Goal: Check status: Check status

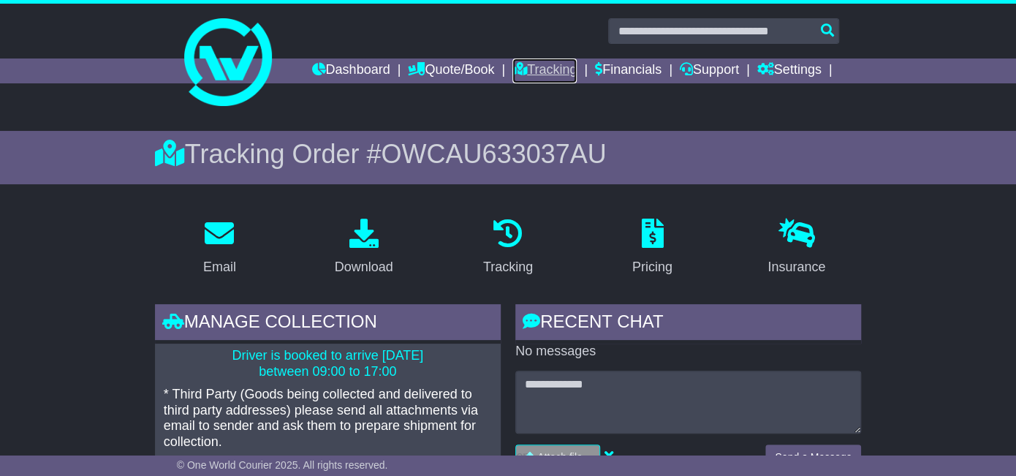
click at [537, 70] on link "Tracking" at bounding box center [544, 70] width 64 height 25
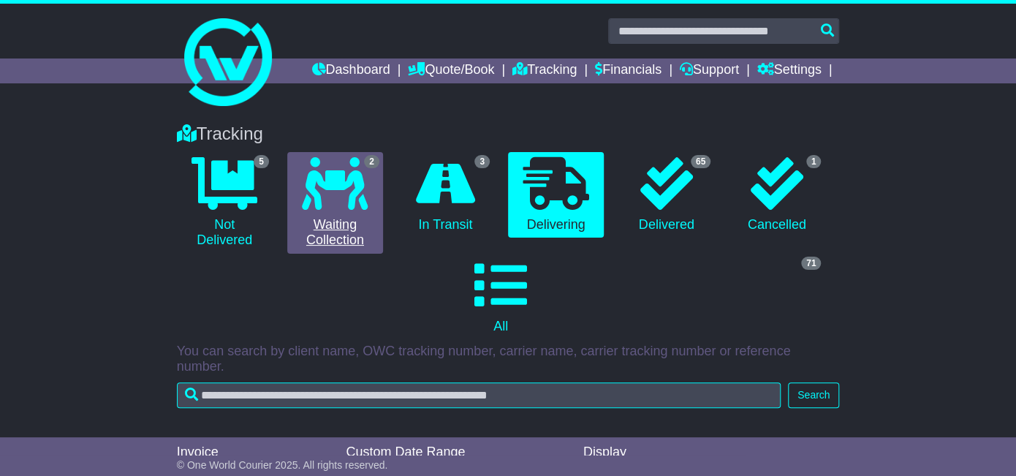
click at [349, 181] on icon at bounding box center [335, 183] width 66 height 53
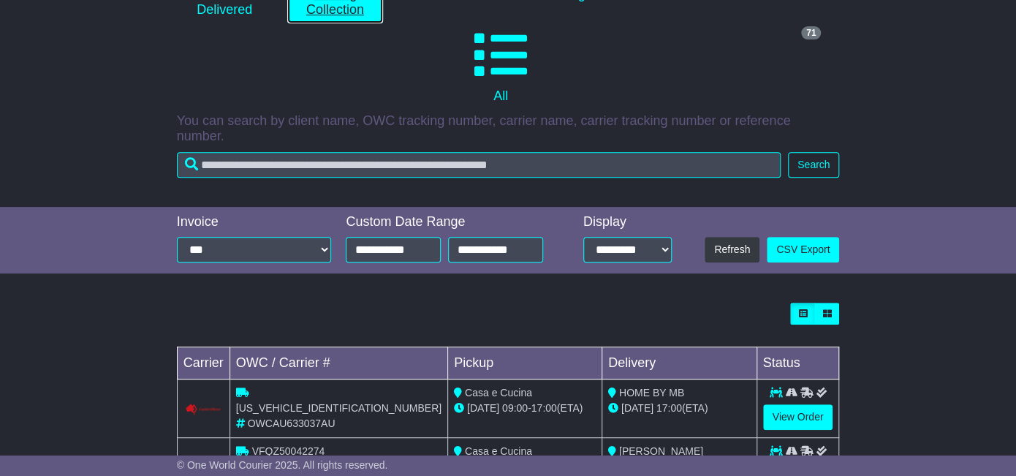
scroll to position [281, 0]
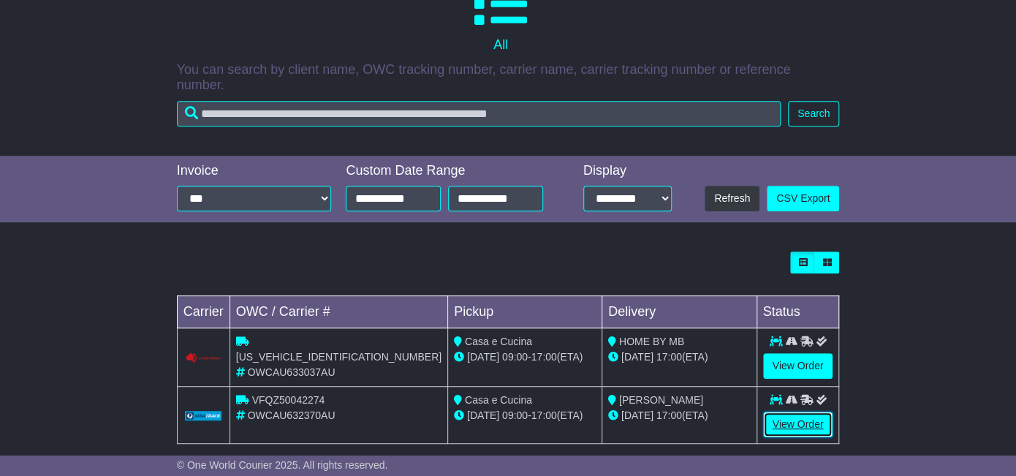
click at [800, 417] on link "View Order" at bounding box center [798, 425] width 70 height 26
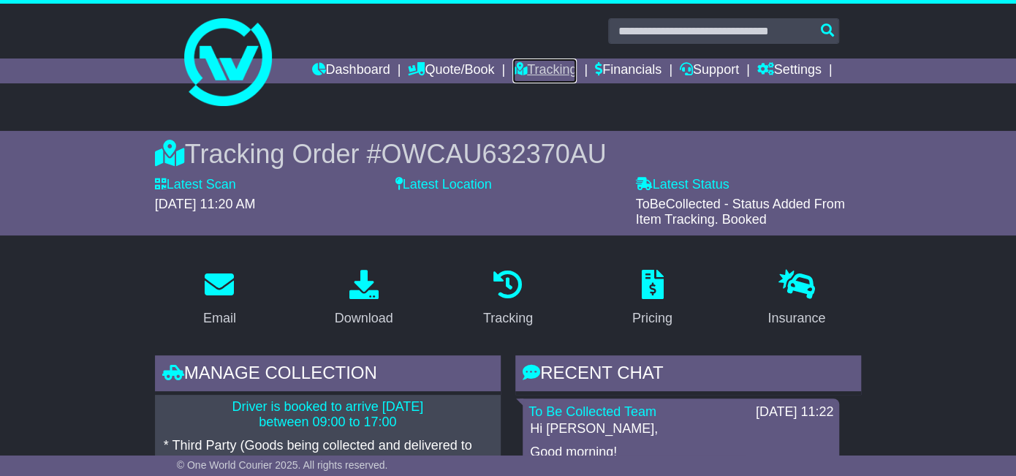
click at [543, 70] on link "Tracking" at bounding box center [544, 70] width 64 height 25
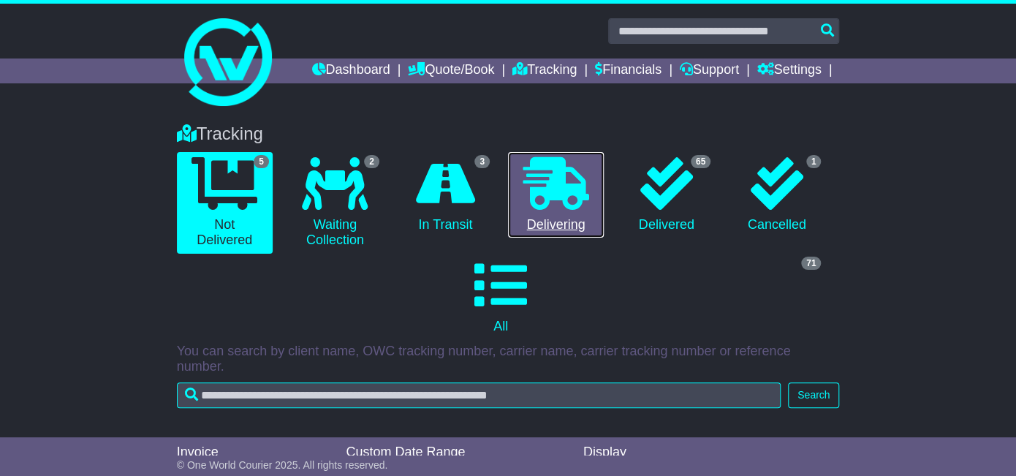
click at [535, 230] on link "0 Delivering" at bounding box center [556, 195] width 96 height 86
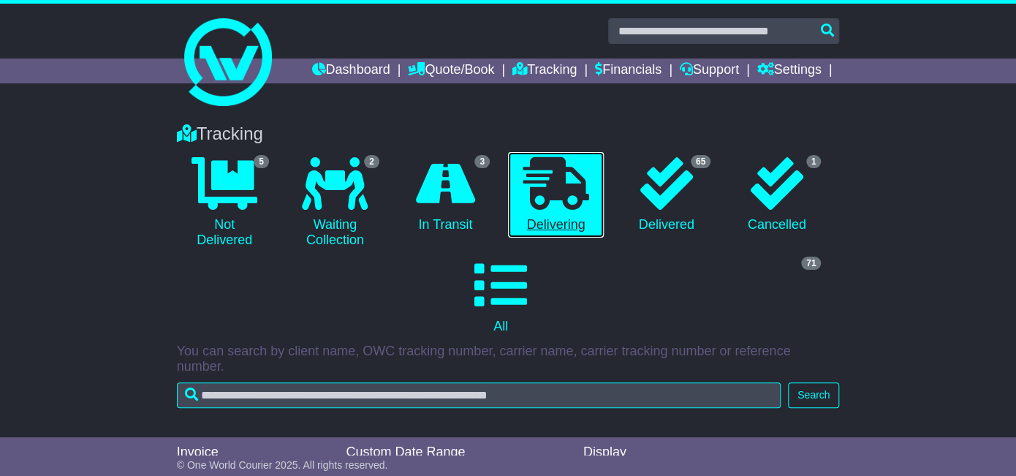
click at [535, 230] on link "0 Delivering" at bounding box center [556, 195] width 96 height 86
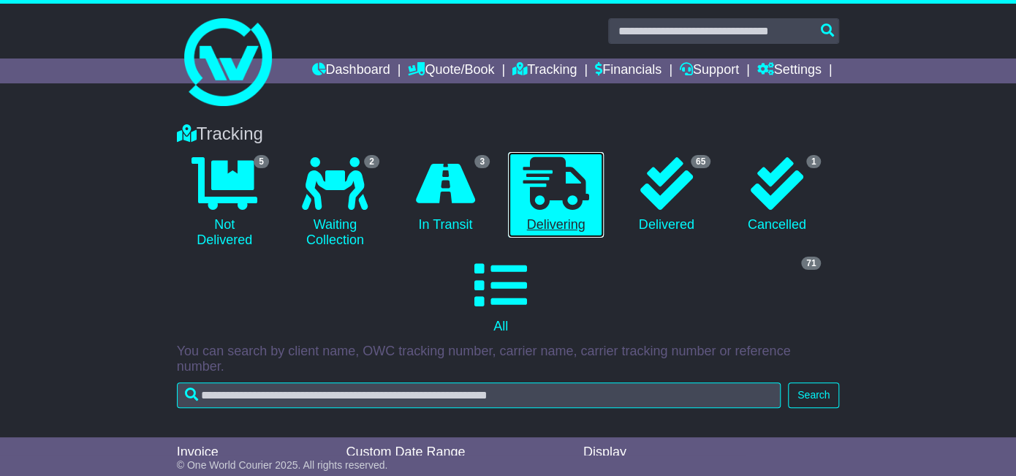
click at [535, 230] on link "0 Delivering" at bounding box center [556, 195] width 96 height 86
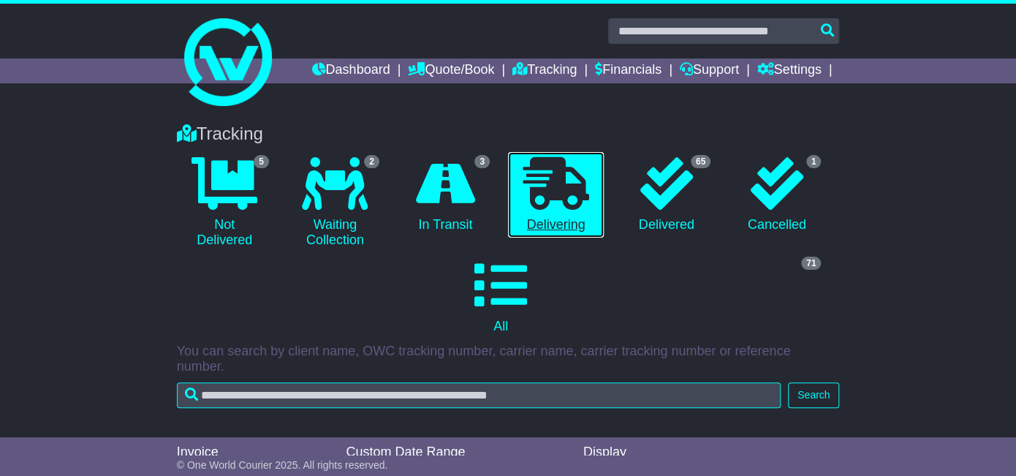
click at [535, 230] on link "0 Delivering" at bounding box center [556, 195] width 96 height 86
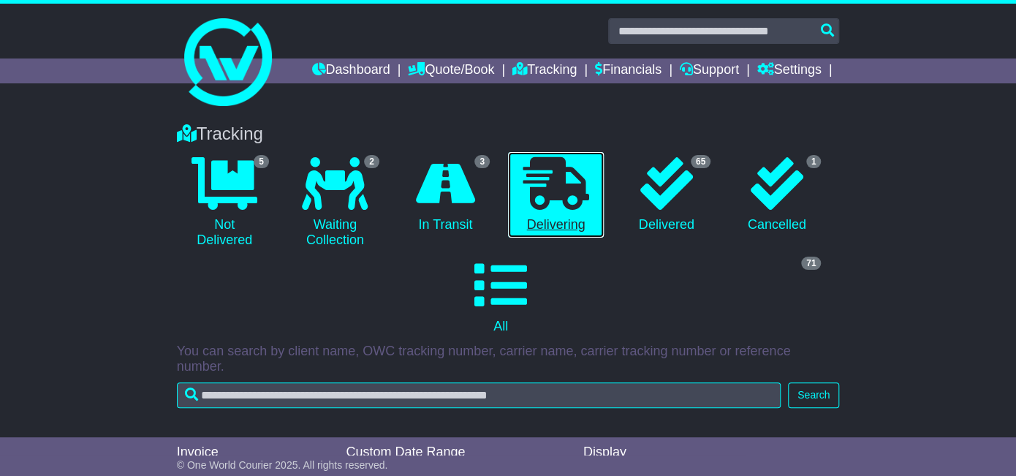
click at [535, 230] on link "0 Delivering" at bounding box center [556, 195] width 96 height 86
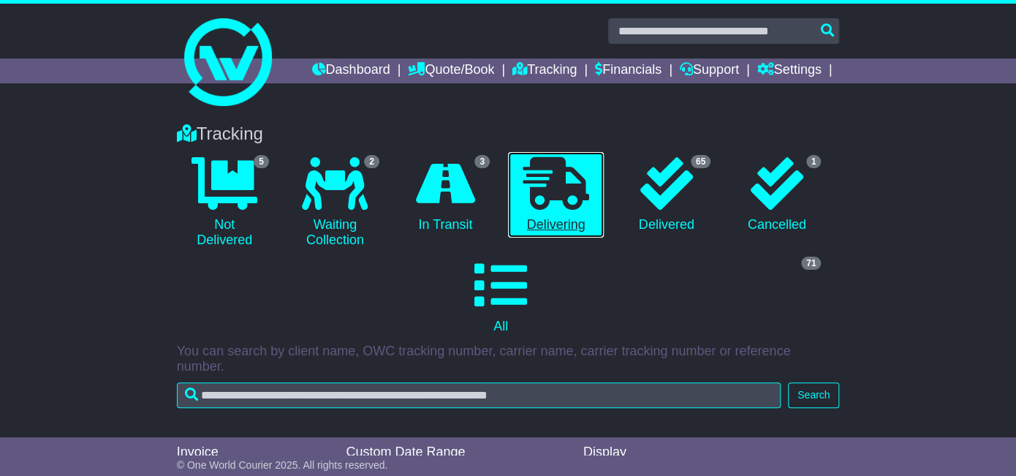
click at [535, 230] on link "0 Delivering" at bounding box center [556, 195] width 96 height 86
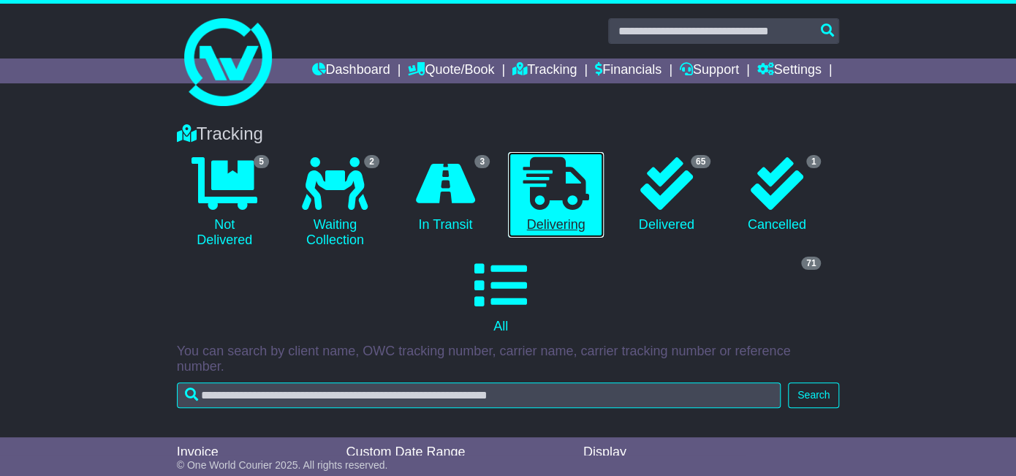
click at [535, 230] on link "0 Delivering" at bounding box center [556, 195] width 96 height 86
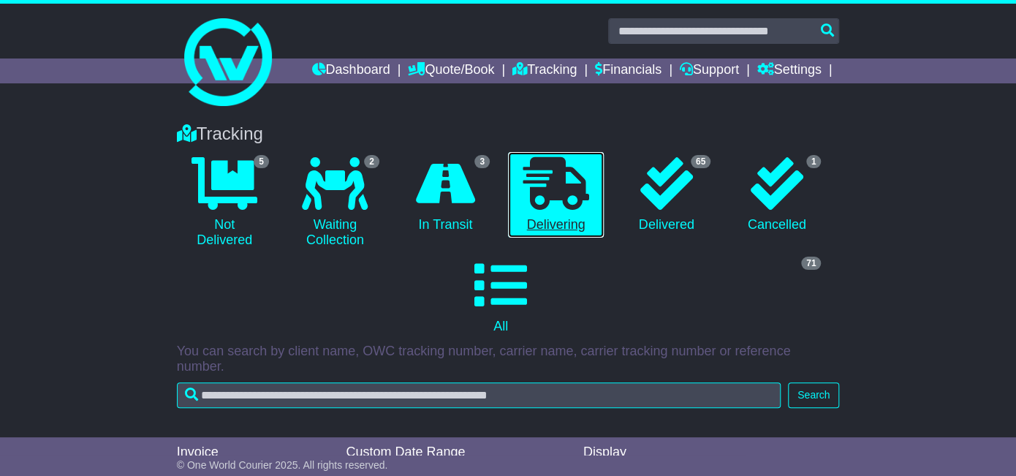
click at [535, 230] on link "0 Delivering" at bounding box center [556, 195] width 96 height 86
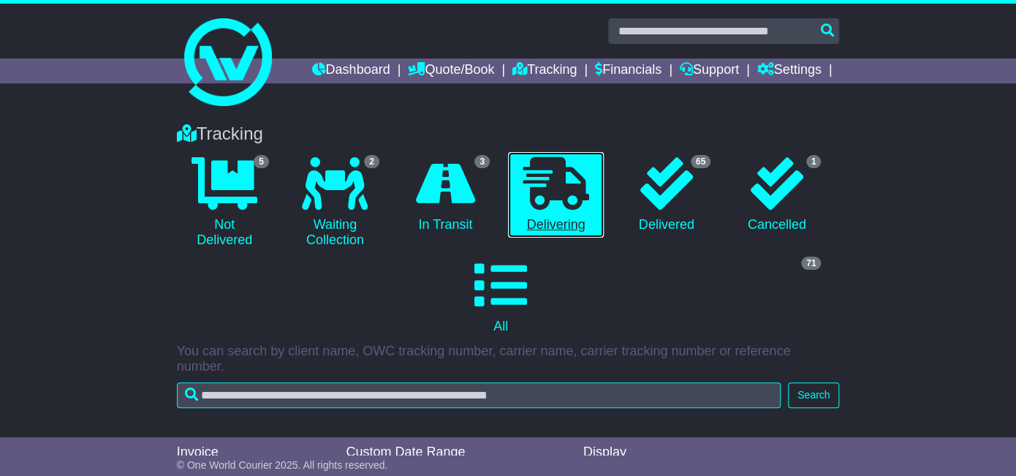
click at [535, 230] on link "0 Delivering" at bounding box center [556, 195] width 96 height 86
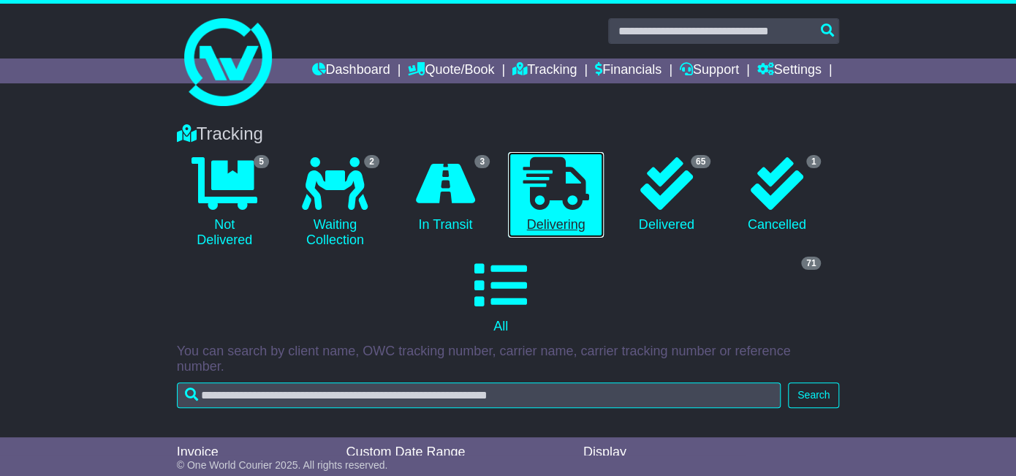
click at [535, 230] on link "0 Delivering" at bounding box center [556, 195] width 96 height 86
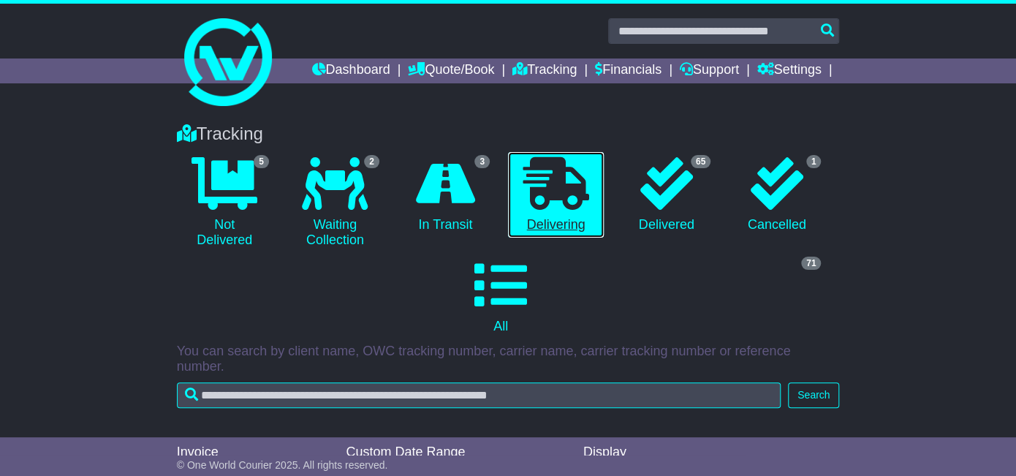
click at [535, 230] on link "0 Delivering" at bounding box center [556, 195] width 96 height 86
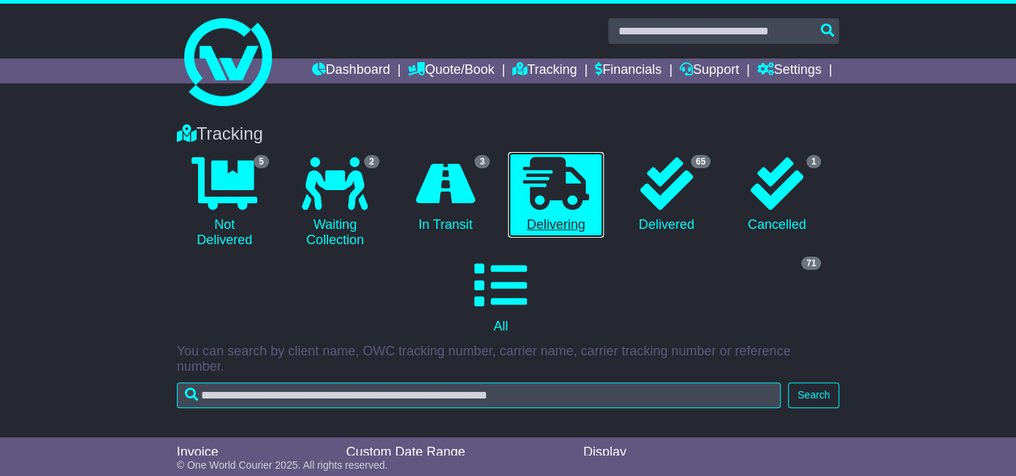
click at [535, 230] on link "0 Delivering" at bounding box center [556, 195] width 96 height 86
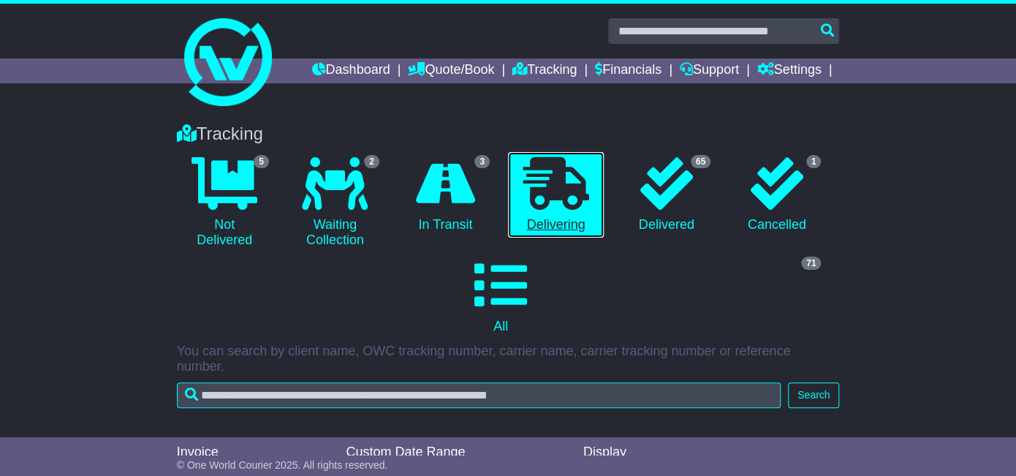
click at [535, 230] on link "0 Delivering" at bounding box center [556, 195] width 96 height 86
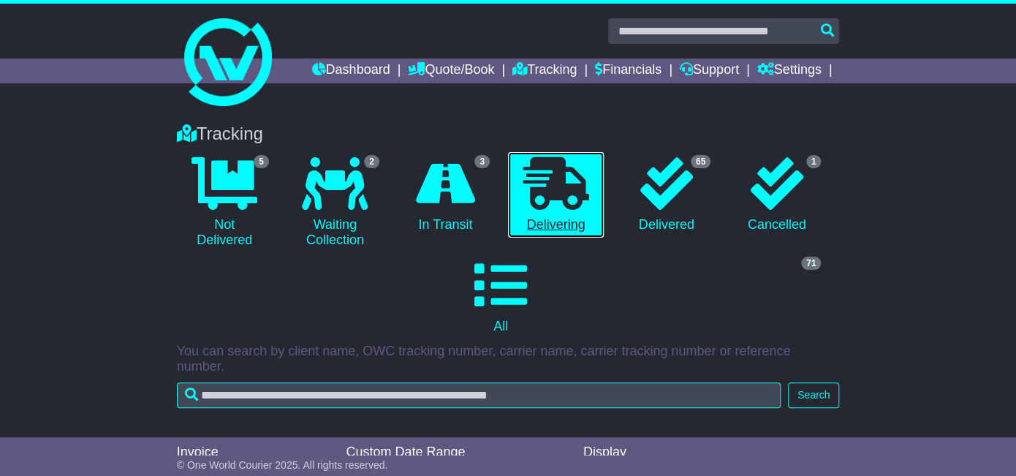
click at [535, 230] on link "0 Delivering" at bounding box center [556, 195] width 96 height 86
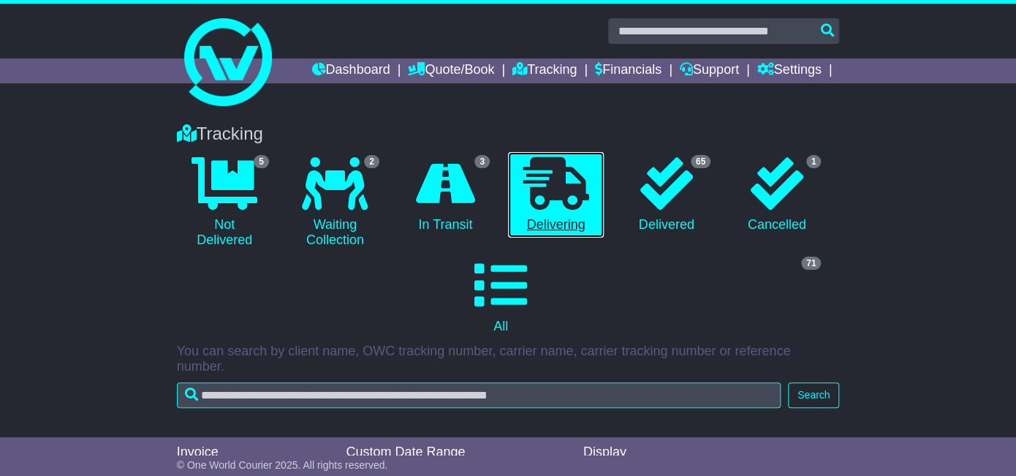
click at [535, 230] on link "0 Delivering" at bounding box center [556, 195] width 96 height 86
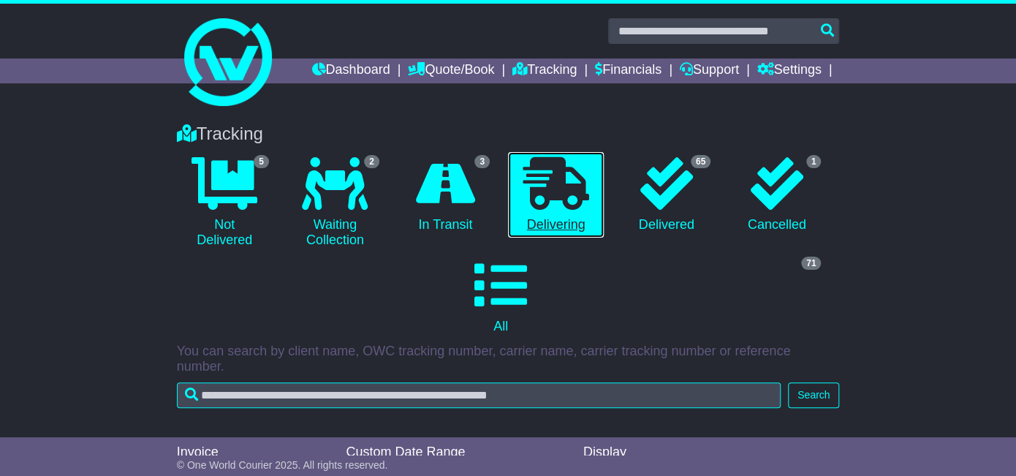
click at [535, 230] on link "0 Delivering" at bounding box center [556, 195] width 96 height 86
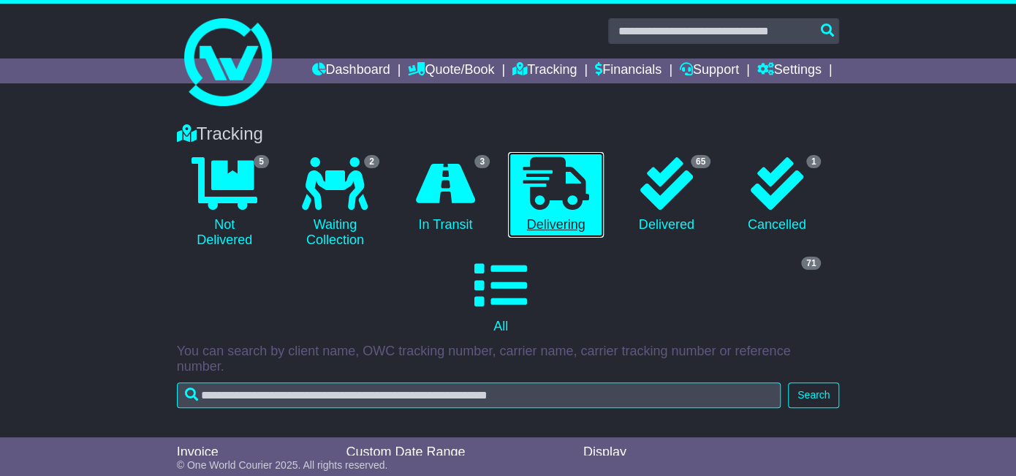
click at [535, 230] on link "0 Delivering" at bounding box center [556, 195] width 96 height 86
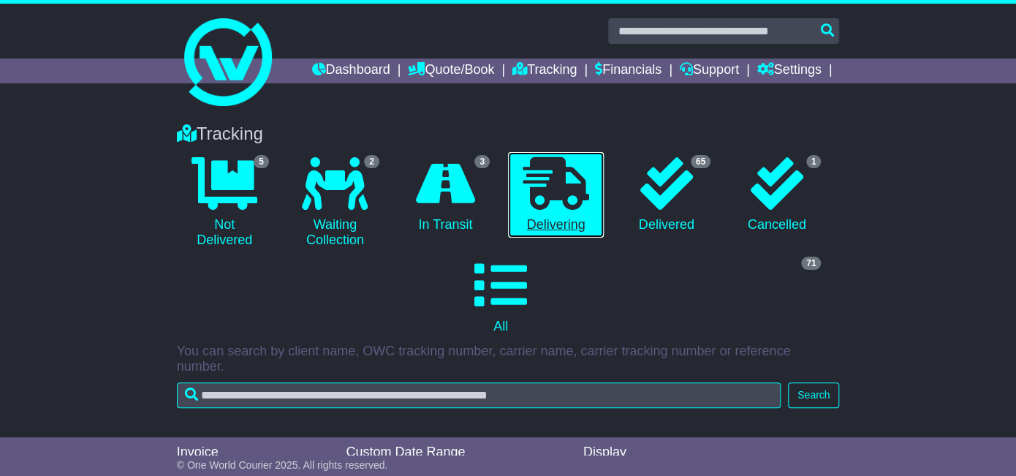
click at [535, 230] on link "0 Delivering" at bounding box center [556, 195] width 96 height 86
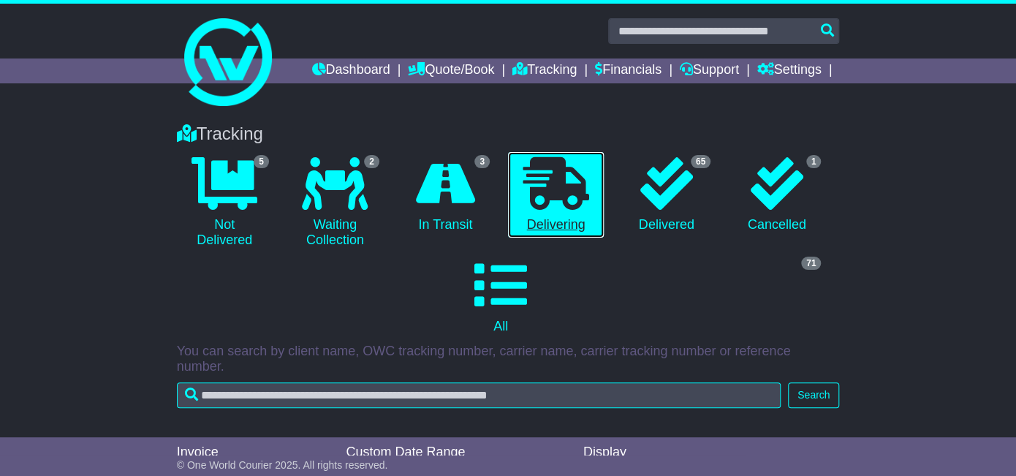
click at [535, 230] on link "0 Delivering" at bounding box center [556, 195] width 96 height 86
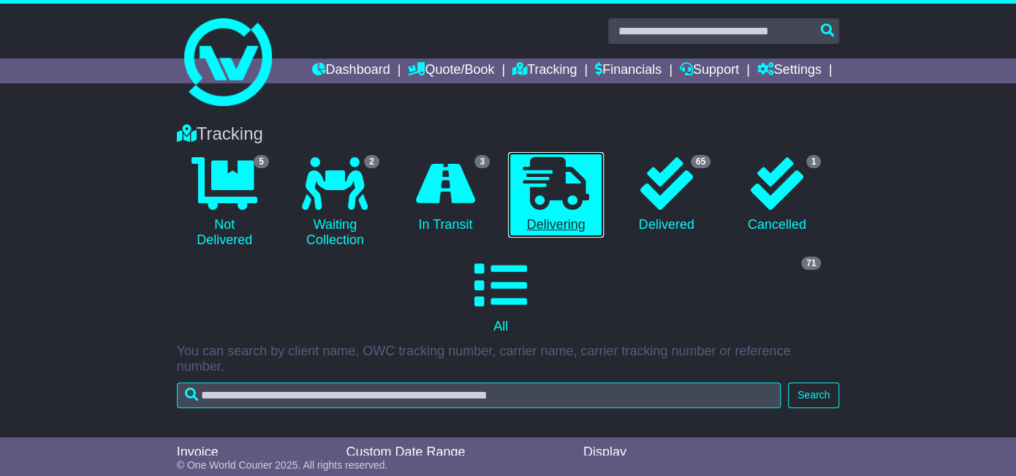
click at [535, 230] on link "0 Delivering" at bounding box center [556, 195] width 96 height 86
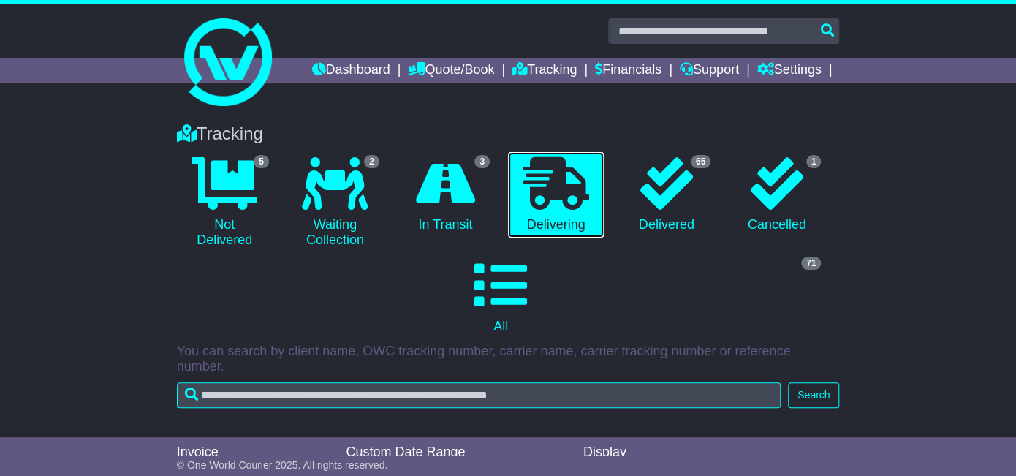
click at [535, 230] on link "0 Delivering" at bounding box center [556, 195] width 96 height 86
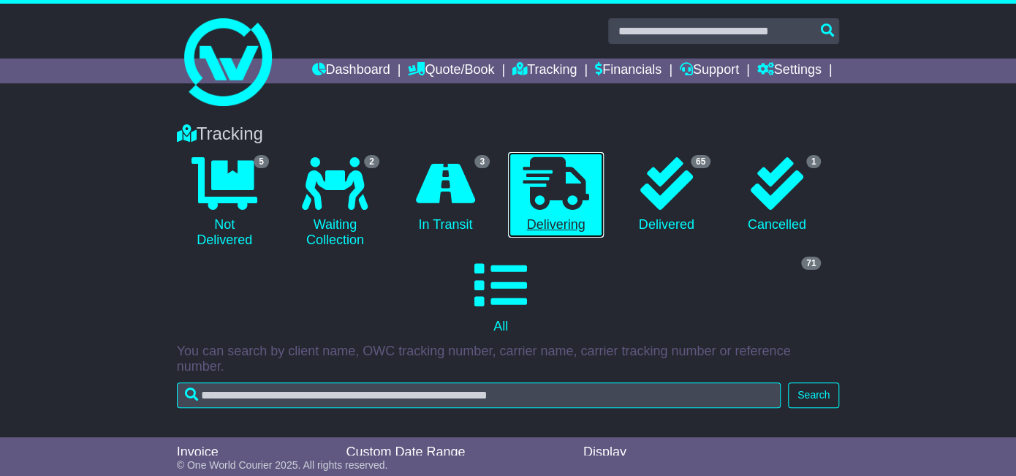
click at [535, 230] on link "0 Delivering" at bounding box center [556, 195] width 96 height 86
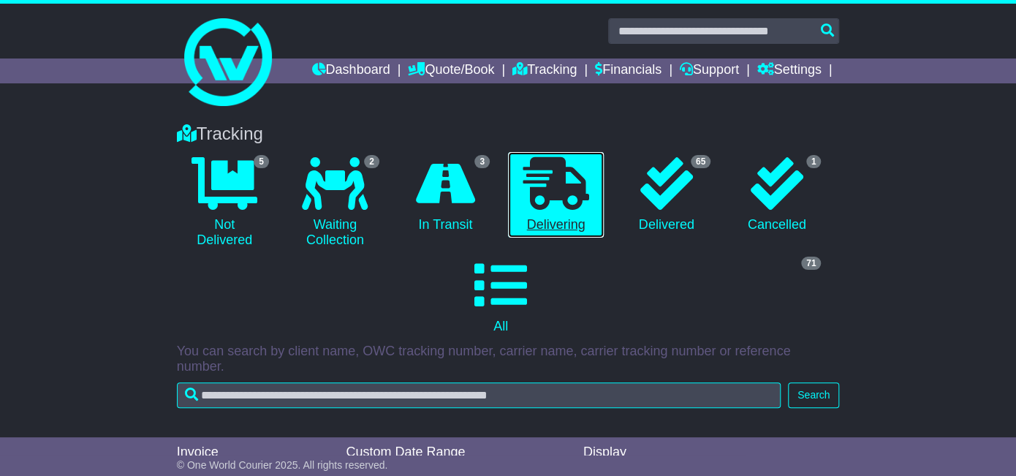
click at [535, 230] on link "0 Delivering" at bounding box center [556, 195] width 96 height 86
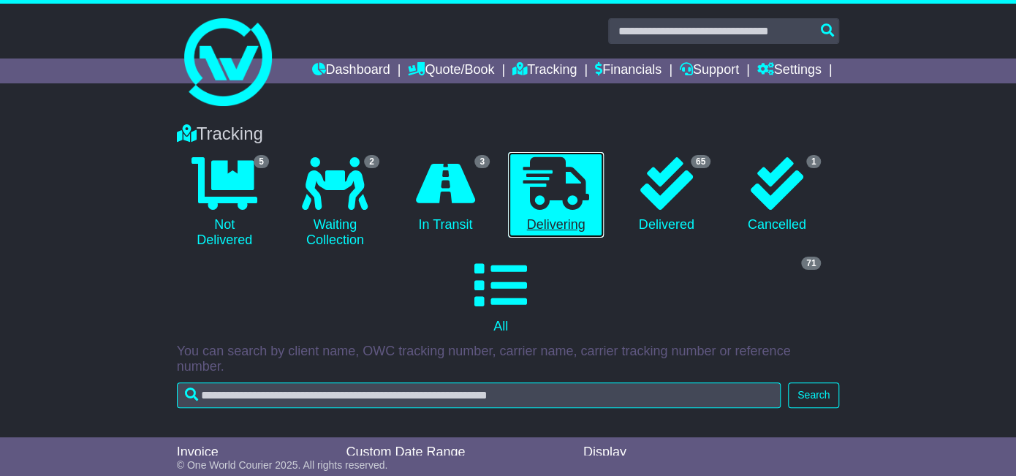
click at [535, 230] on link "0 Delivering" at bounding box center [556, 195] width 96 height 86
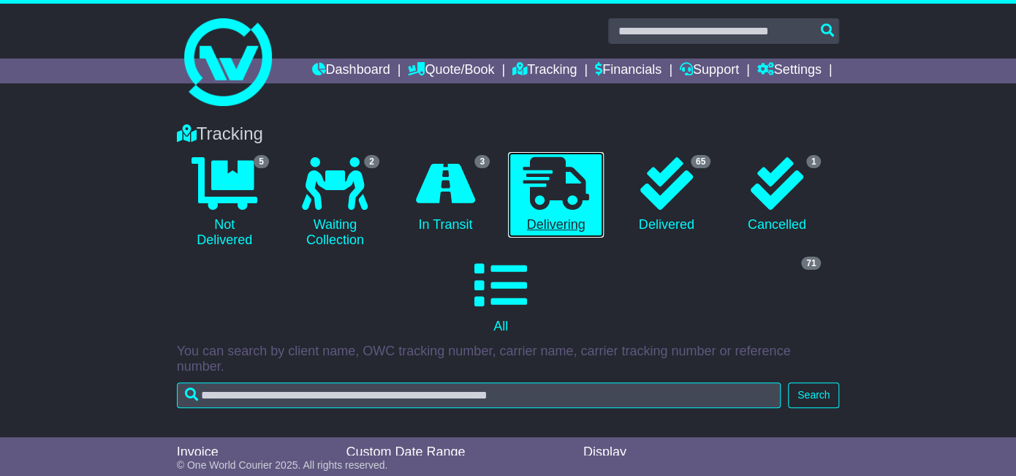
click at [535, 230] on link "0 Delivering" at bounding box center [556, 195] width 96 height 86
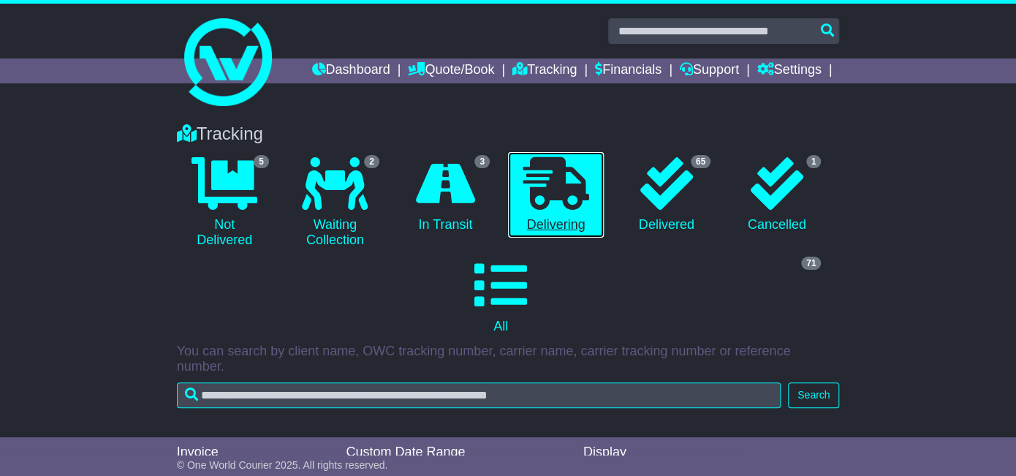
click at [535, 230] on link "0 Delivering" at bounding box center [556, 195] width 96 height 86
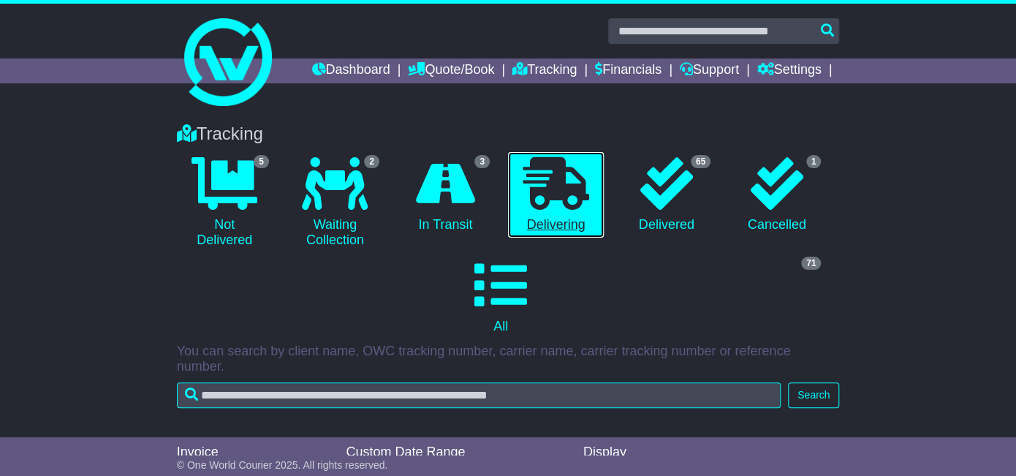
click at [535, 230] on link "0 Delivering" at bounding box center [556, 195] width 96 height 86
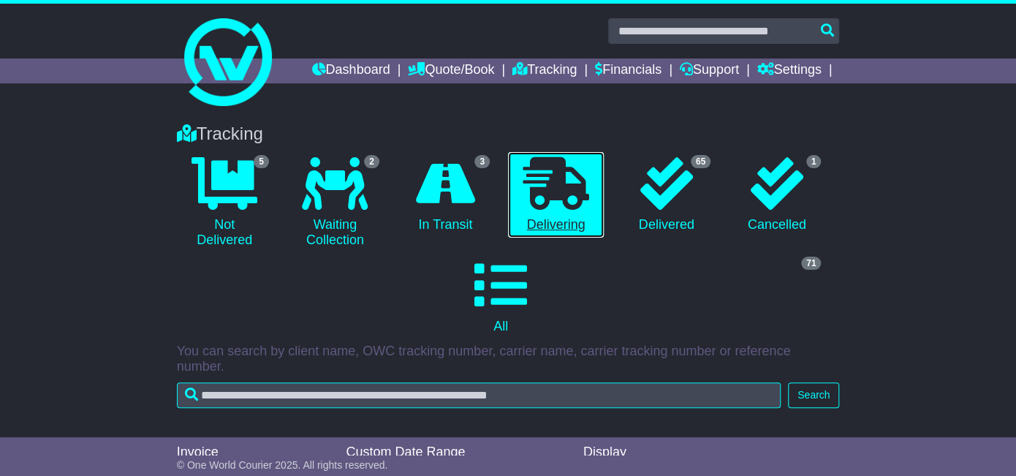
click at [535, 230] on link "0 Delivering" at bounding box center [556, 195] width 96 height 86
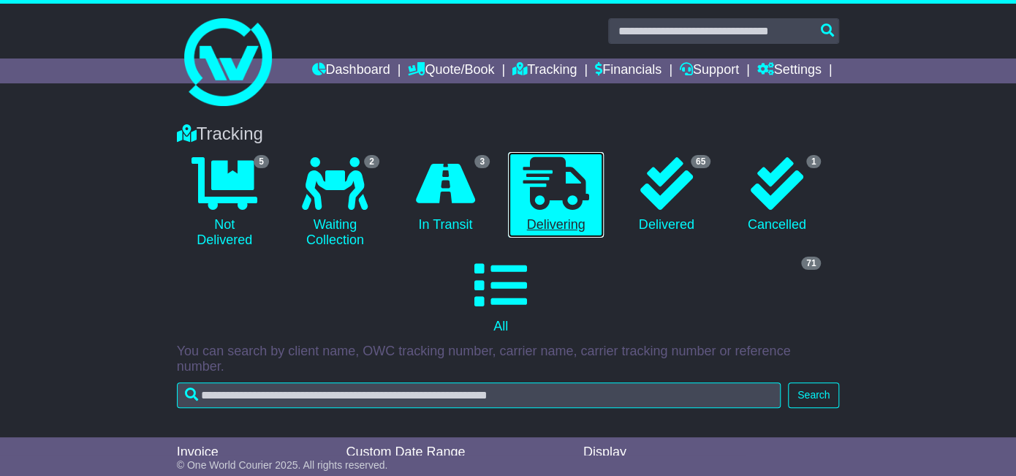
click at [535, 230] on link "0 Delivering" at bounding box center [556, 195] width 96 height 86
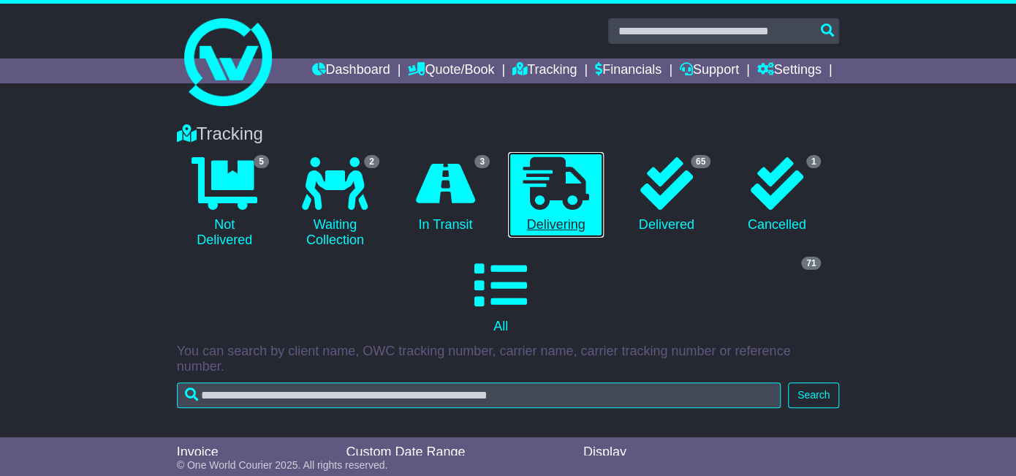
click at [535, 230] on link "0 Delivering" at bounding box center [556, 195] width 96 height 86
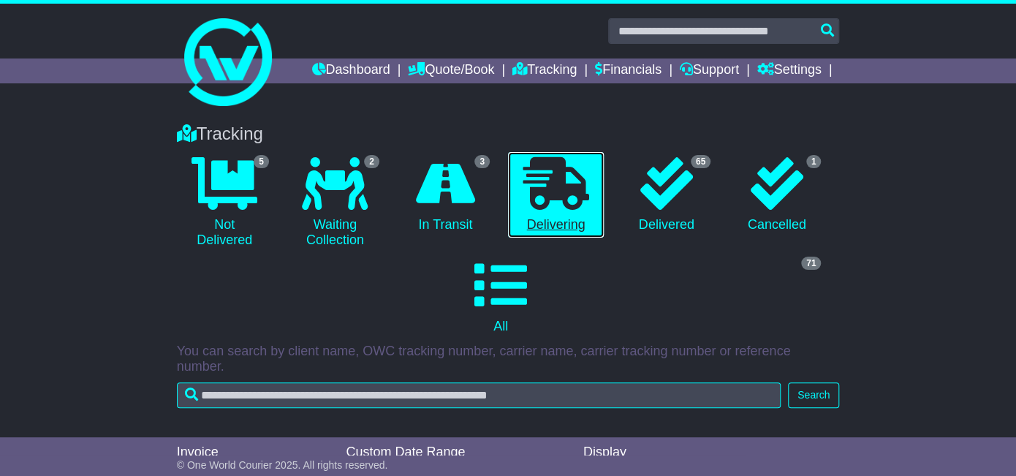
click at [535, 230] on link "0 Delivering" at bounding box center [556, 195] width 96 height 86
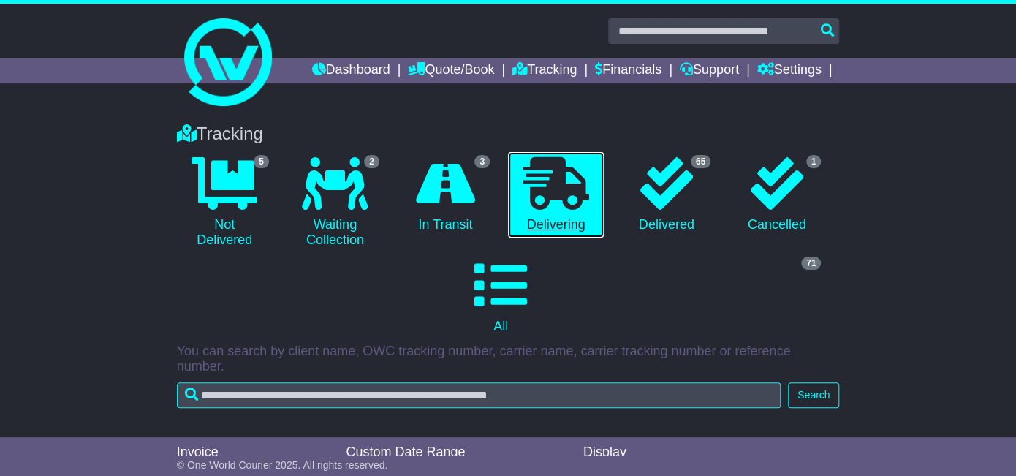
click at [535, 230] on link "0 Delivering" at bounding box center [556, 195] width 96 height 86
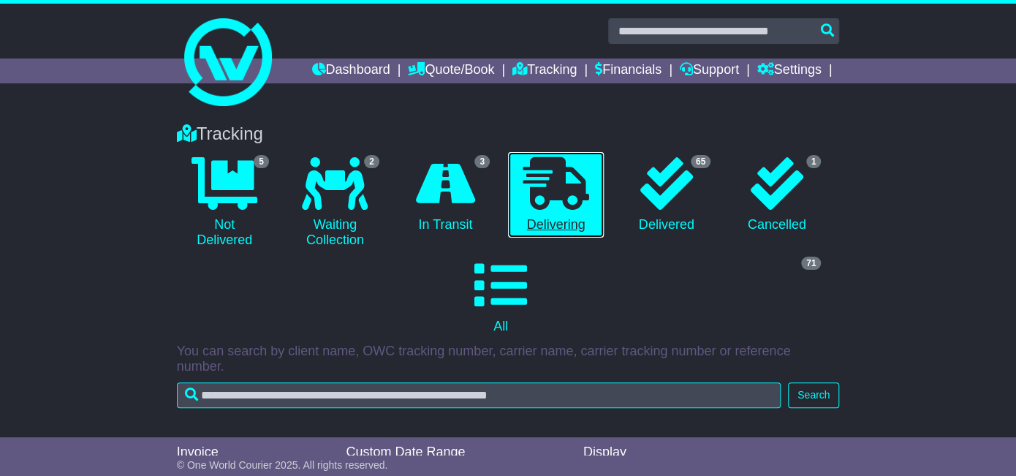
click at [535, 230] on link "0 Delivering" at bounding box center [556, 195] width 96 height 86
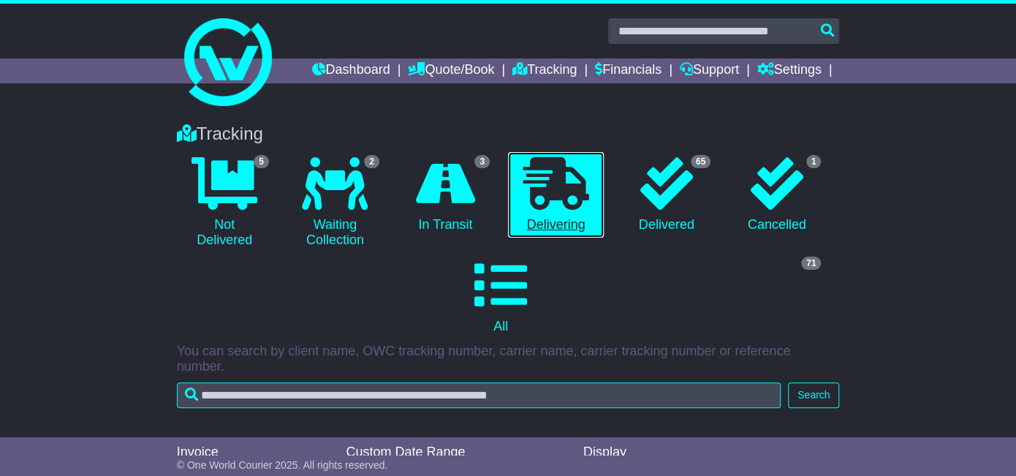
click at [535, 230] on link "0 Delivering" at bounding box center [556, 195] width 96 height 86
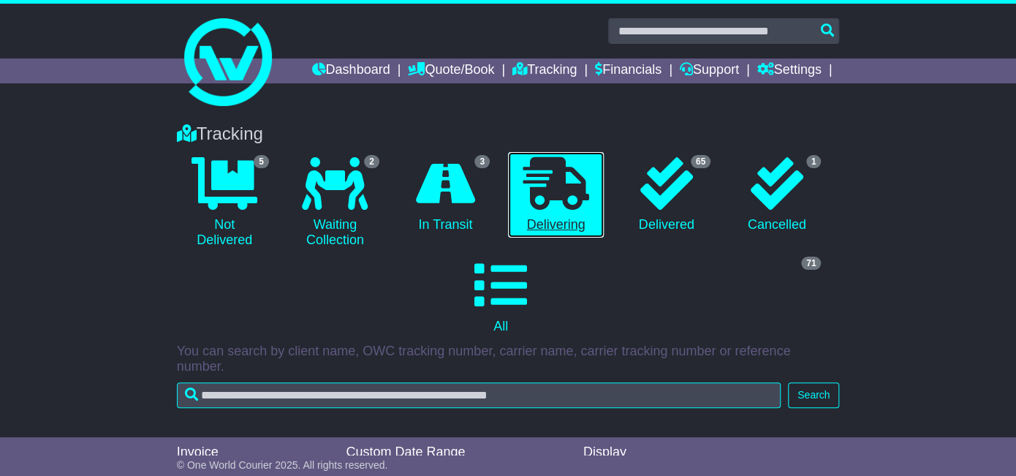
click at [535, 230] on link "0 Delivering" at bounding box center [556, 195] width 96 height 86
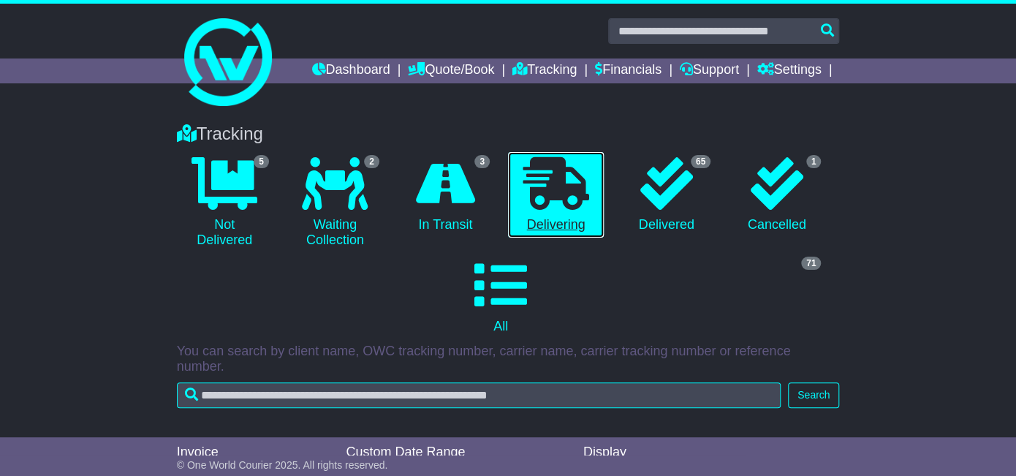
click at [535, 230] on link "0 Delivering" at bounding box center [556, 195] width 96 height 86
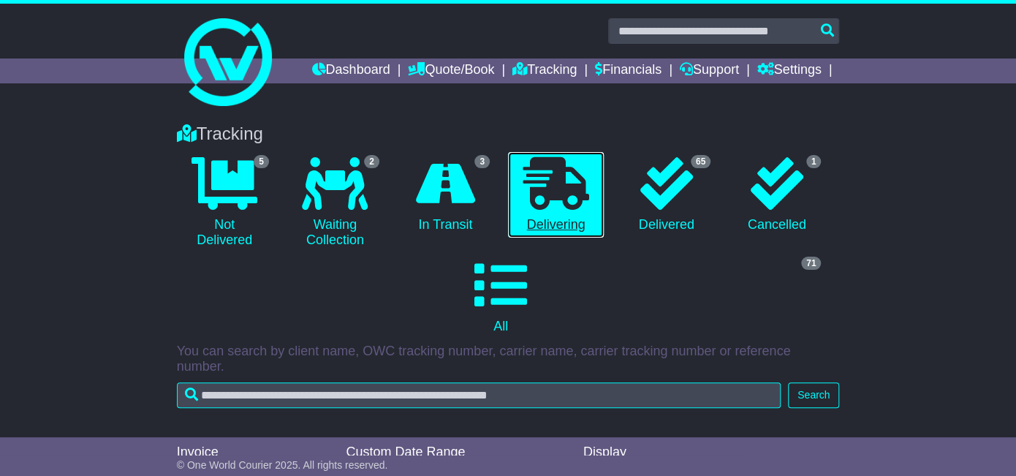
click at [535, 230] on link "0 Delivering" at bounding box center [556, 195] width 96 height 86
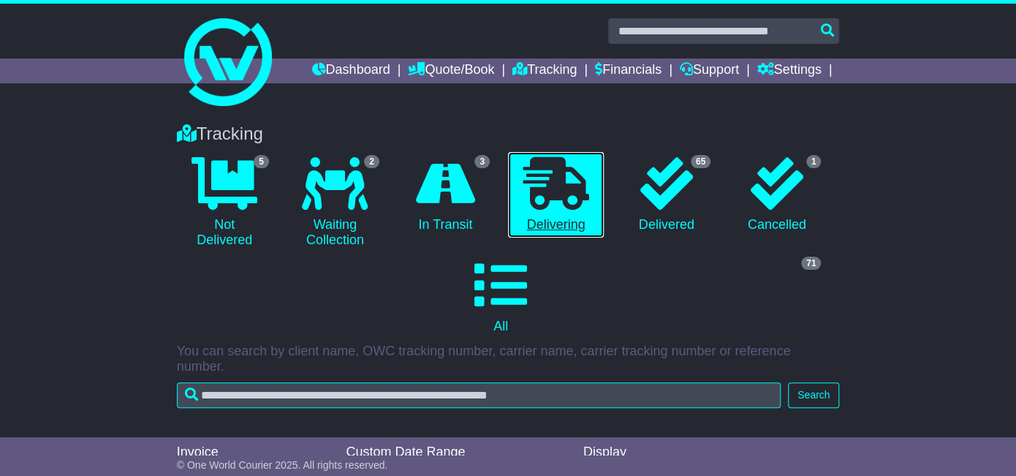
click at [535, 230] on link "0 Delivering" at bounding box center [556, 195] width 96 height 86
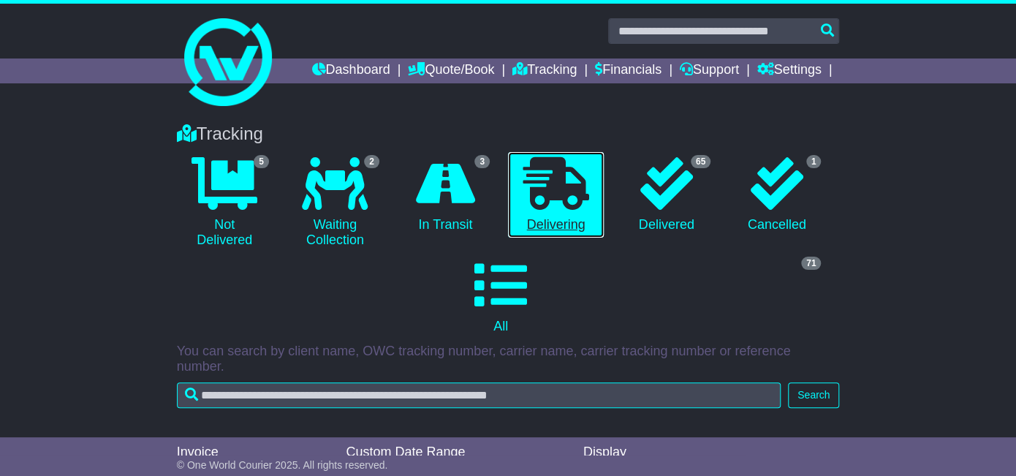
click at [535, 230] on link "0 Delivering" at bounding box center [556, 195] width 96 height 86
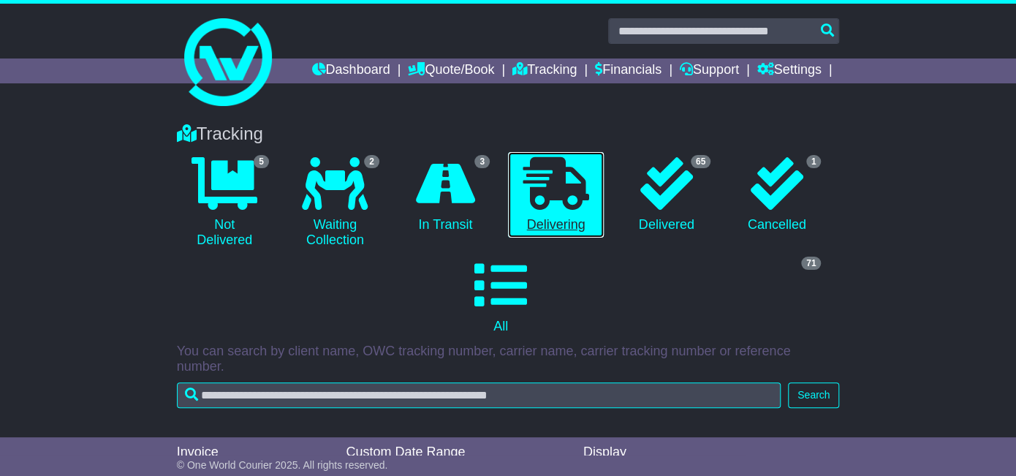
click at [535, 230] on link "0 Delivering" at bounding box center [556, 195] width 96 height 86
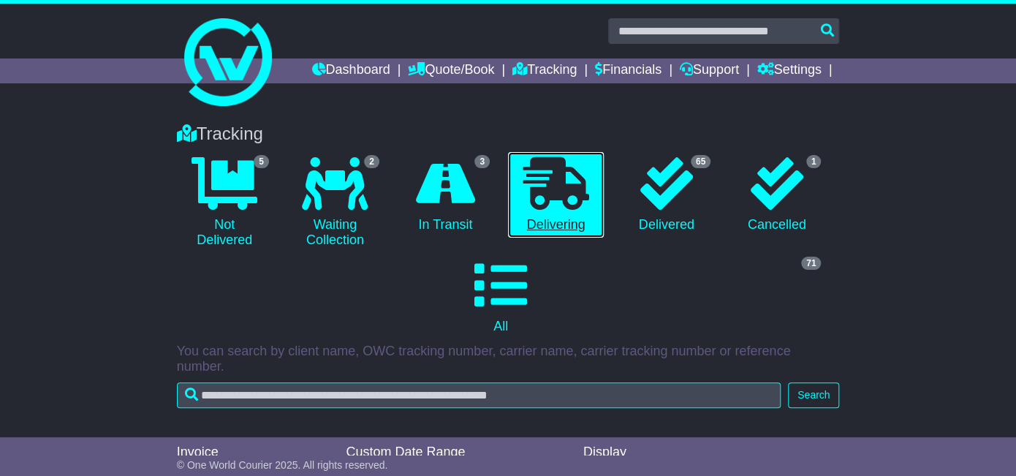
click at [535, 230] on link "0 Delivering" at bounding box center [556, 195] width 96 height 86
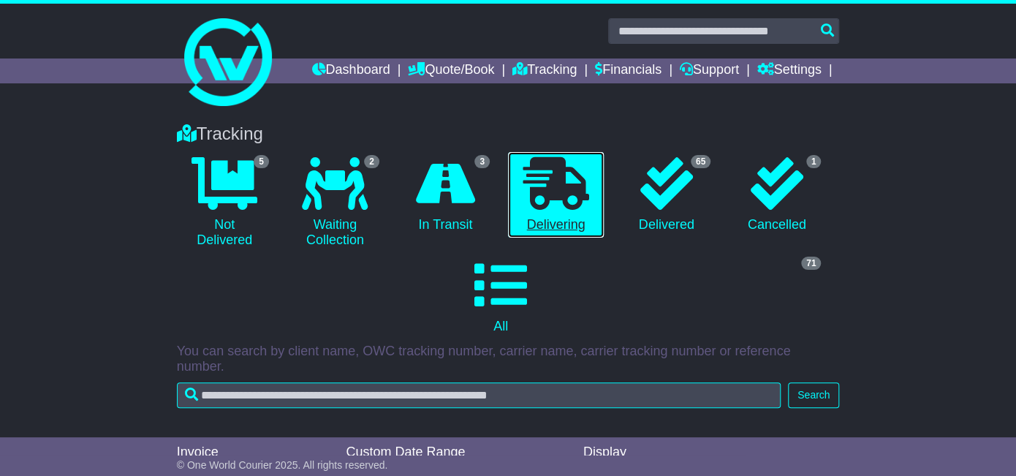
click at [535, 230] on link "0 Delivering" at bounding box center [556, 195] width 96 height 86
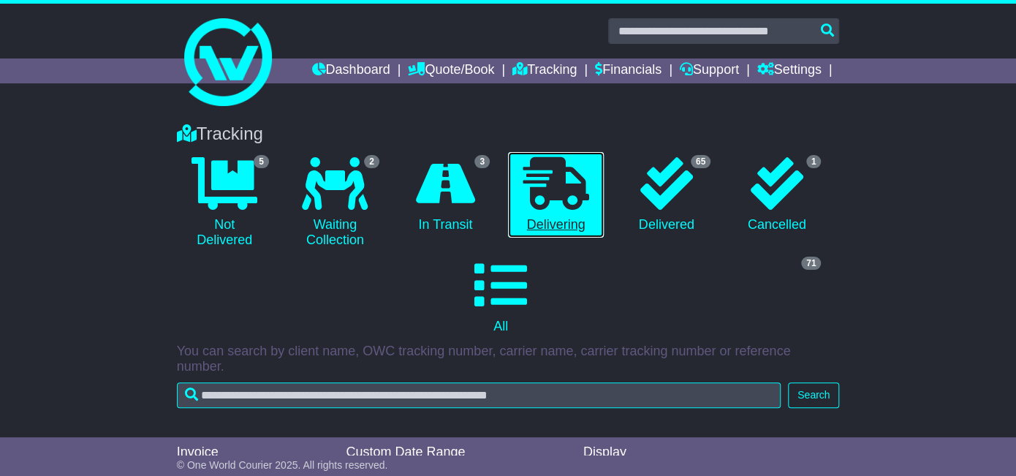
click at [535, 230] on link "0 Delivering" at bounding box center [556, 195] width 96 height 86
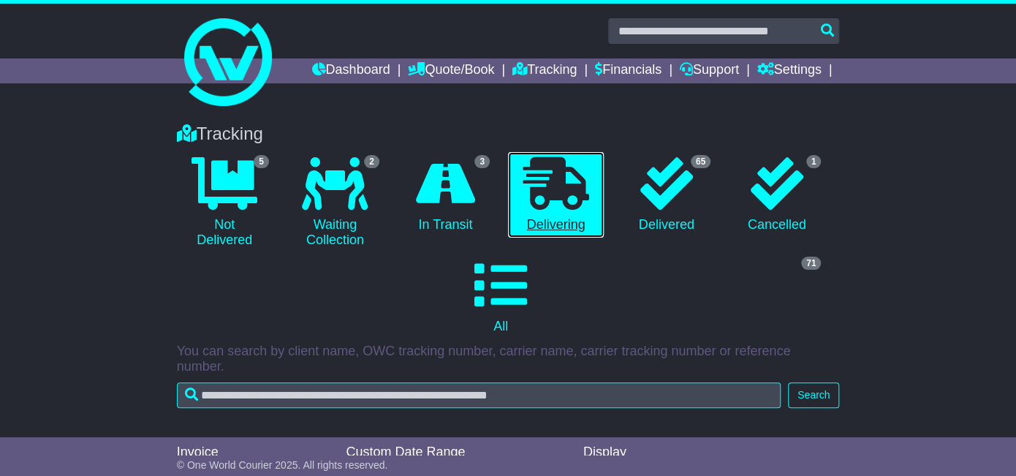
click at [535, 230] on link "0 Delivering" at bounding box center [556, 195] width 96 height 86
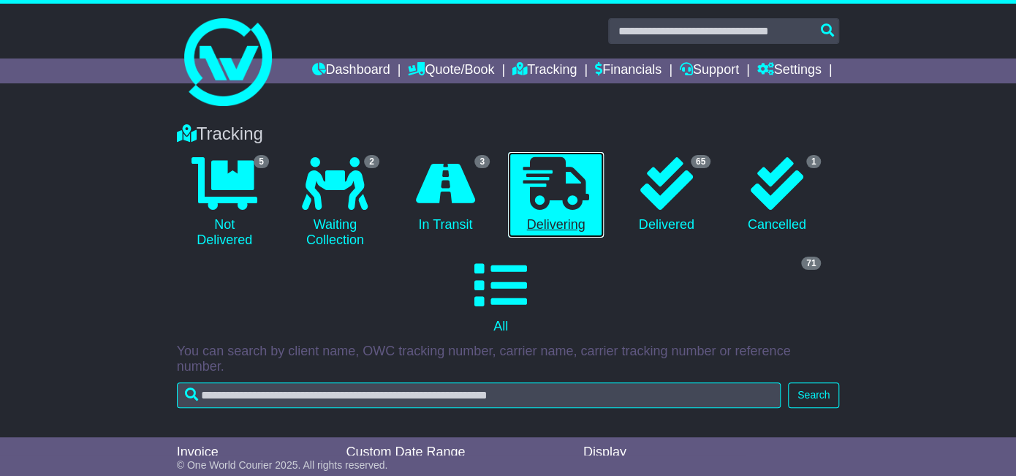
click at [535, 230] on link "0 Delivering" at bounding box center [556, 195] width 96 height 86
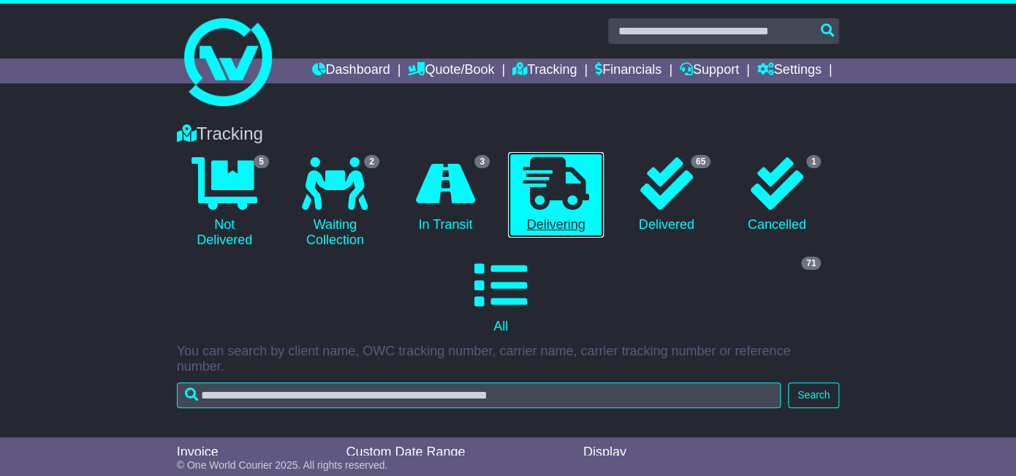
click at [535, 230] on link "0 Delivering" at bounding box center [556, 195] width 96 height 86
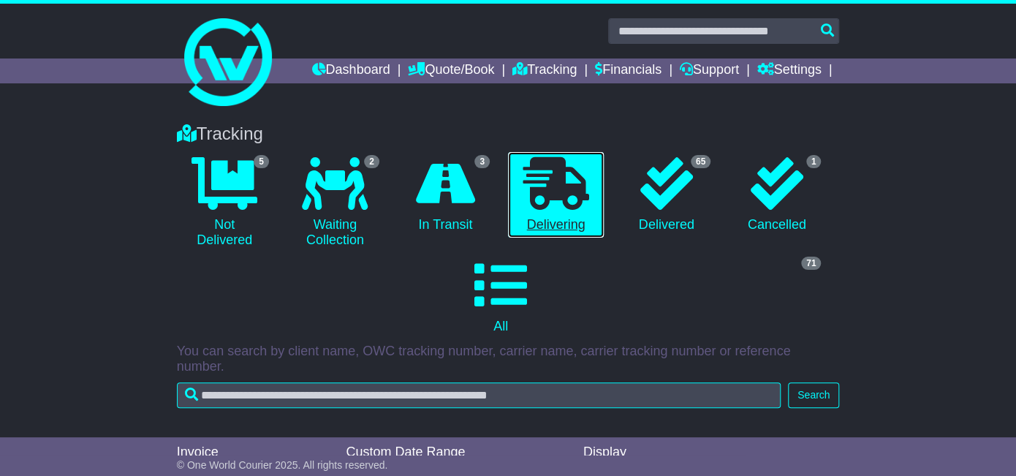
click at [535, 230] on link "0 Delivering" at bounding box center [556, 195] width 96 height 86
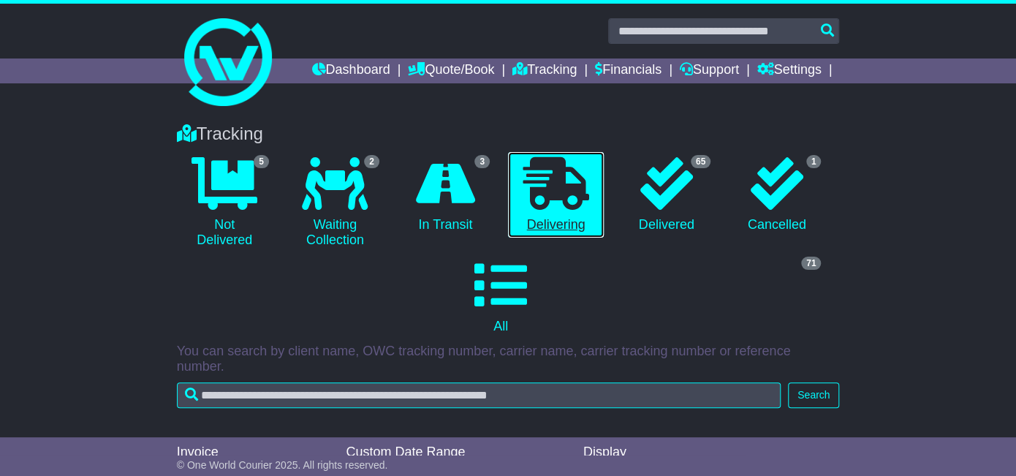
click at [535, 230] on link "0 Delivering" at bounding box center [556, 195] width 96 height 86
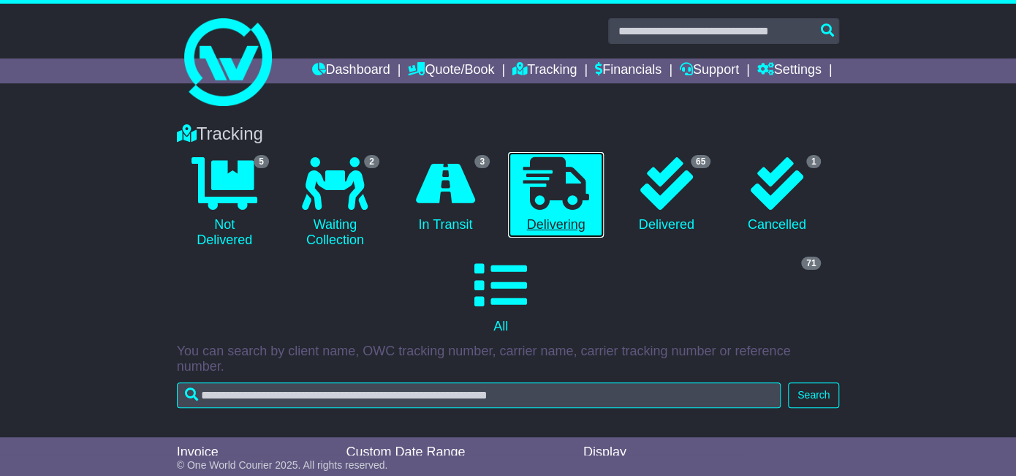
click at [535, 230] on link "0 Delivering" at bounding box center [556, 195] width 96 height 86
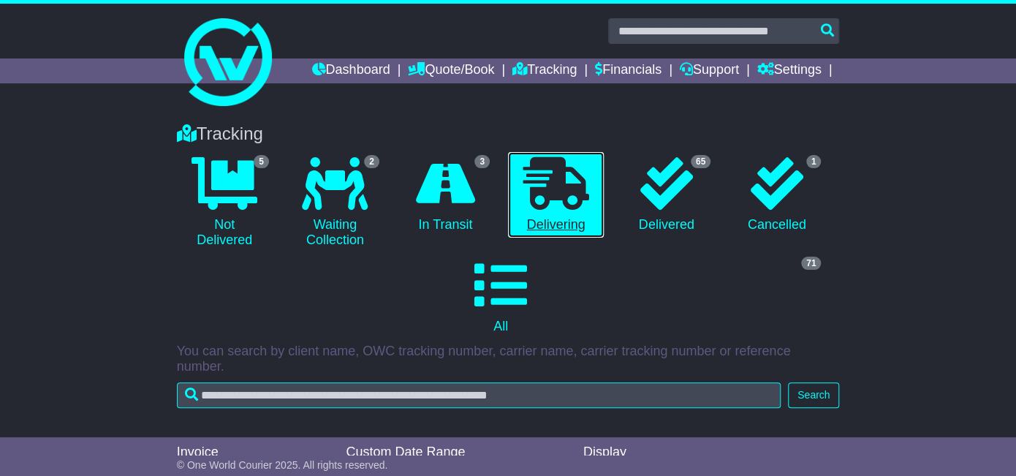
click at [535, 230] on link "0 Delivering" at bounding box center [556, 195] width 96 height 86
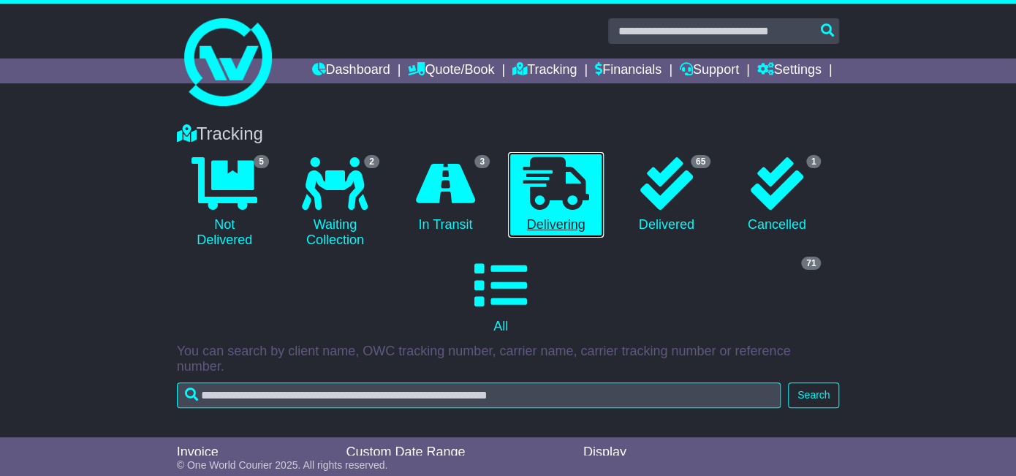
click at [535, 230] on link "0 Delivering" at bounding box center [556, 195] width 96 height 86
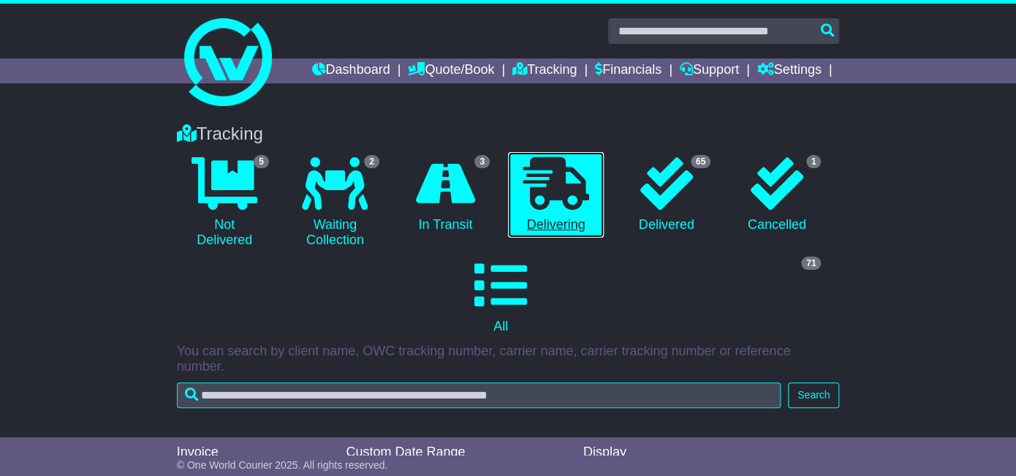
click at [535, 230] on link "0 Delivering" at bounding box center [556, 195] width 96 height 86
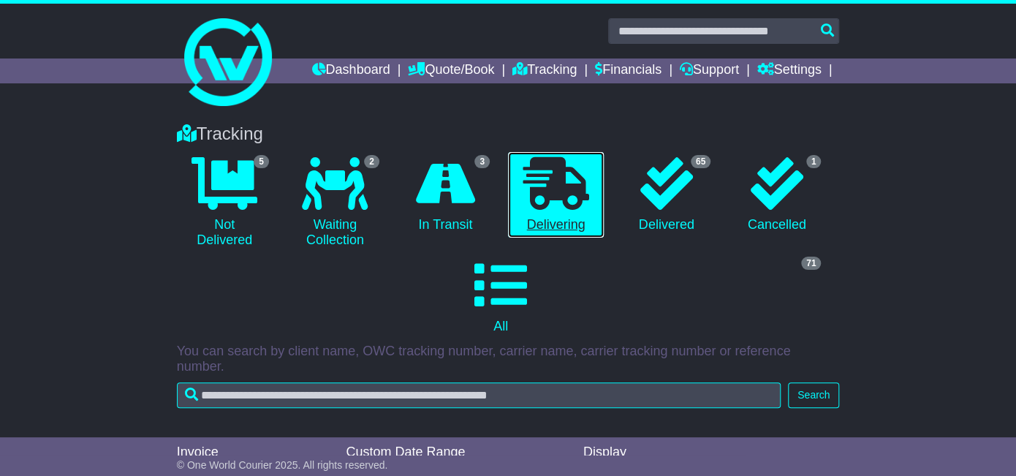
click at [535, 230] on link "0 Delivering" at bounding box center [556, 195] width 96 height 86
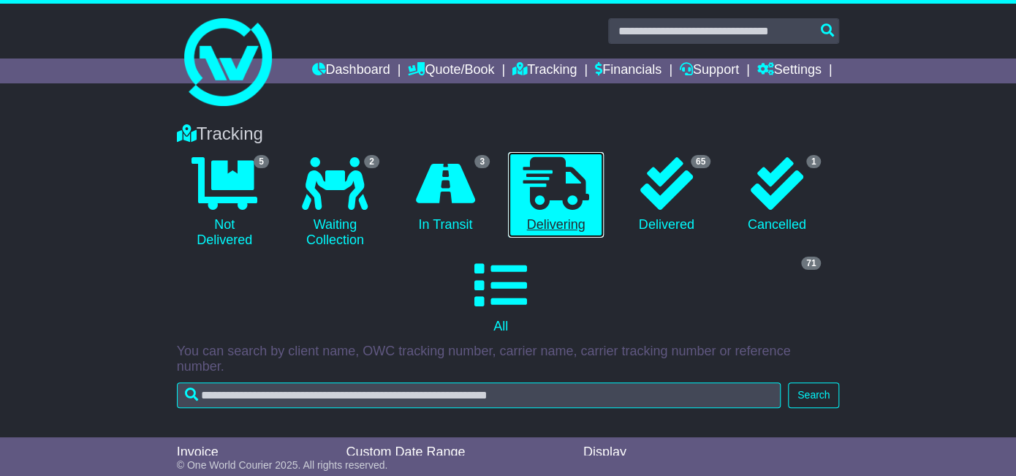
click at [535, 230] on link "0 Delivering" at bounding box center [556, 195] width 96 height 86
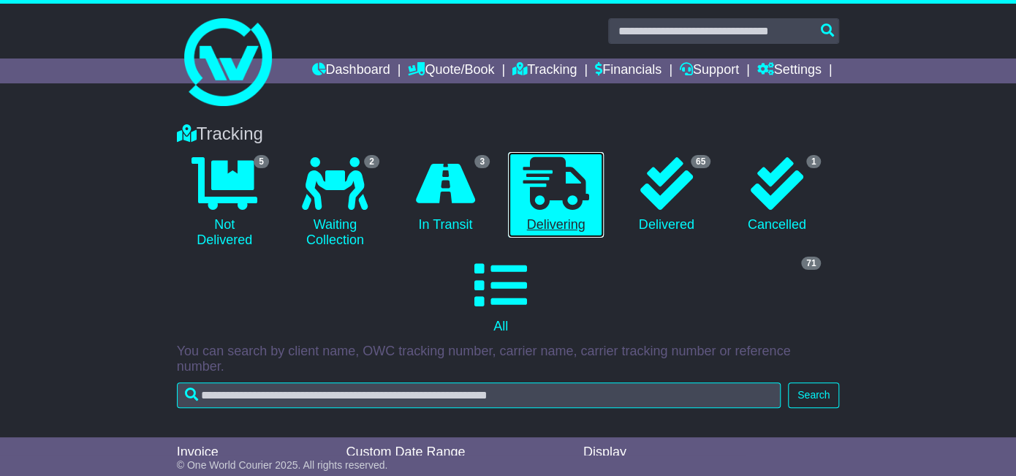
click at [535, 230] on link "0 Delivering" at bounding box center [556, 195] width 96 height 86
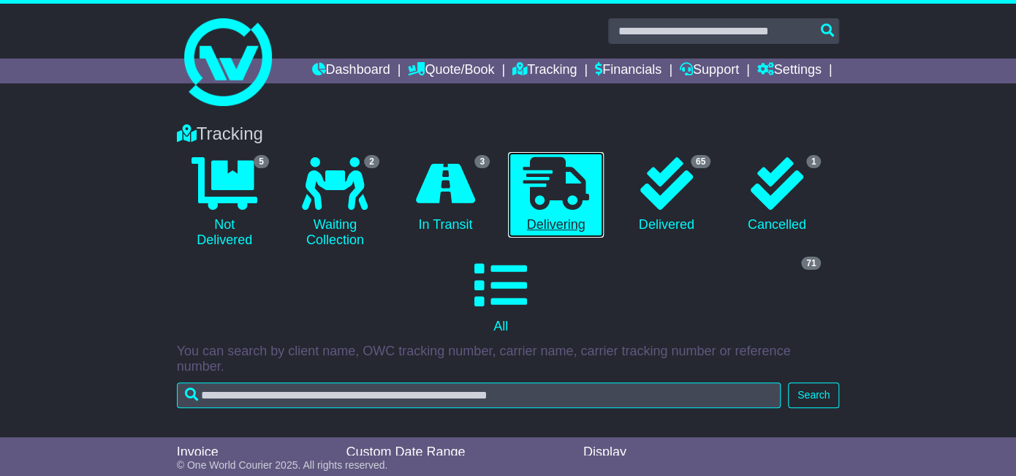
click at [535, 230] on link "0 Delivering" at bounding box center [556, 195] width 96 height 86
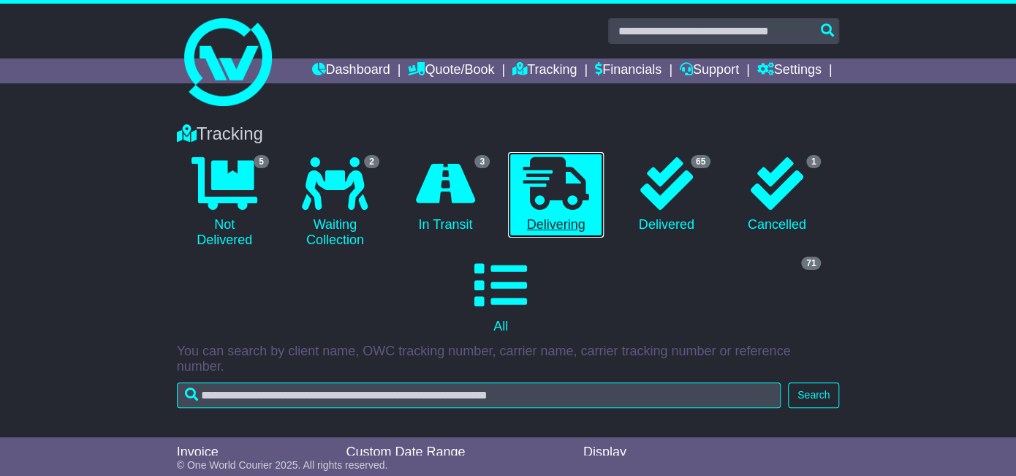
click at [535, 230] on link "0 Delivering" at bounding box center [556, 195] width 96 height 86
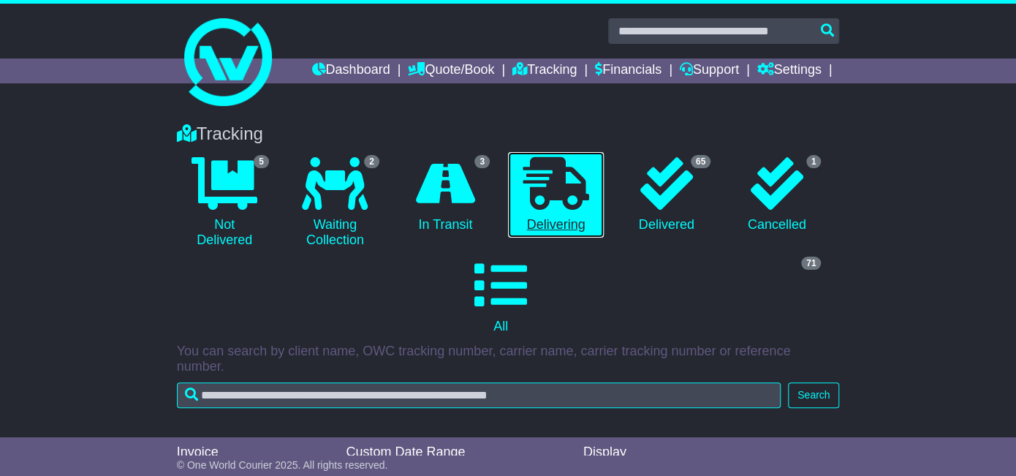
click at [535, 230] on link "0 Delivering" at bounding box center [556, 195] width 96 height 86
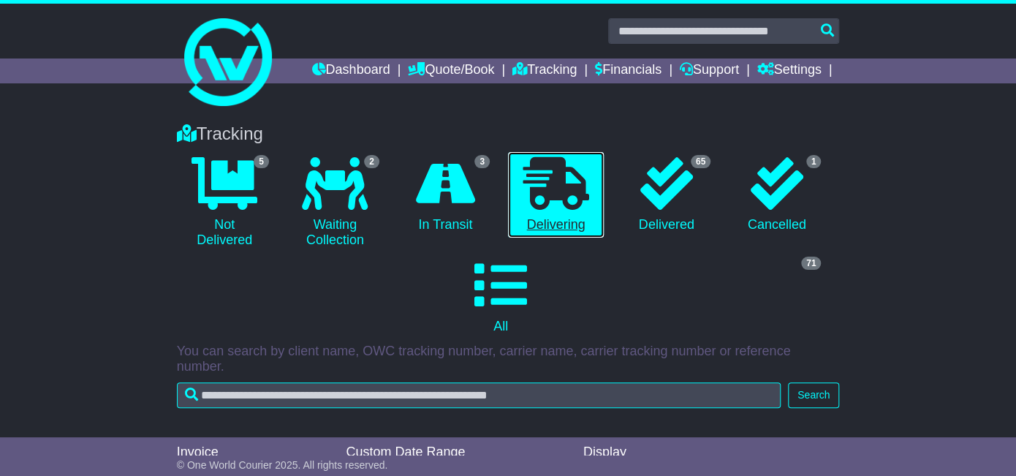
click at [535, 230] on link "0 Delivering" at bounding box center [556, 195] width 96 height 86
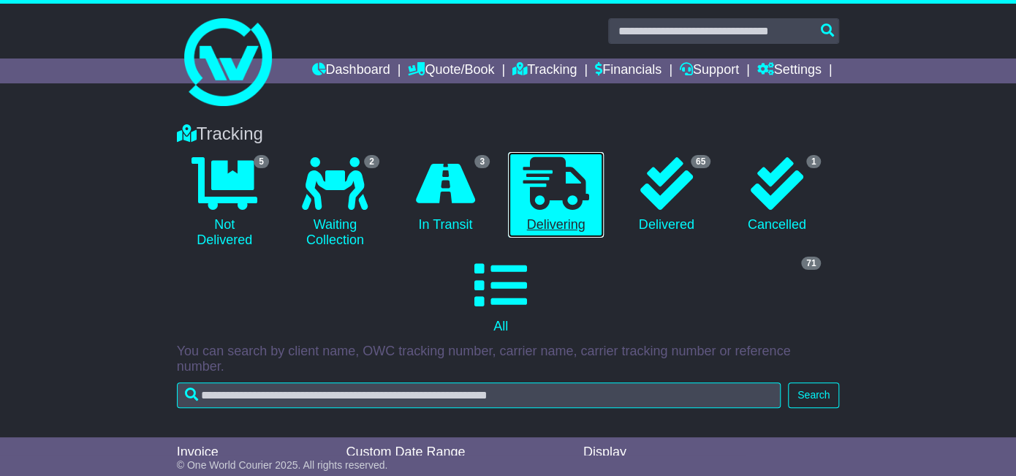
click at [535, 230] on link "0 Delivering" at bounding box center [556, 195] width 96 height 86
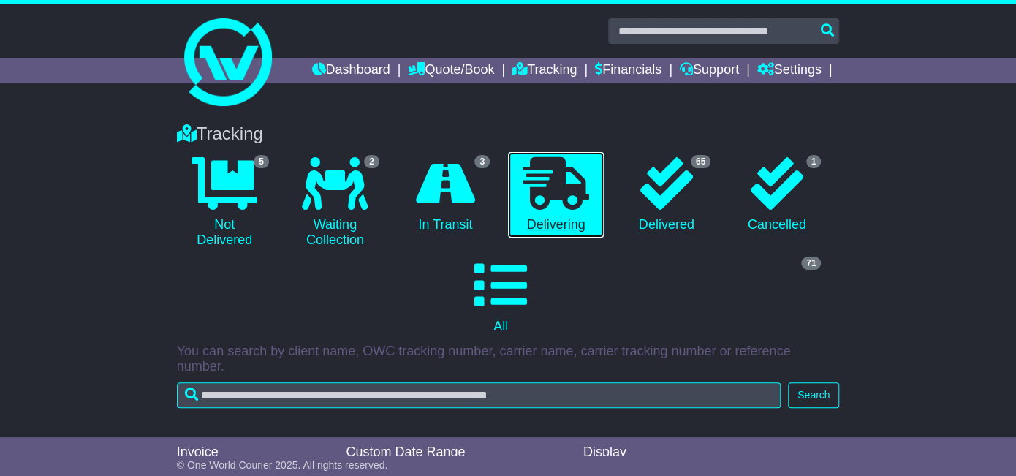
click at [535, 230] on link "0 Delivering" at bounding box center [556, 195] width 96 height 86
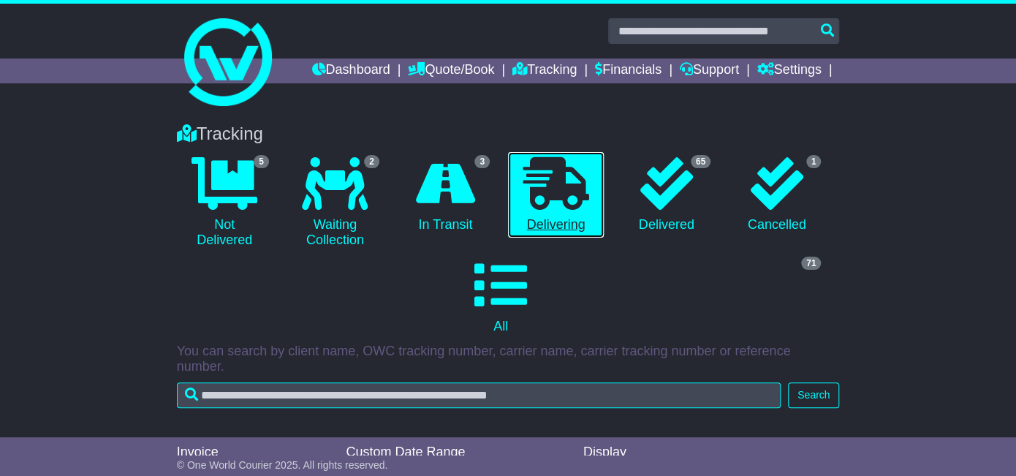
click at [535, 230] on link "0 Delivering" at bounding box center [556, 195] width 96 height 86
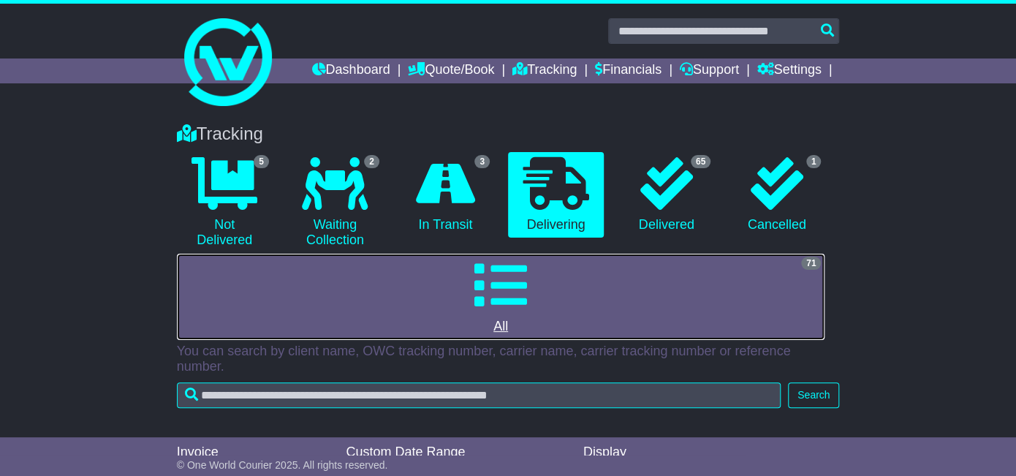
click at [534, 254] on link "71 All" at bounding box center [501, 297] width 648 height 86
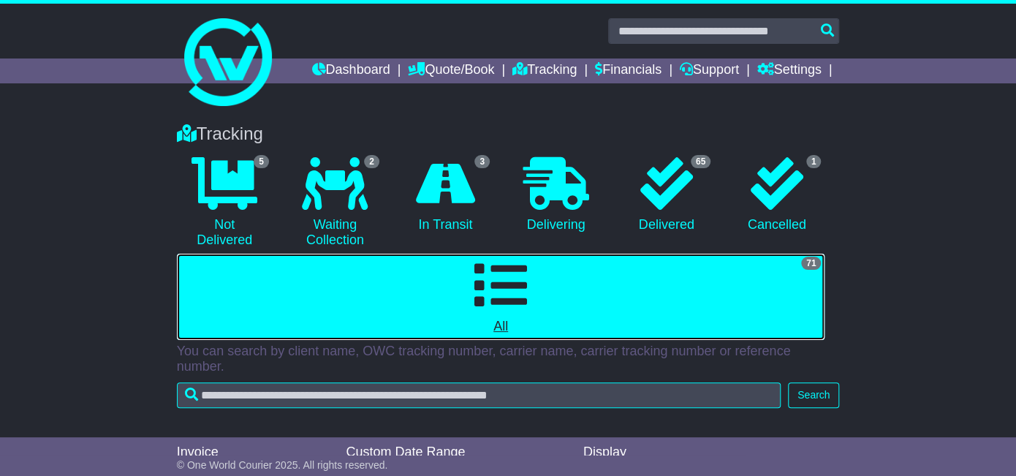
click at [534, 254] on link "71 All" at bounding box center [501, 297] width 648 height 86
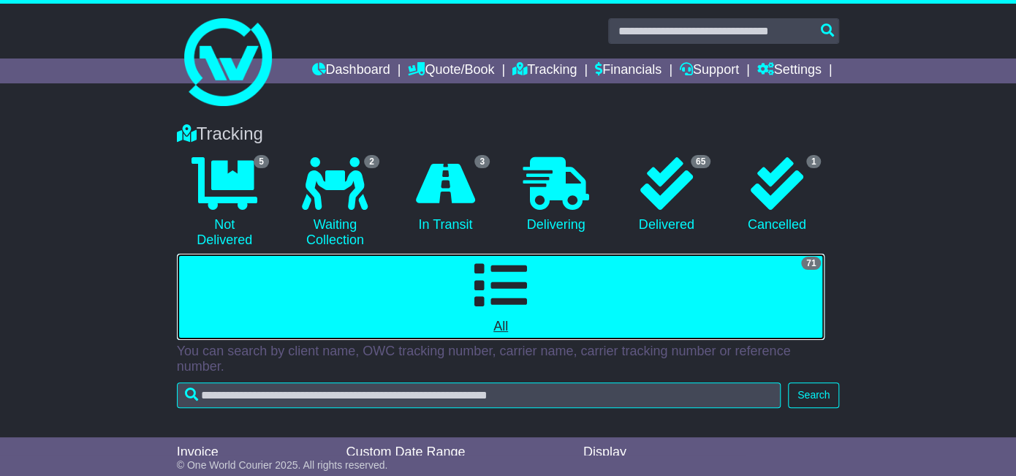
click at [534, 254] on link "71 All" at bounding box center [501, 297] width 648 height 86
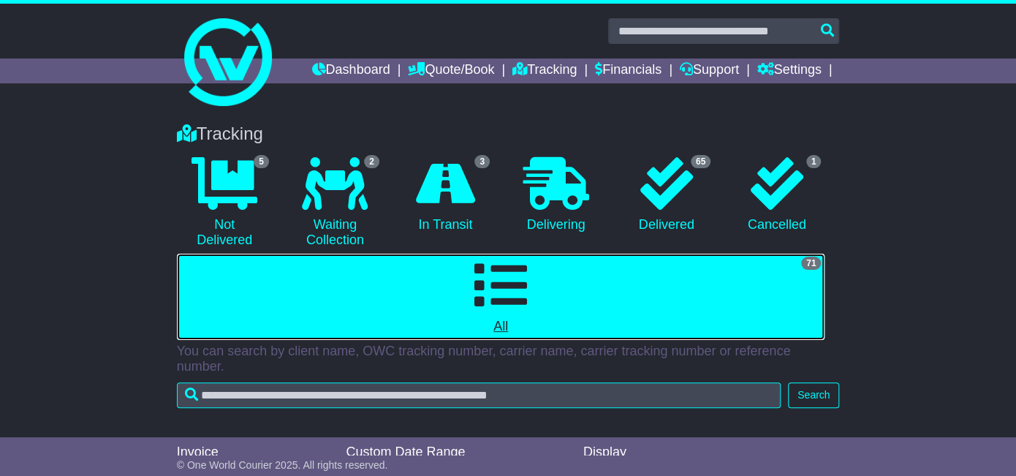
click at [534, 254] on link "71 All" at bounding box center [501, 297] width 648 height 86
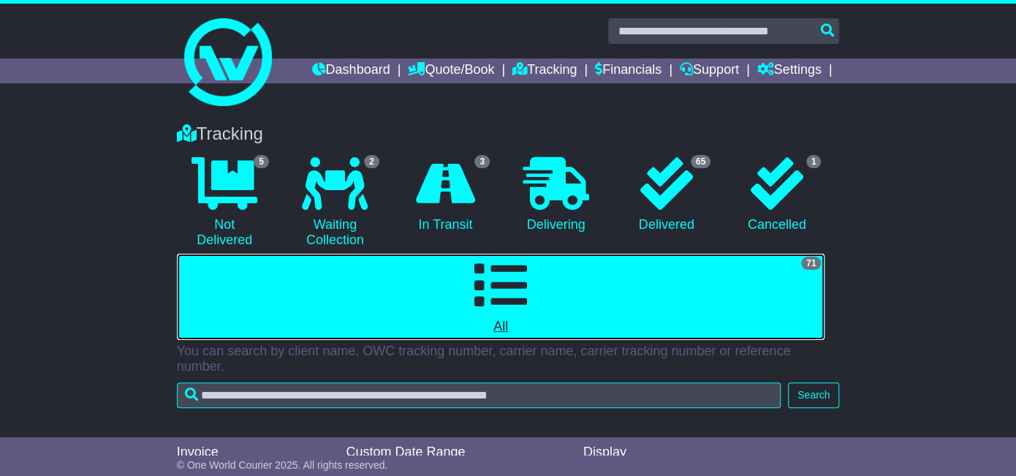
click at [534, 254] on link "71 All" at bounding box center [501, 297] width 648 height 86
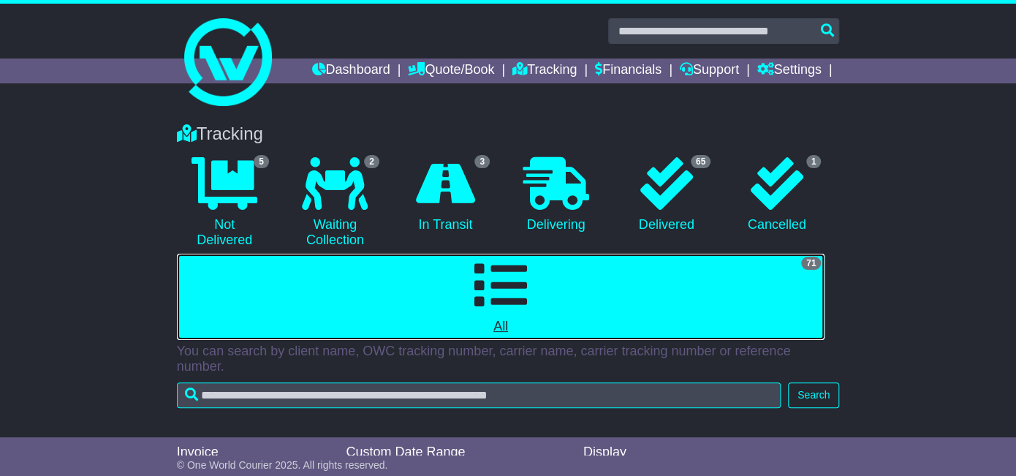
click at [534, 254] on link "71 All" at bounding box center [501, 297] width 648 height 86
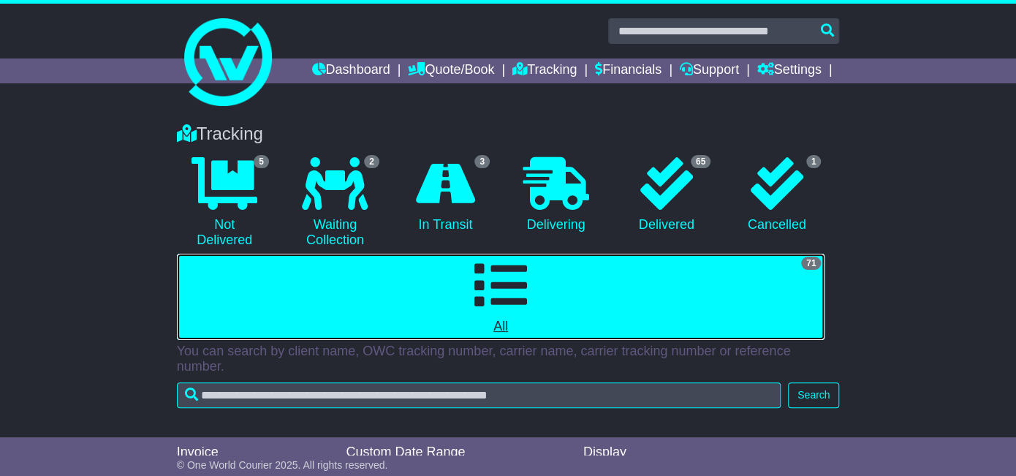
click at [534, 254] on link "71 All" at bounding box center [501, 297] width 648 height 86
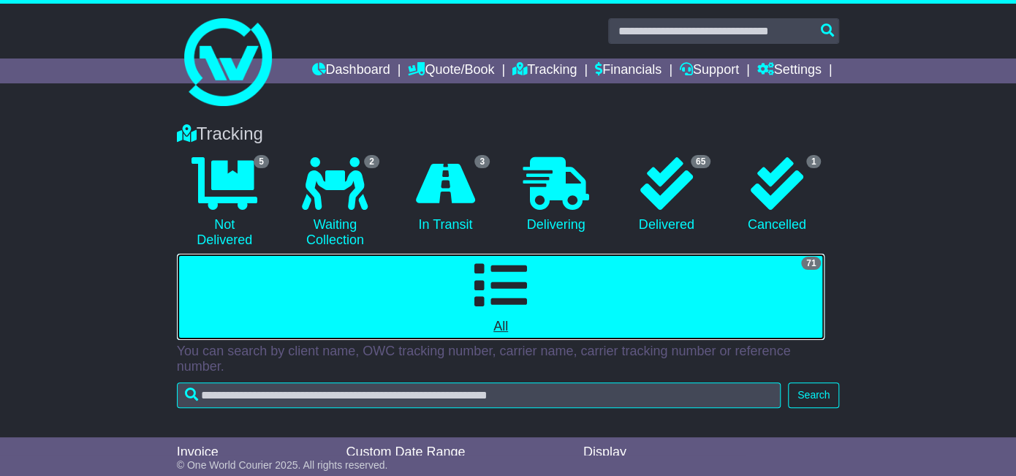
click at [534, 254] on link "71 All" at bounding box center [501, 297] width 648 height 86
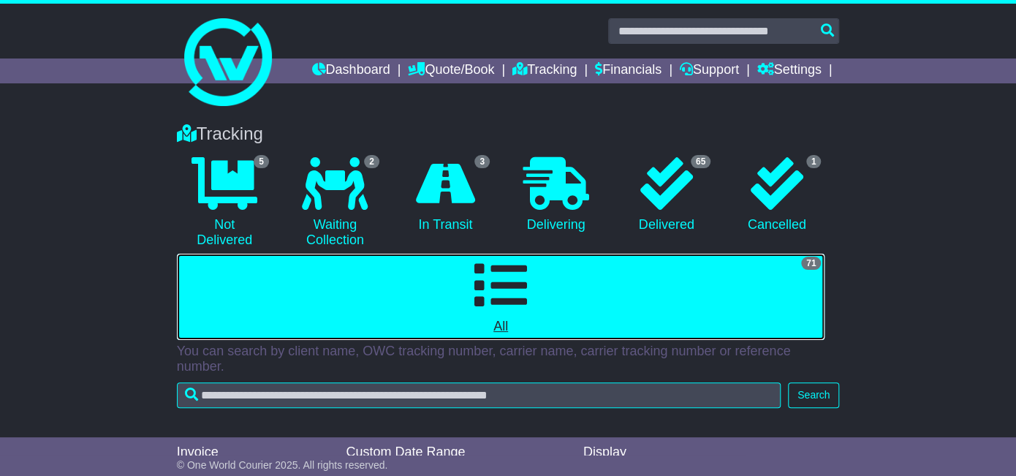
click at [534, 254] on link "71 All" at bounding box center [501, 297] width 648 height 86
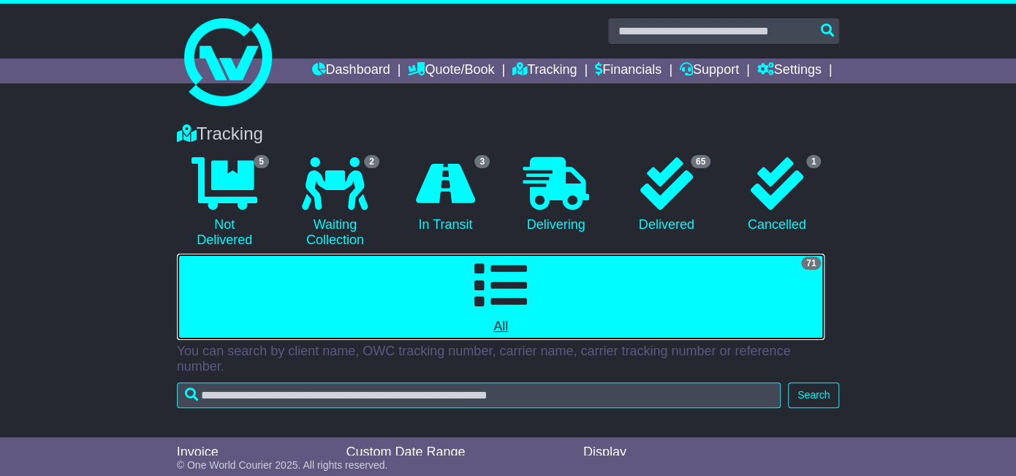
click at [534, 254] on link "71 All" at bounding box center [501, 297] width 648 height 86
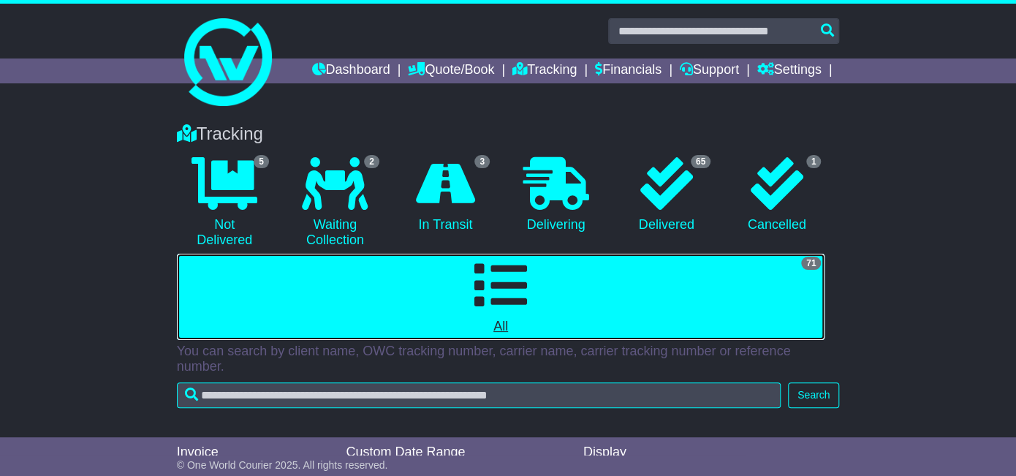
click at [534, 254] on link "71 All" at bounding box center [501, 297] width 648 height 86
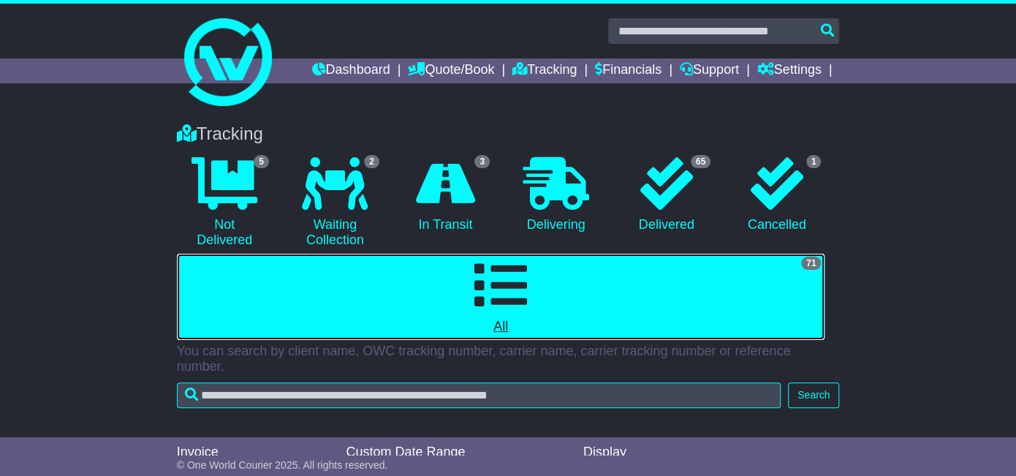
click at [534, 254] on link "71 All" at bounding box center [501, 297] width 648 height 86
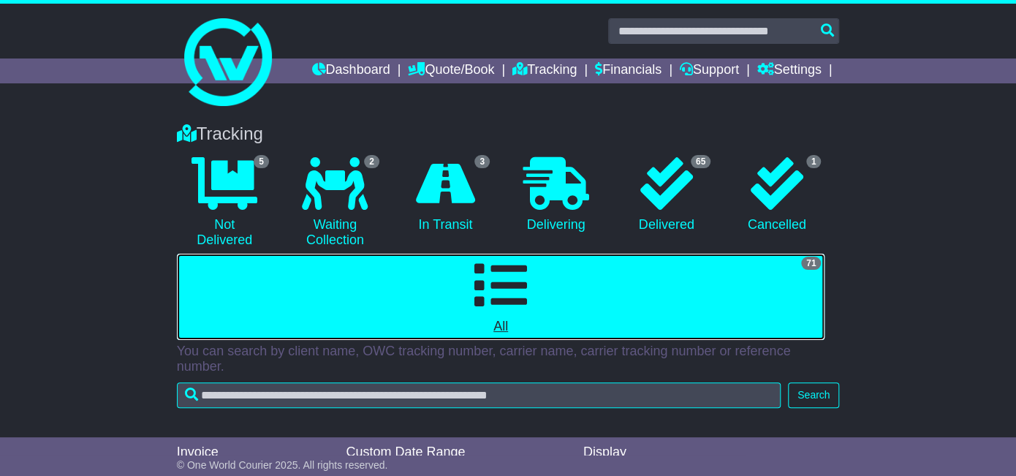
click at [534, 254] on link "71 All" at bounding box center [501, 297] width 648 height 86
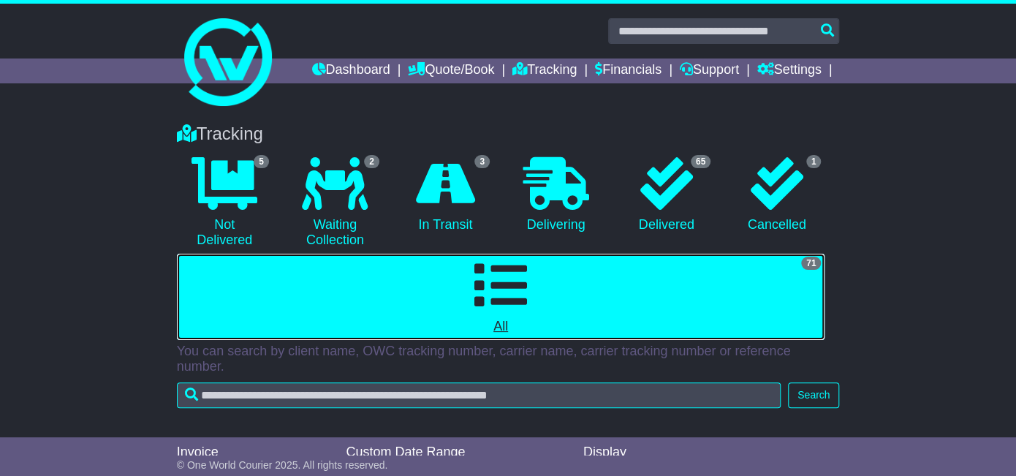
click at [534, 254] on link "71 All" at bounding box center [501, 297] width 648 height 86
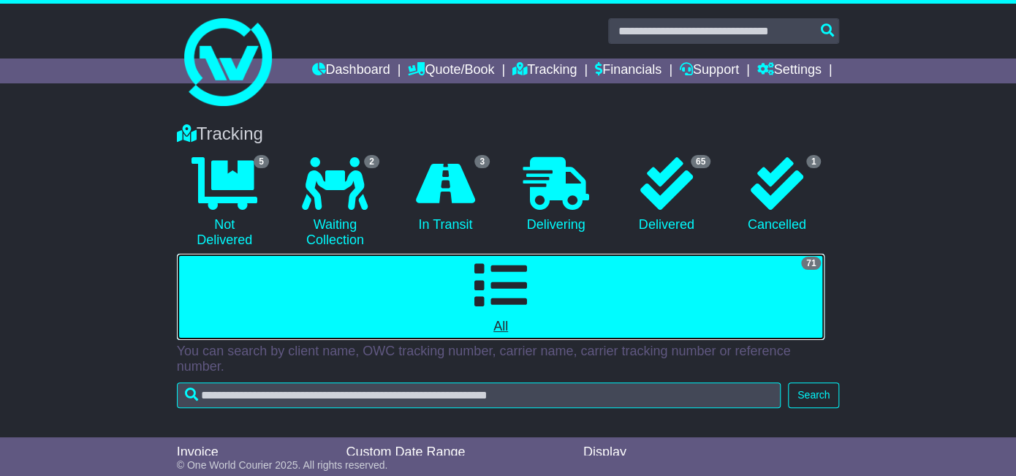
click at [534, 254] on link "71 All" at bounding box center [501, 297] width 648 height 86
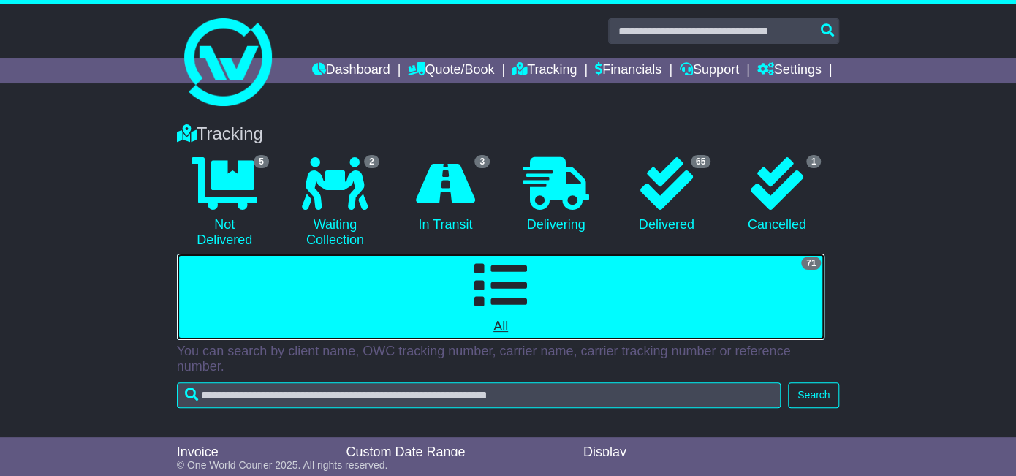
click at [534, 254] on link "71 All" at bounding box center [501, 297] width 648 height 86
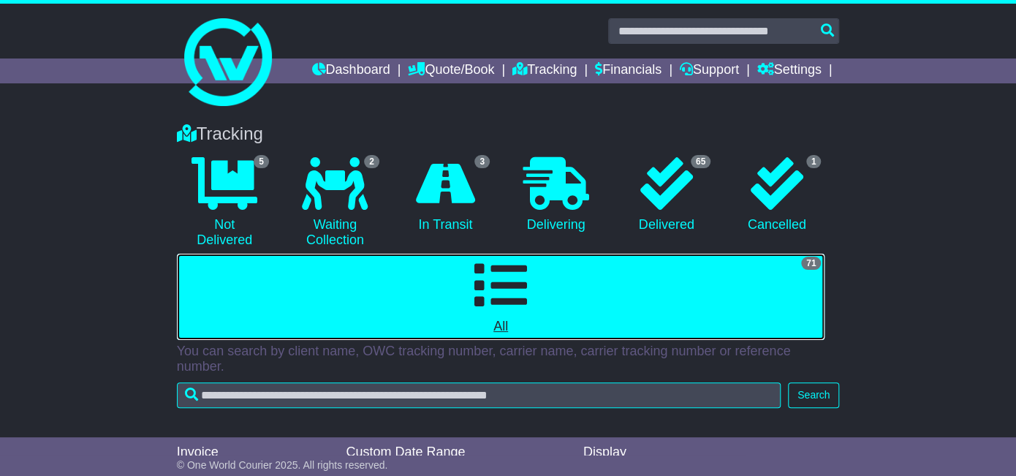
click at [534, 254] on link "71 All" at bounding box center [501, 297] width 648 height 86
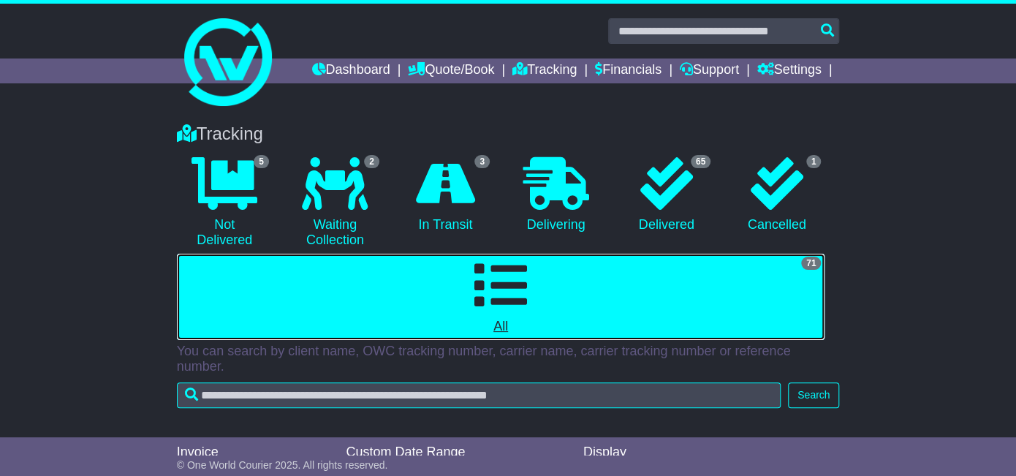
click at [534, 254] on link "71 All" at bounding box center [501, 297] width 648 height 86
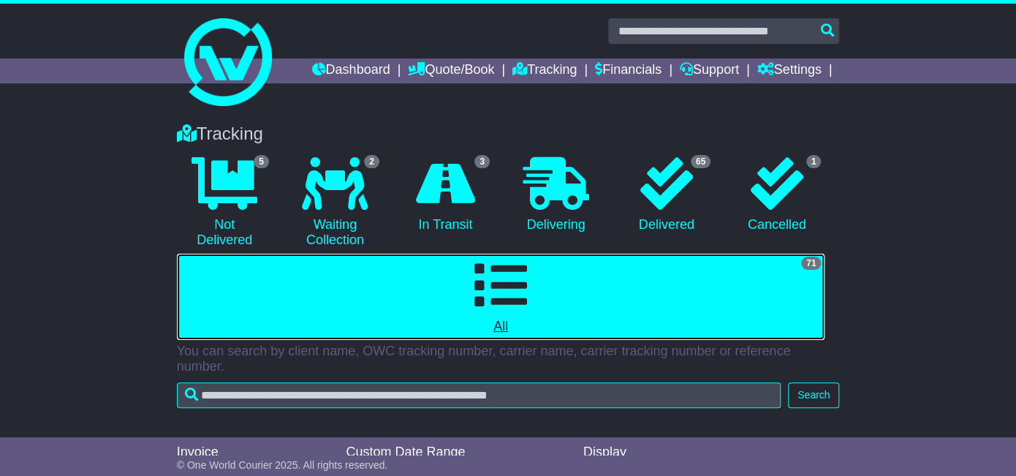
click at [534, 254] on link "71 All" at bounding box center [501, 297] width 648 height 86
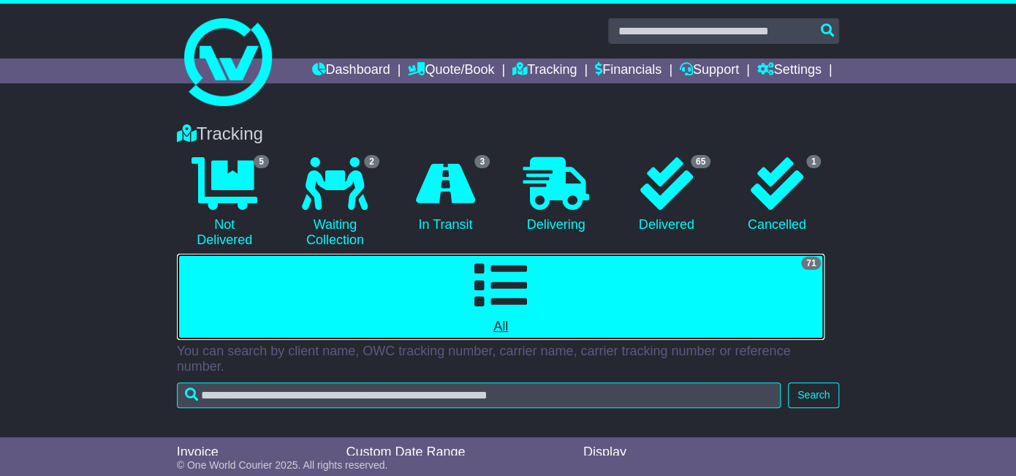
click at [534, 254] on link "71 All" at bounding box center [501, 297] width 648 height 86
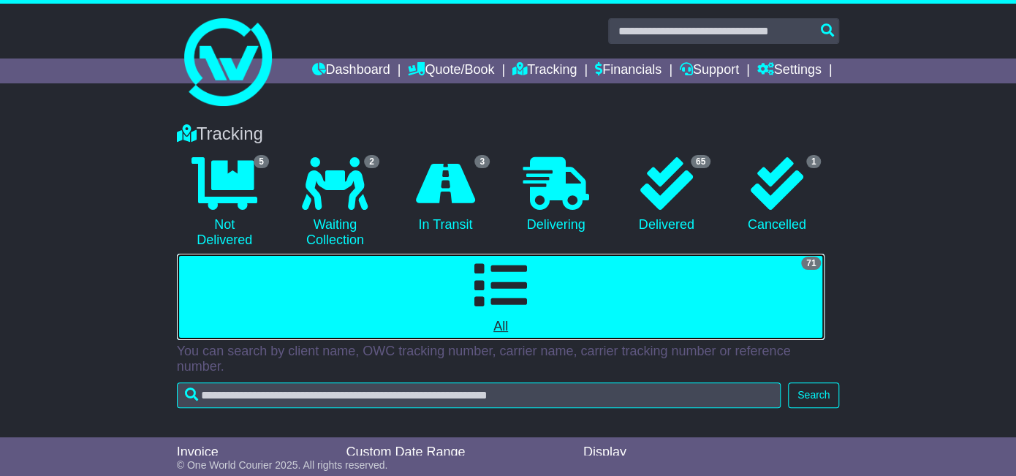
click at [534, 254] on link "71 All" at bounding box center [501, 297] width 648 height 86
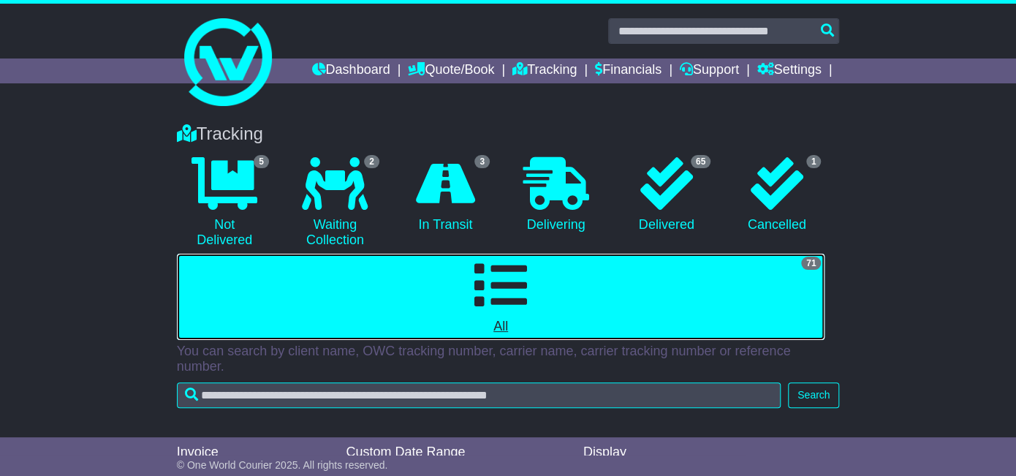
click at [534, 254] on link "71 All" at bounding box center [501, 297] width 648 height 86
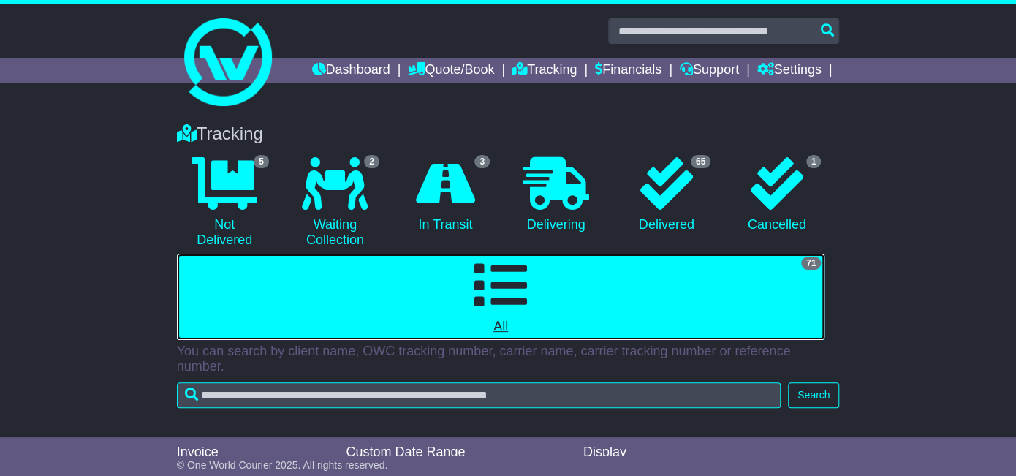
click at [534, 254] on link "71 All" at bounding box center [501, 297] width 648 height 86
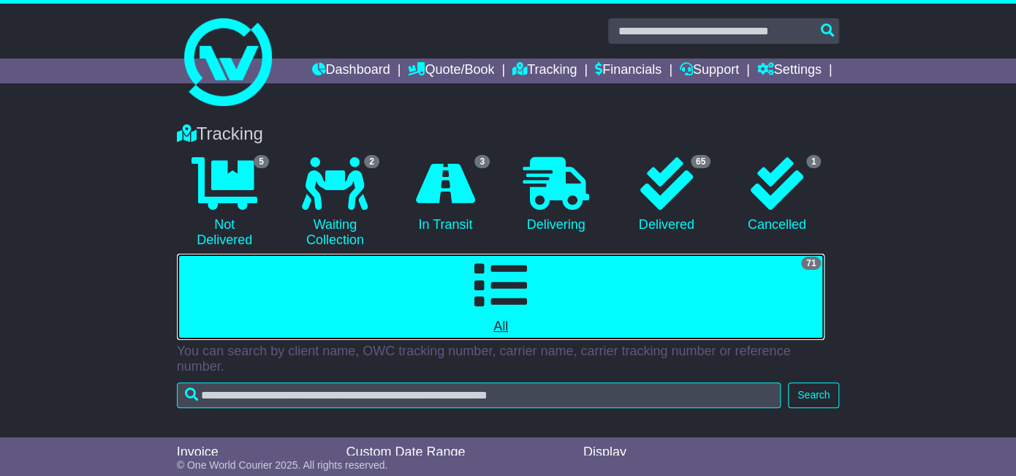
click at [534, 254] on link "71 All" at bounding box center [501, 297] width 648 height 86
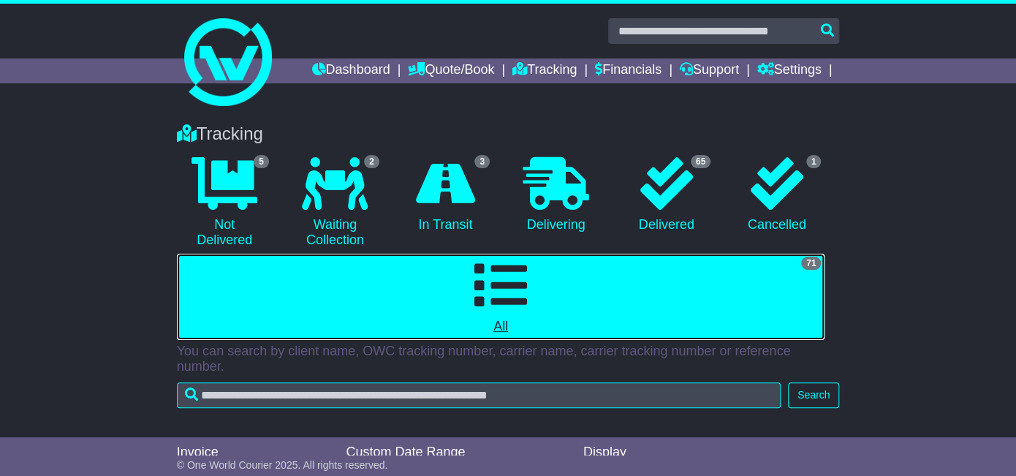
click at [534, 254] on link "71 All" at bounding box center [501, 297] width 648 height 86
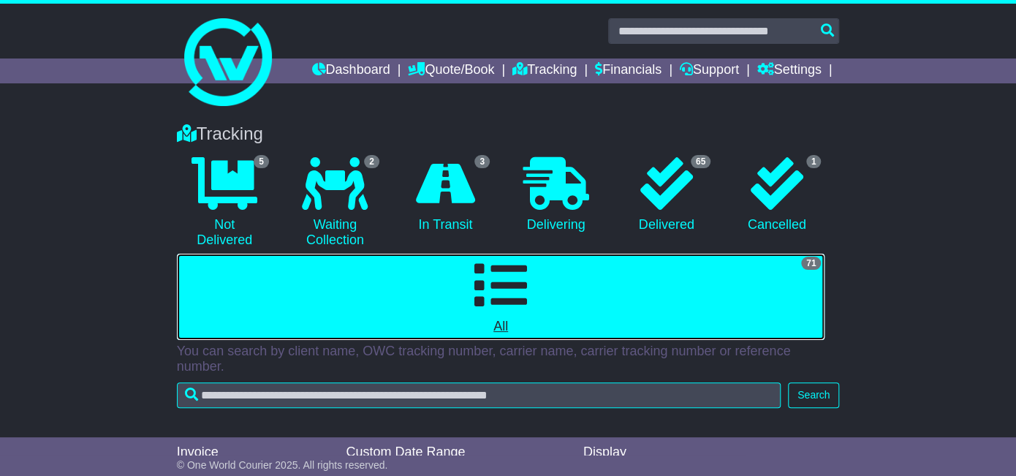
click at [534, 254] on link "71 All" at bounding box center [501, 297] width 648 height 86
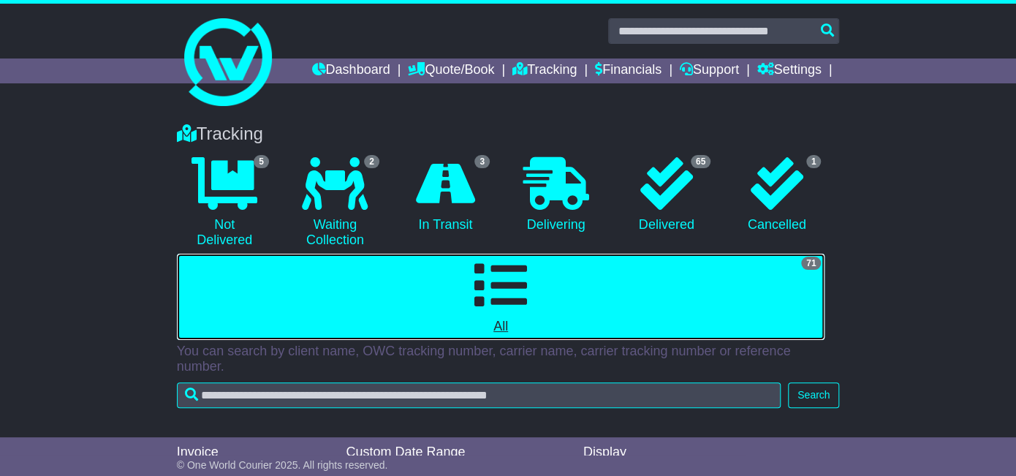
click at [534, 254] on link "71 All" at bounding box center [501, 297] width 648 height 86
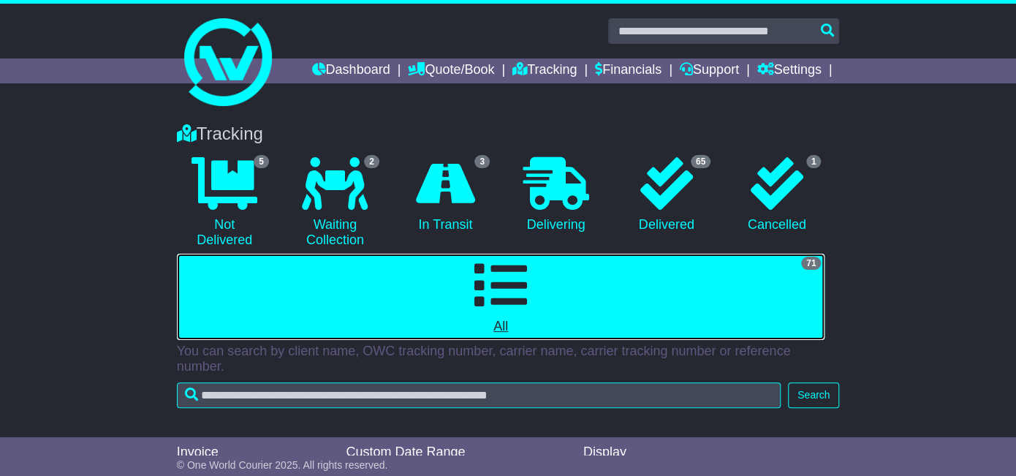
click at [534, 254] on link "71 All" at bounding box center [501, 297] width 648 height 86
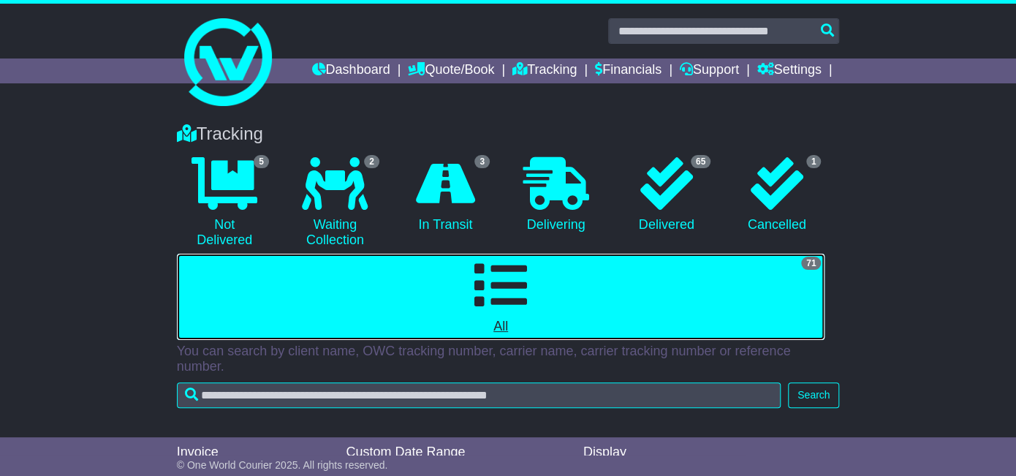
click at [534, 254] on link "71 All" at bounding box center [501, 297] width 648 height 86
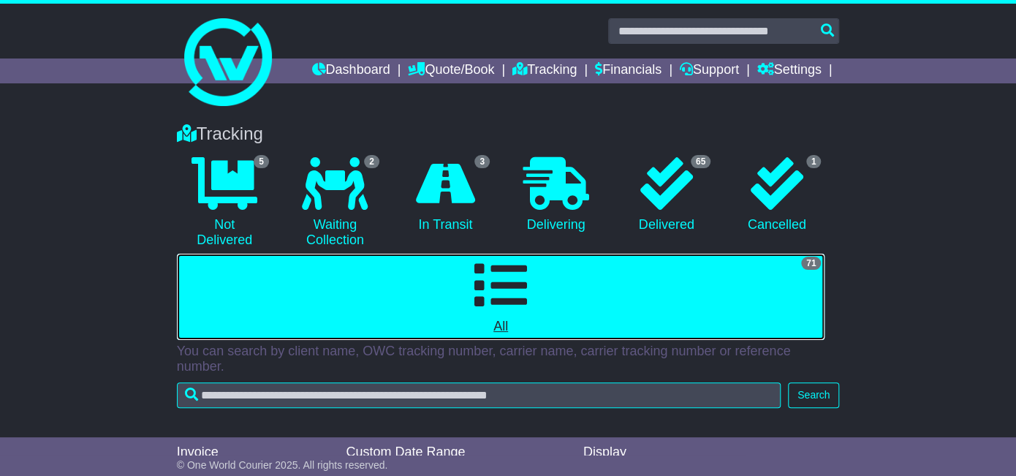
click at [534, 254] on link "71 All" at bounding box center [501, 297] width 648 height 86
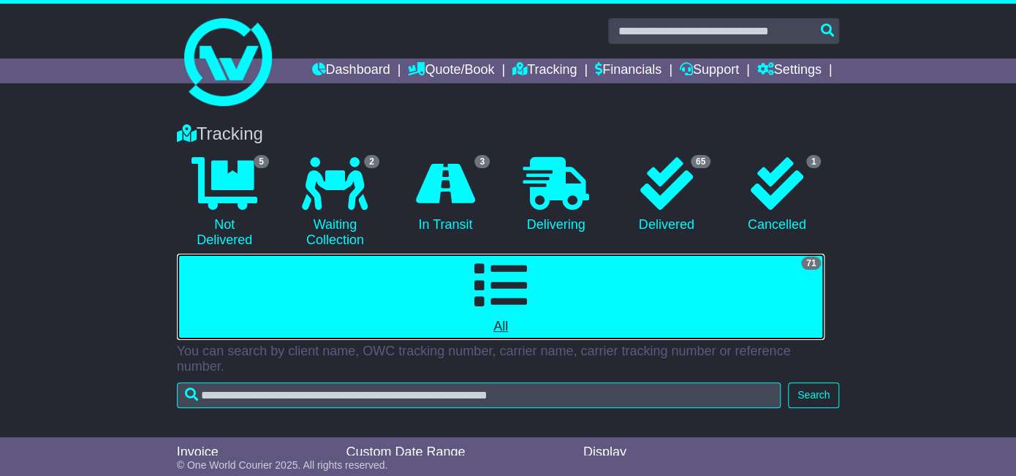
click at [534, 254] on link "71 All" at bounding box center [501, 297] width 648 height 86
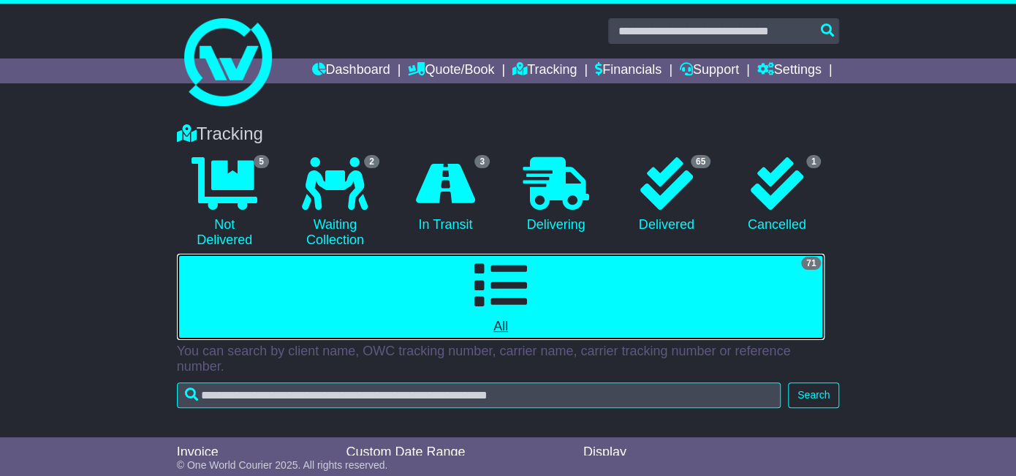
click at [534, 254] on link "71 All" at bounding box center [501, 297] width 648 height 86
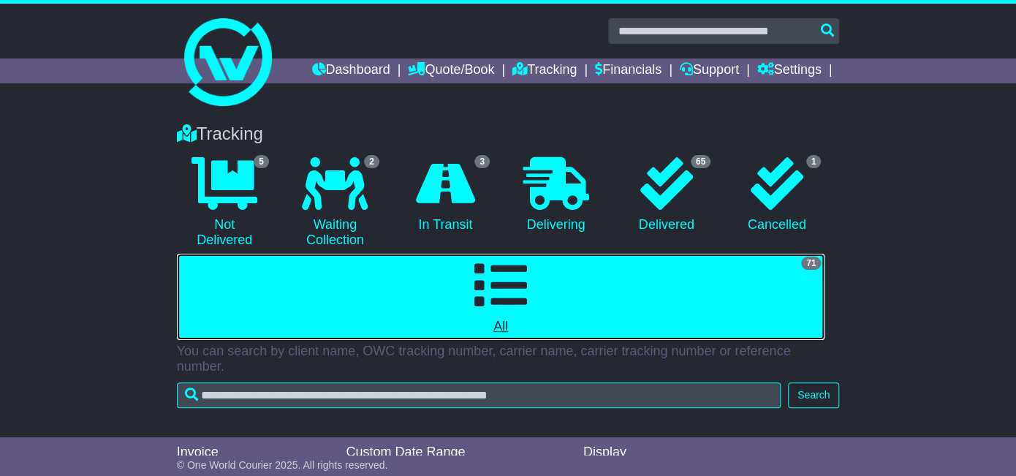
click at [534, 254] on link "71 All" at bounding box center [501, 297] width 648 height 86
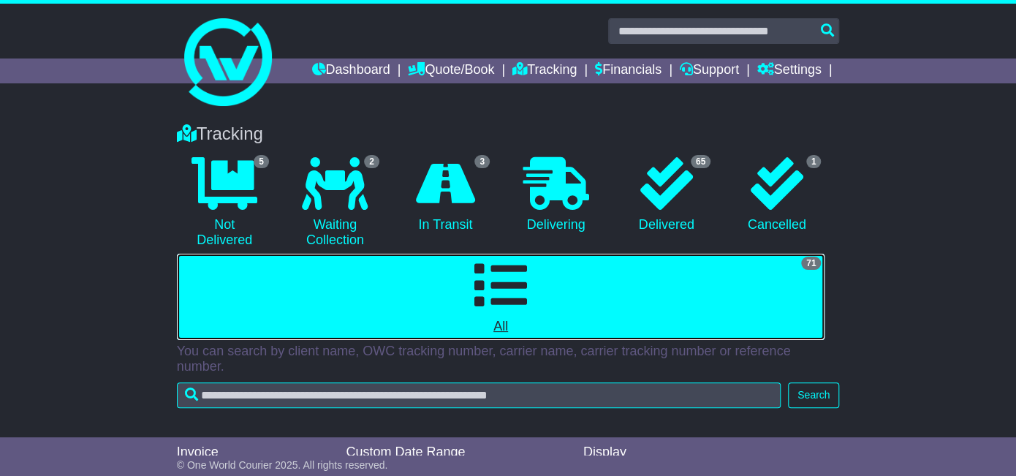
click at [534, 254] on link "71 All" at bounding box center [501, 297] width 648 height 86
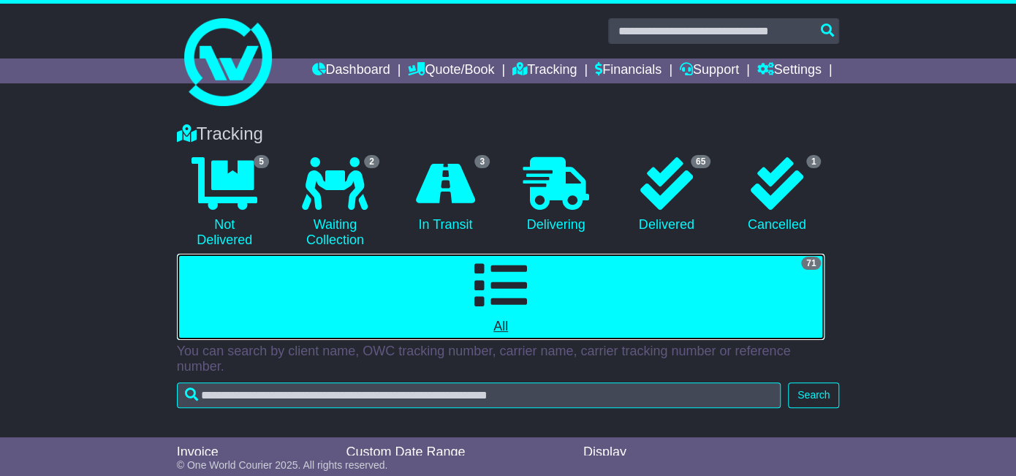
click at [534, 254] on link "71 All" at bounding box center [501, 297] width 648 height 86
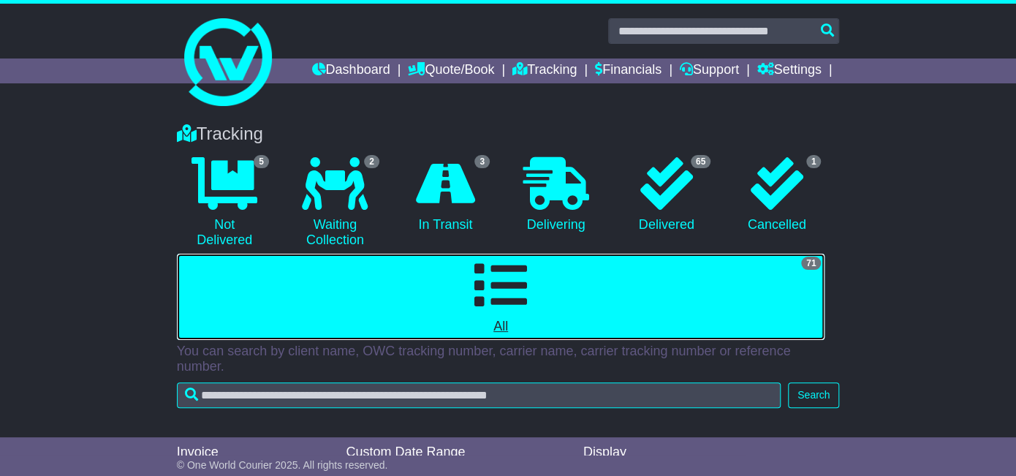
click at [534, 254] on link "71 All" at bounding box center [501, 297] width 648 height 86
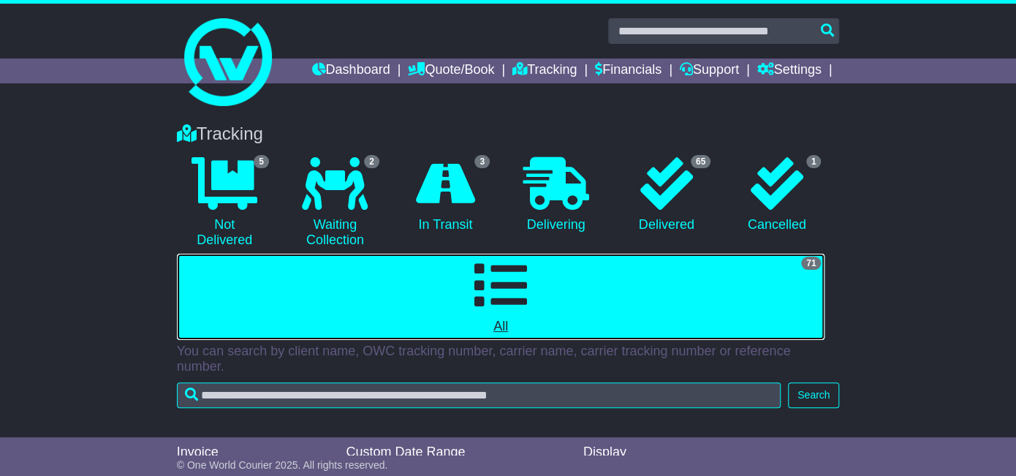
click at [534, 254] on link "71 All" at bounding box center [501, 297] width 648 height 86
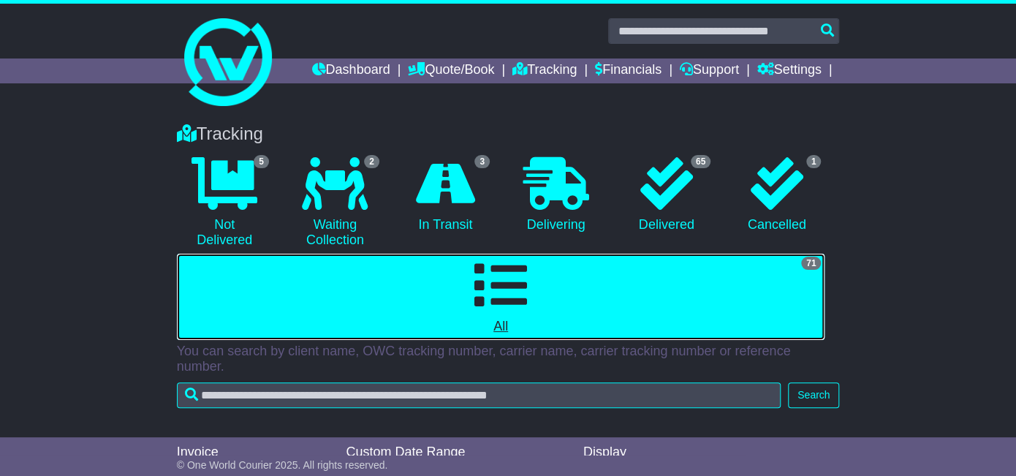
click at [534, 254] on link "71 All" at bounding box center [501, 297] width 648 height 86
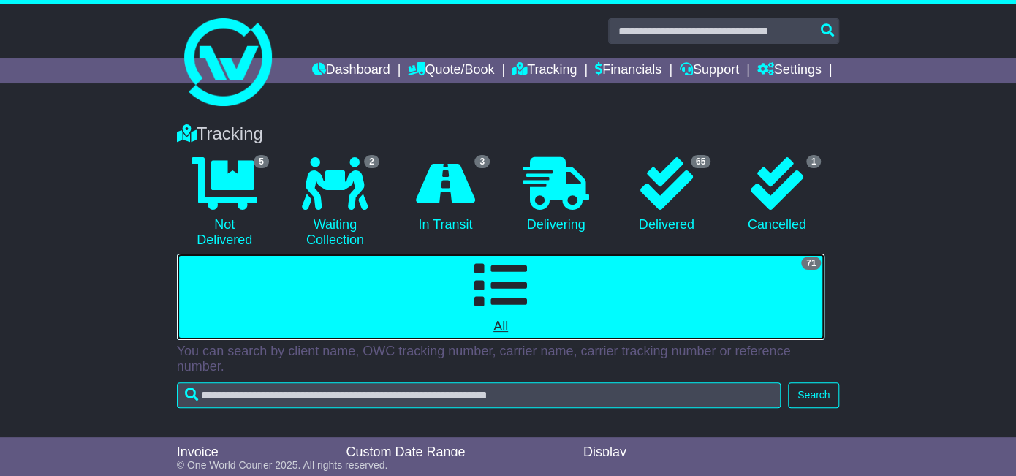
click at [534, 254] on link "71 All" at bounding box center [501, 297] width 648 height 86
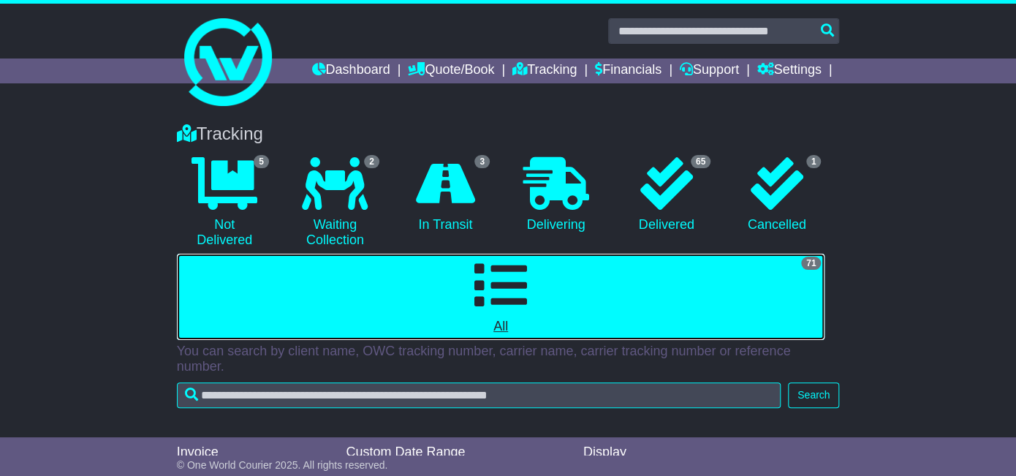
click at [534, 254] on link "71 All" at bounding box center [501, 297] width 648 height 86
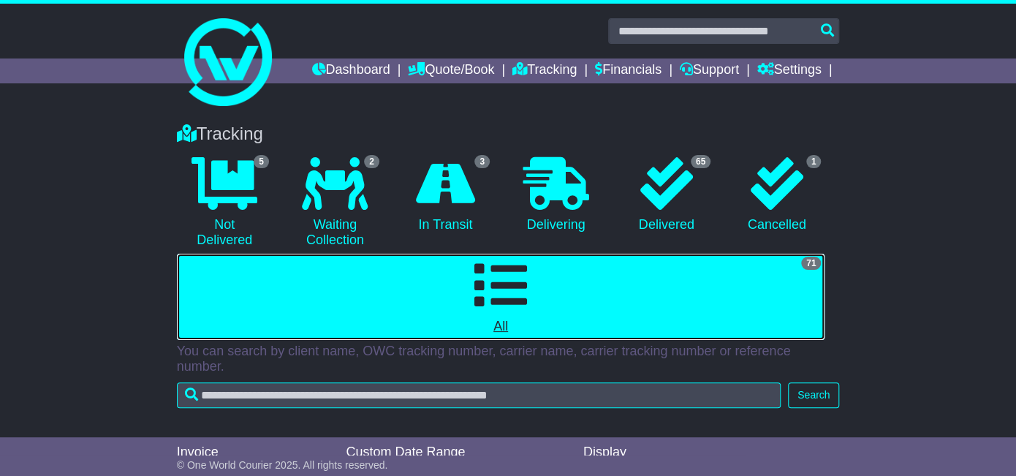
click at [534, 254] on link "71 All" at bounding box center [501, 297] width 648 height 86
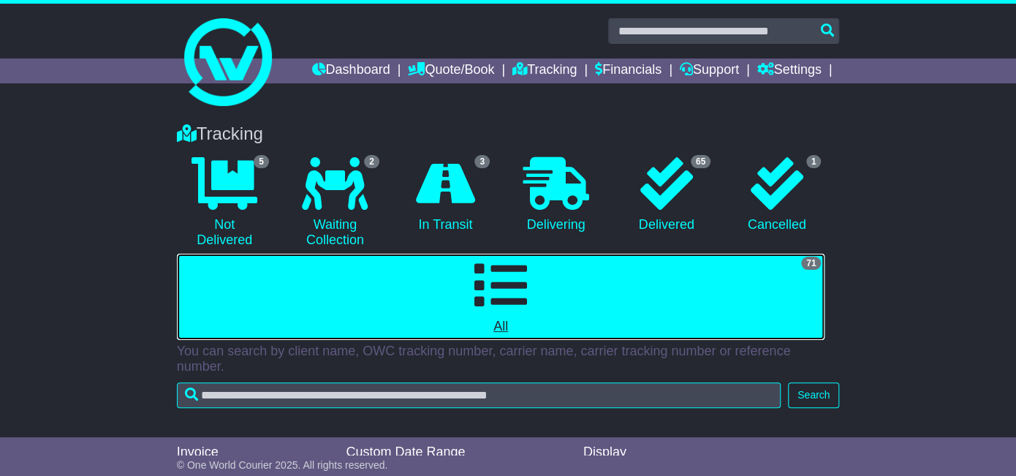
click at [534, 254] on link "71 All" at bounding box center [501, 297] width 648 height 86
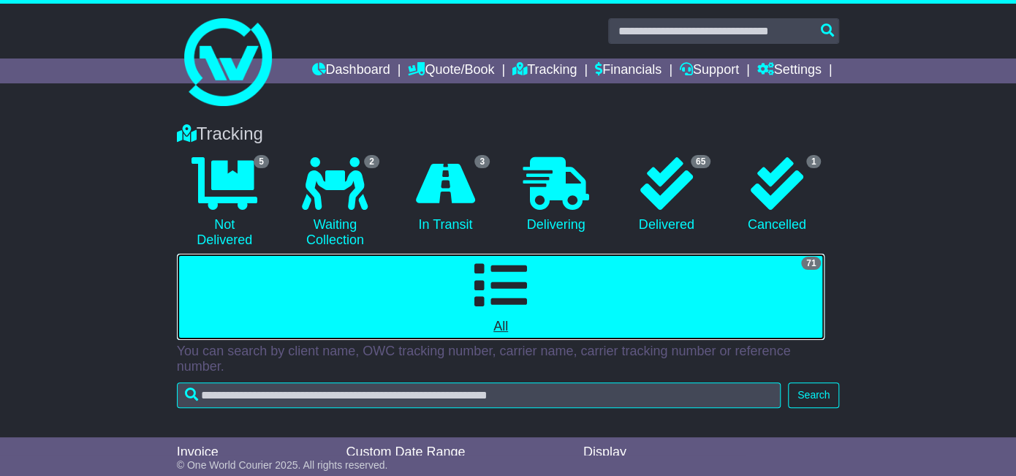
click at [534, 254] on link "71 All" at bounding box center [501, 297] width 648 height 86
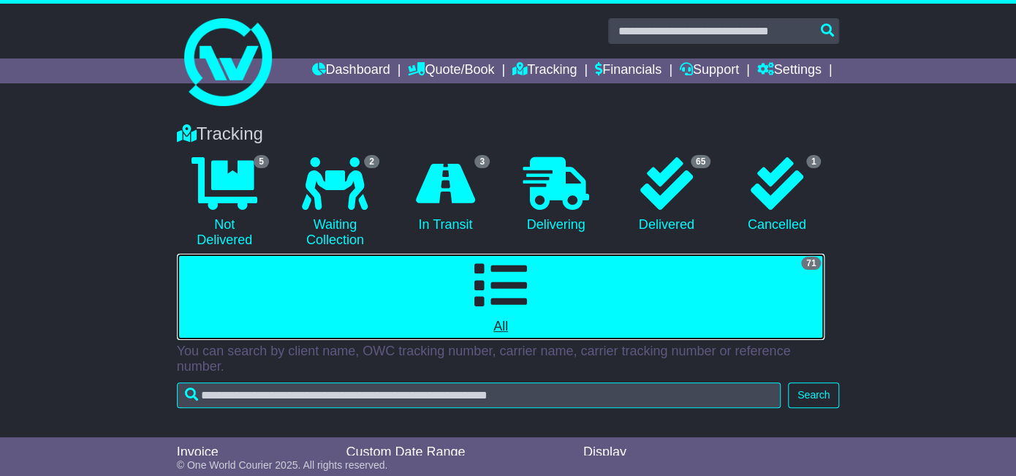
click at [534, 254] on link "71 All" at bounding box center [501, 297] width 648 height 86
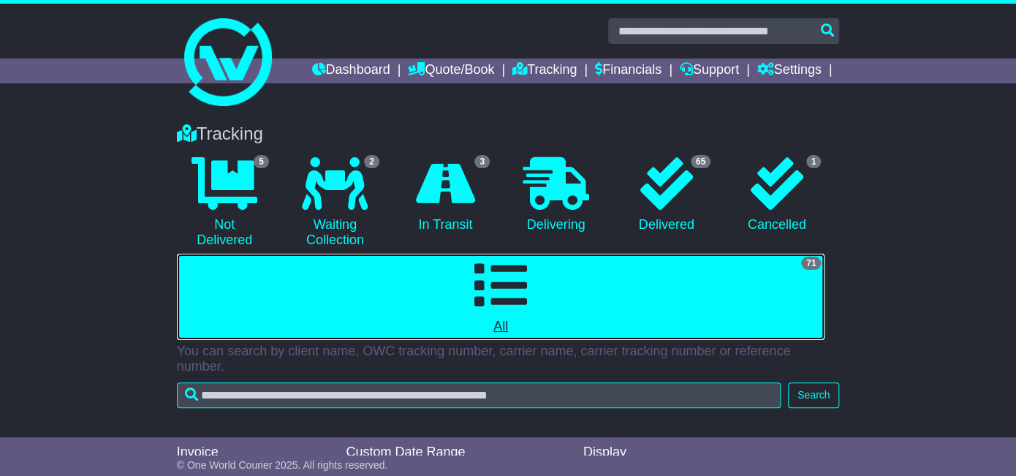
click at [534, 254] on link "71 All" at bounding box center [501, 297] width 648 height 86
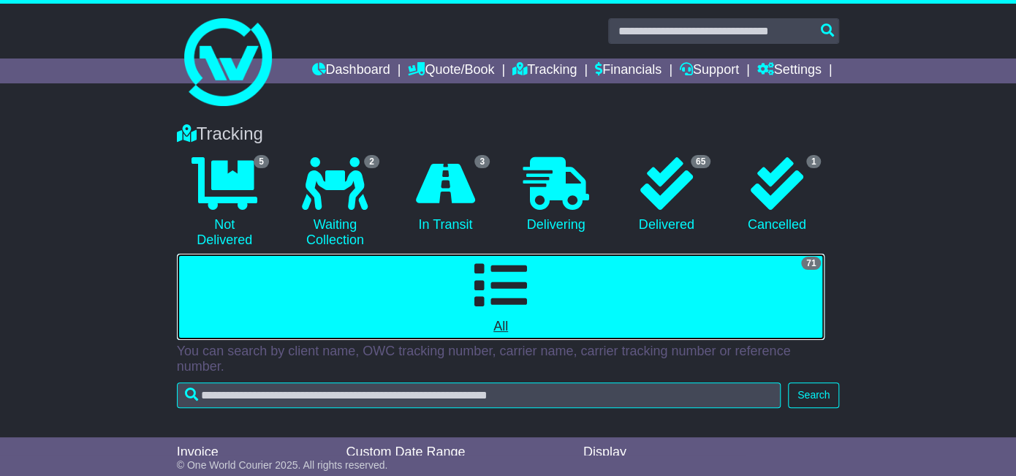
click at [534, 254] on link "71 All" at bounding box center [501, 297] width 648 height 86
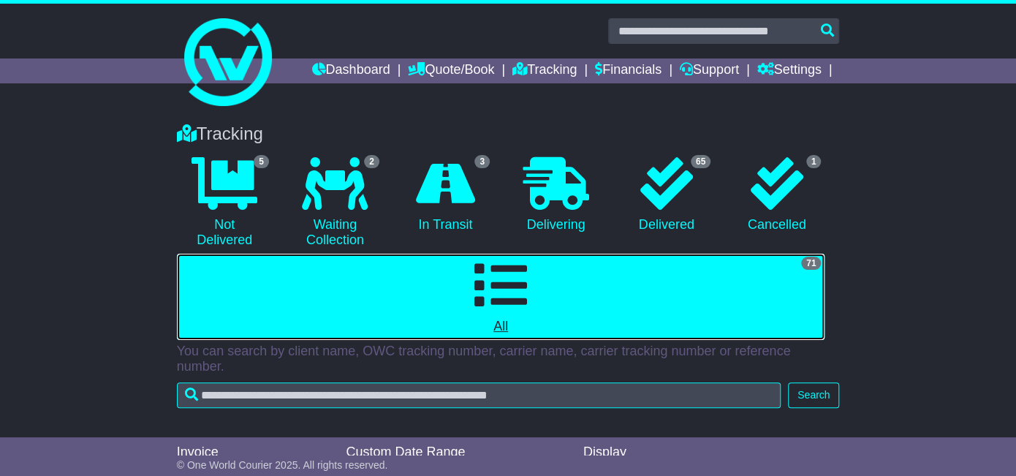
click at [534, 254] on link "71 All" at bounding box center [501, 297] width 648 height 86
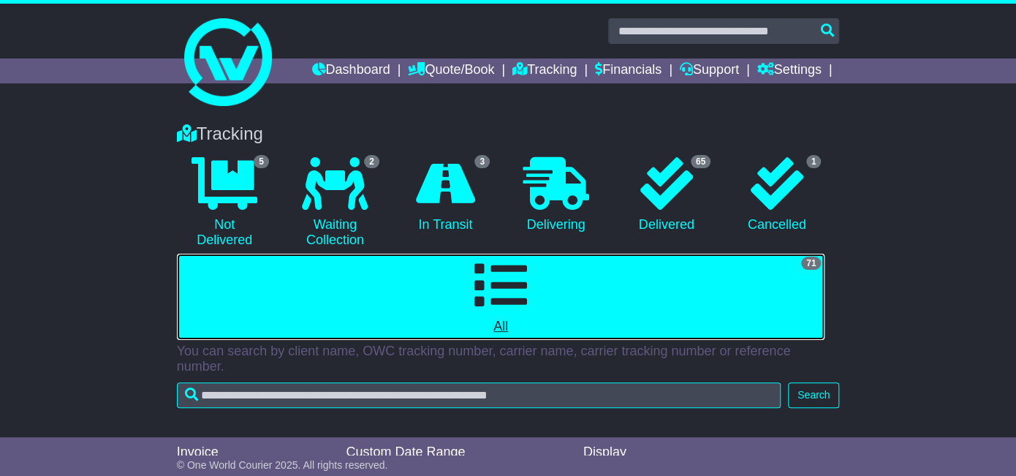
click at [534, 254] on link "71 All" at bounding box center [501, 297] width 648 height 86
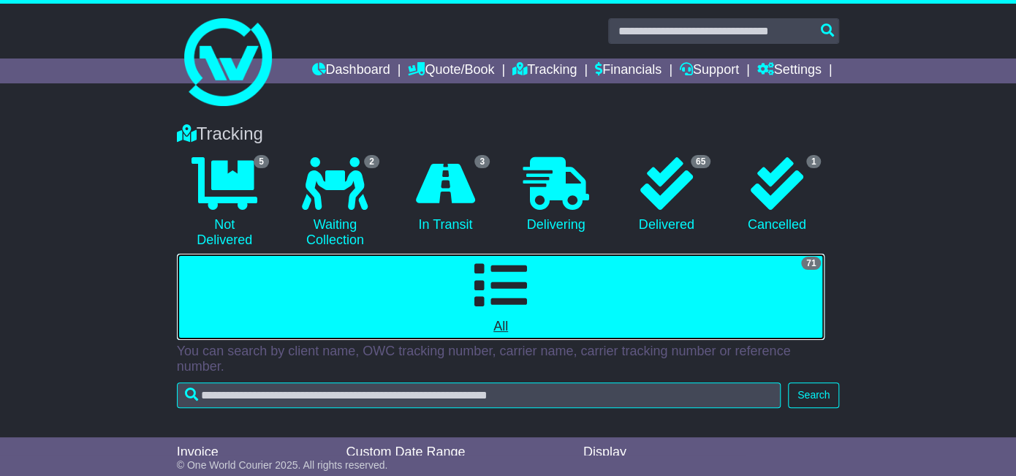
click at [534, 254] on link "71 All" at bounding box center [501, 297] width 648 height 86
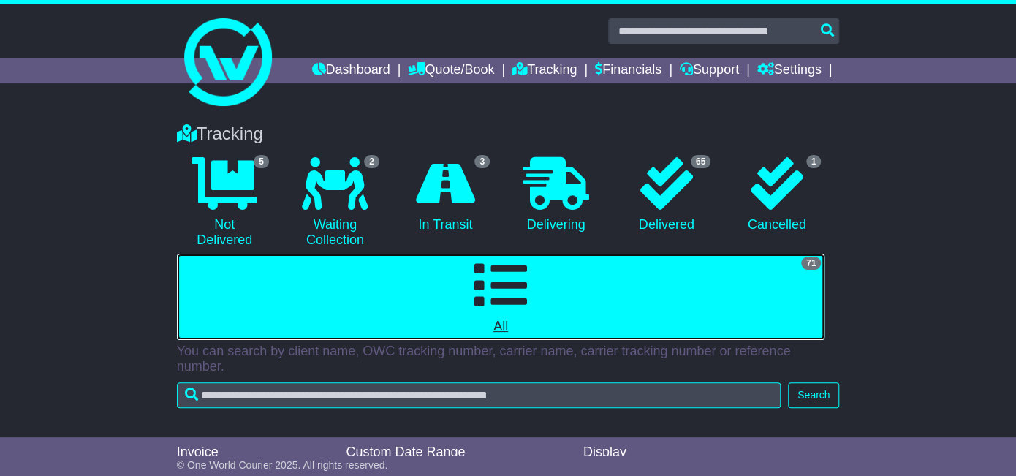
click at [534, 254] on link "71 All" at bounding box center [501, 297] width 648 height 86
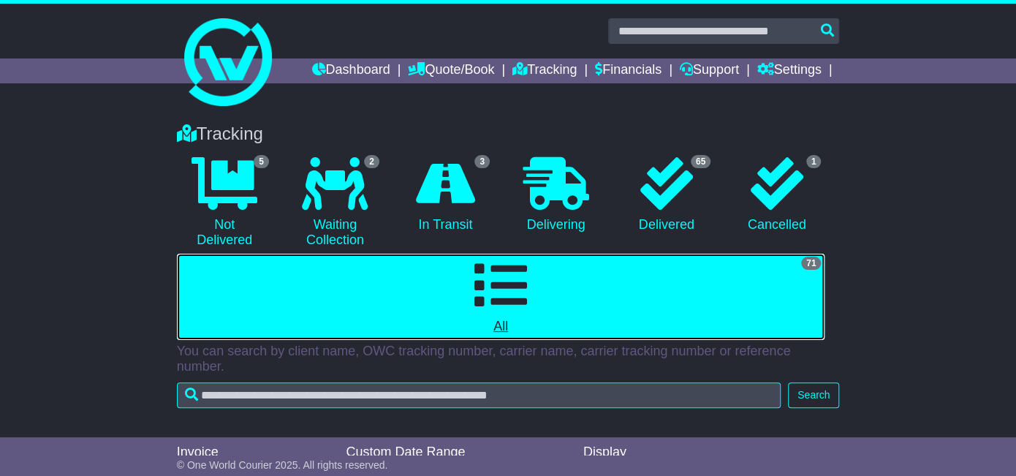
click at [534, 254] on link "71 All" at bounding box center [501, 297] width 648 height 86
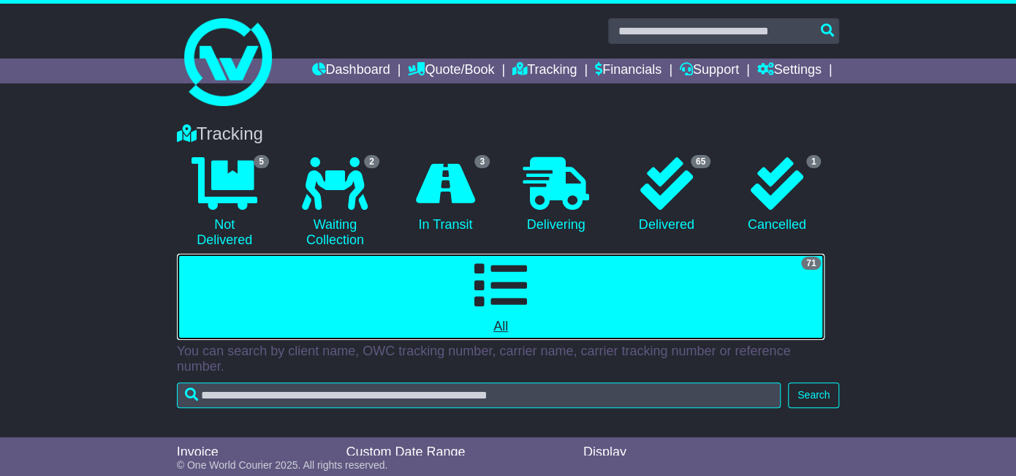
click at [534, 254] on link "71 All" at bounding box center [501, 297] width 648 height 86
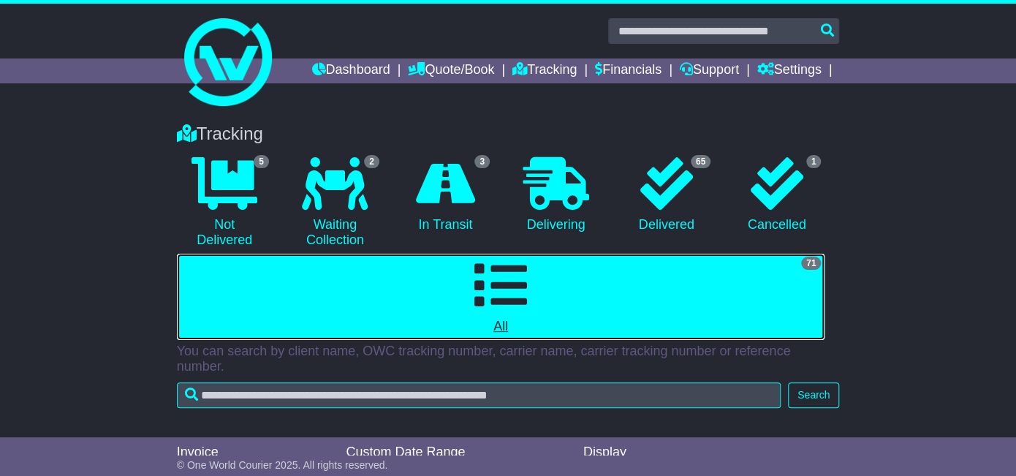
click at [534, 254] on link "71 All" at bounding box center [501, 297] width 648 height 86
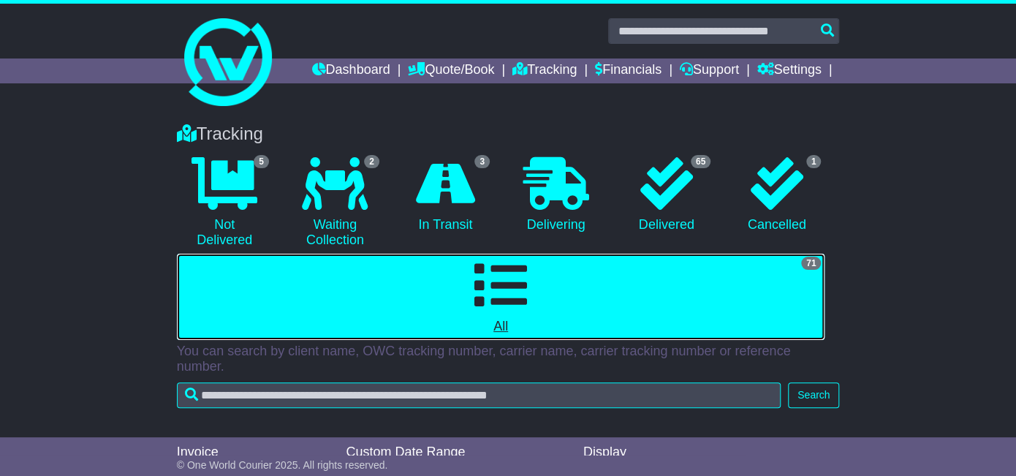
click at [534, 254] on link "71 All" at bounding box center [501, 297] width 648 height 86
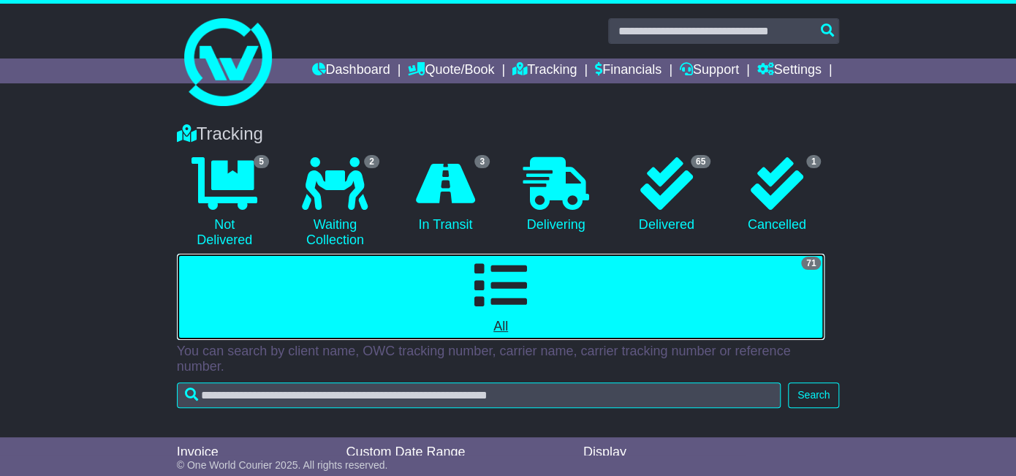
click at [534, 254] on link "71 All" at bounding box center [501, 297] width 648 height 86
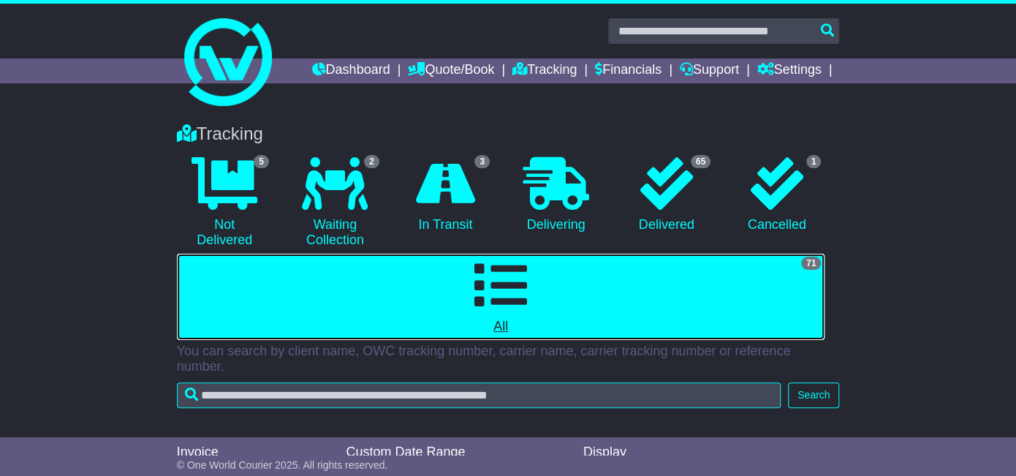
click at [534, 254] on link "71 All" at bounding box center [501, 297] width 648 height 86
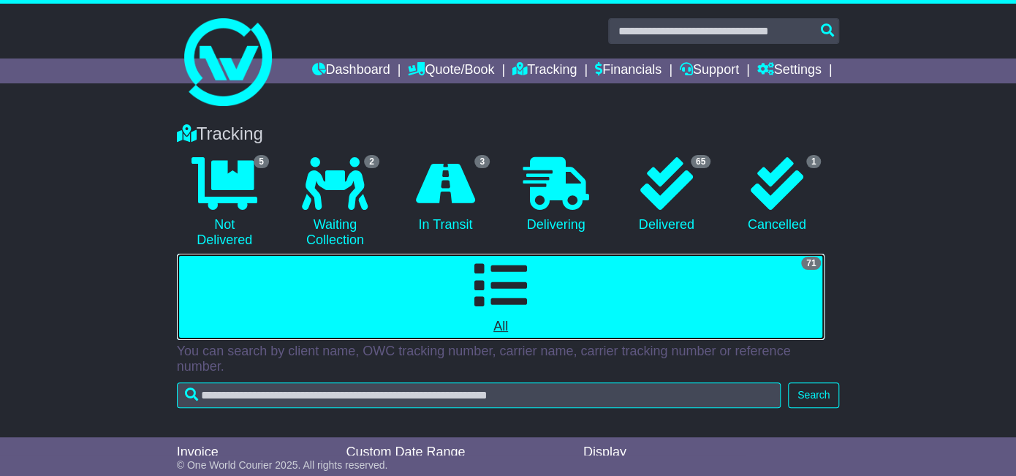
click at [534, 254] on link "71 All" at bounding box center [501, 297] width 648 height 86
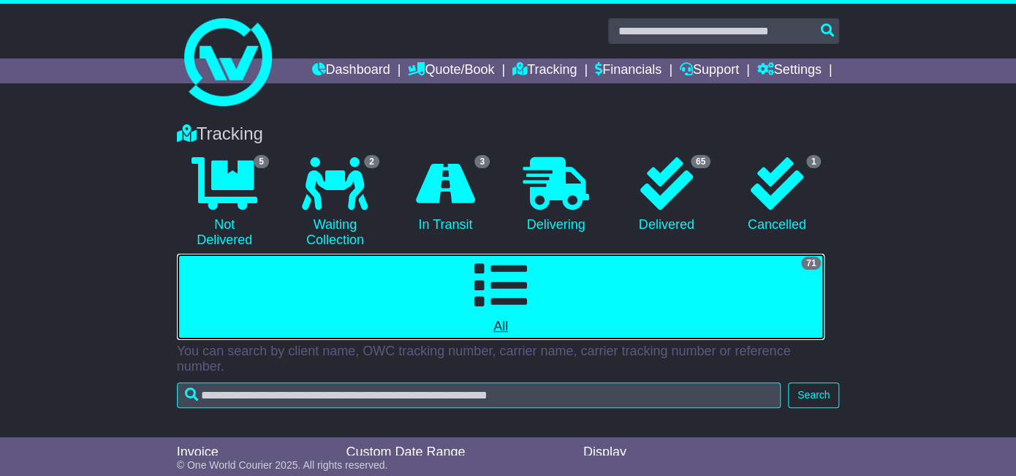
click at [534, 254] on link "71 All" at bounding box center [501, 297] width 648 height 86
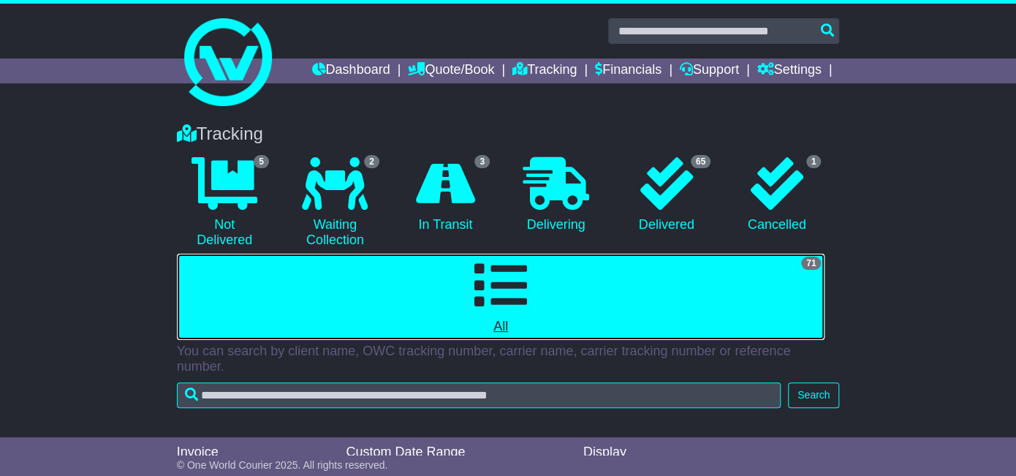
click at [534, 254] on link "71 All" at bounding box center [501, 297] width 648 height 86
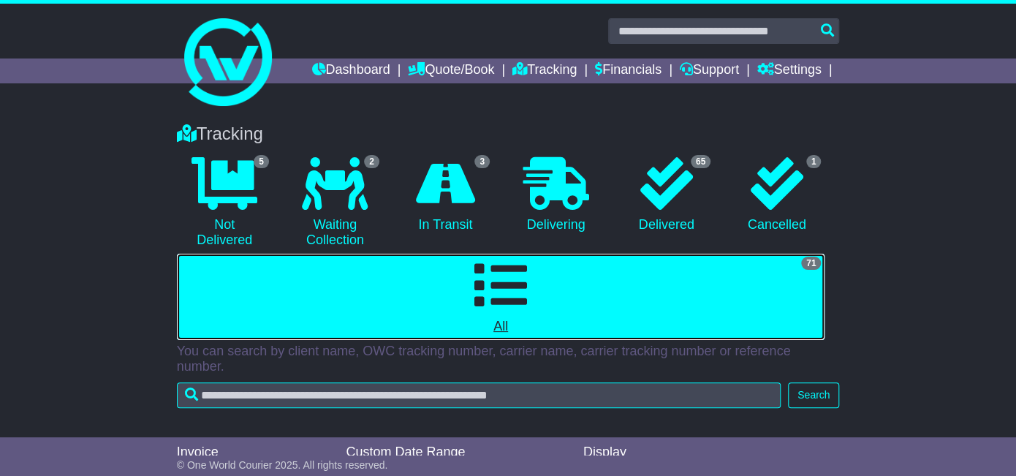
click at [534, 254] on link "71 All" at bounding box center [501, 297] width 648 height 86
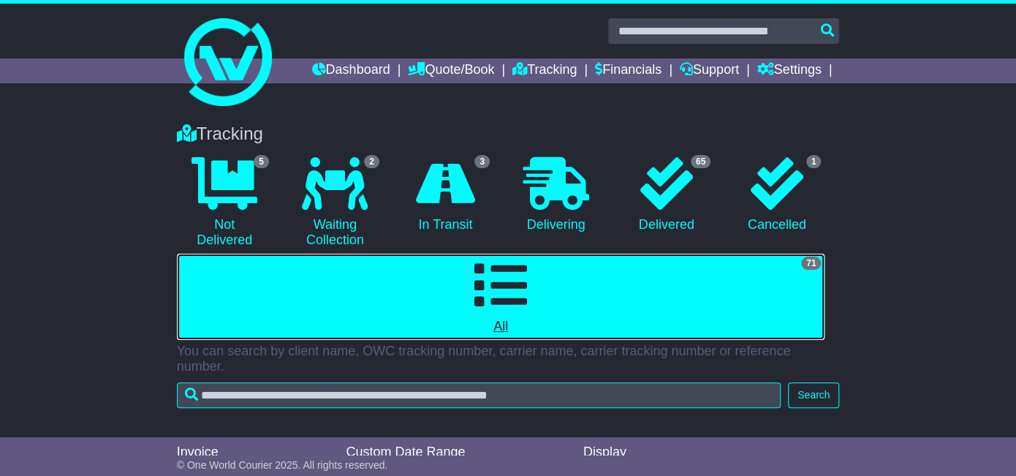
click at [534, 254] on link "71 All" at bounding box center [501, 297] width 648 height 86
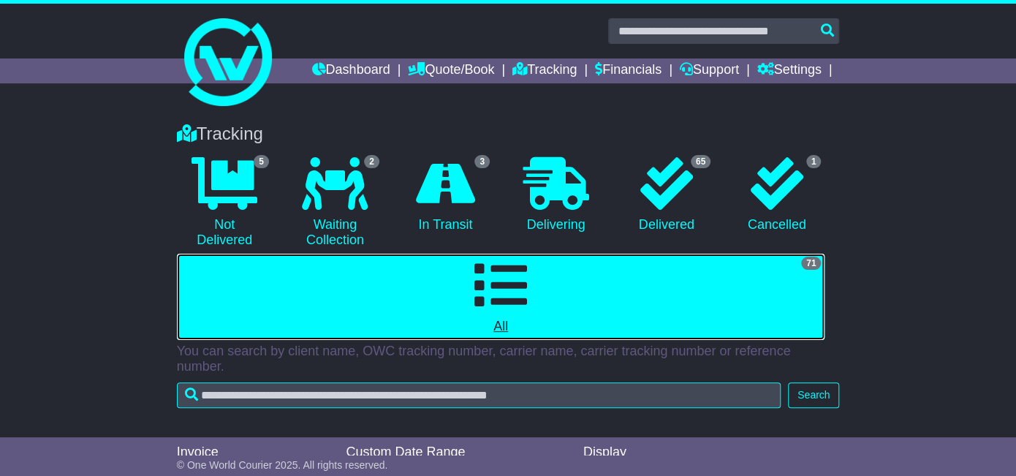
click at [534, 254] on link "71 All" at bounding box center [501, 297] width 648 height 86
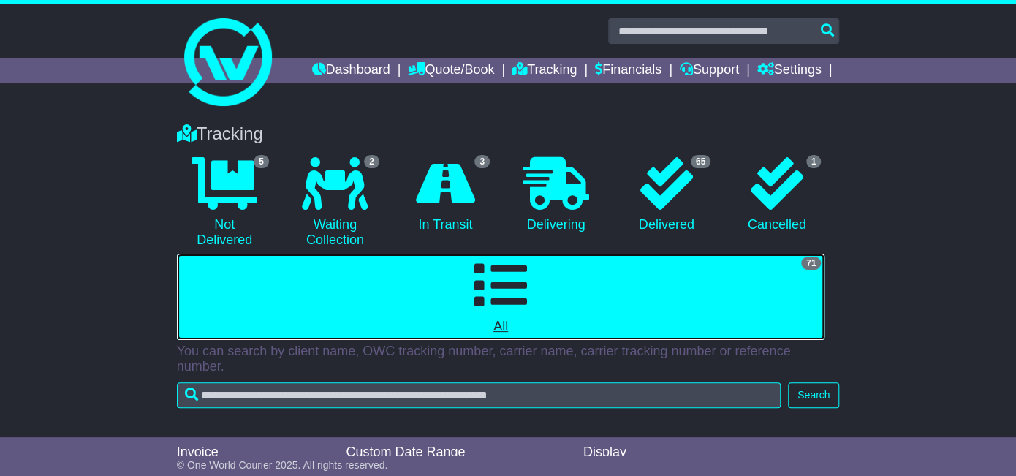
click at [534, 254] on link "71 All" at bounding box center [501, 297] width 648 height 86
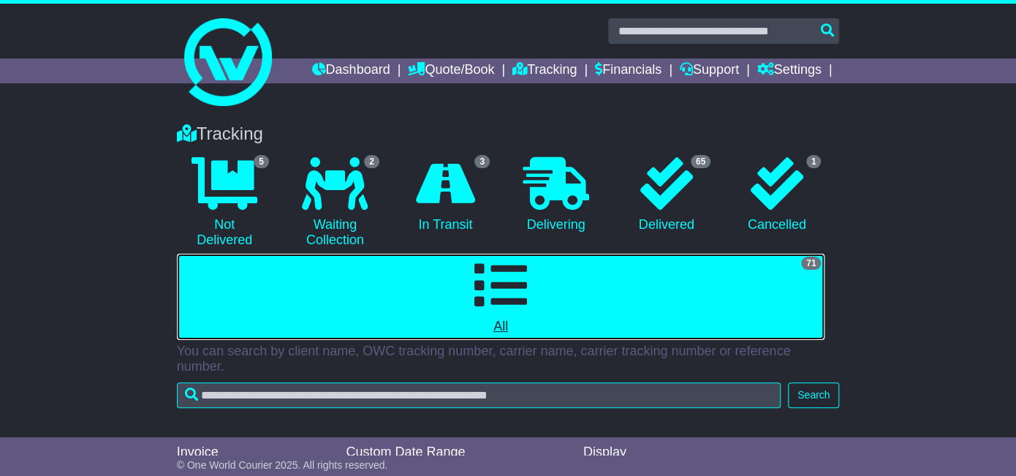
click at [534, 254] on link "71 All" at bounding box center [501, 297] width 648 height 86
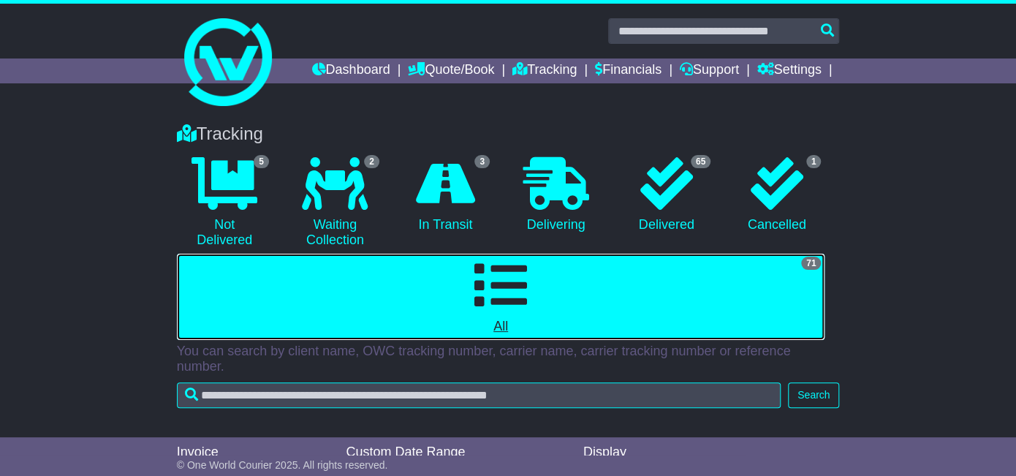
click at [534, 254] on link "71 All" at bounding box center [501, 297] width 648 height 86
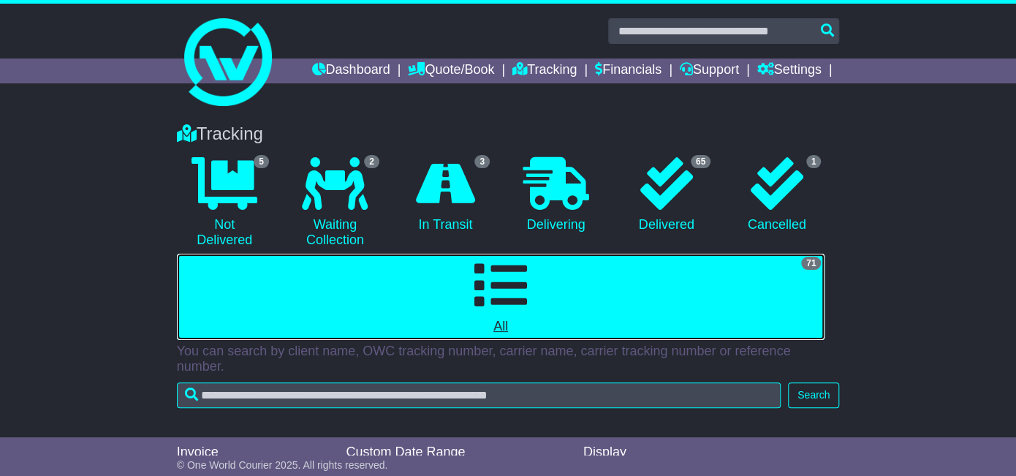
click at [534, 254] on link "71 All" at bounding box center [501, 297] width 648 height 86
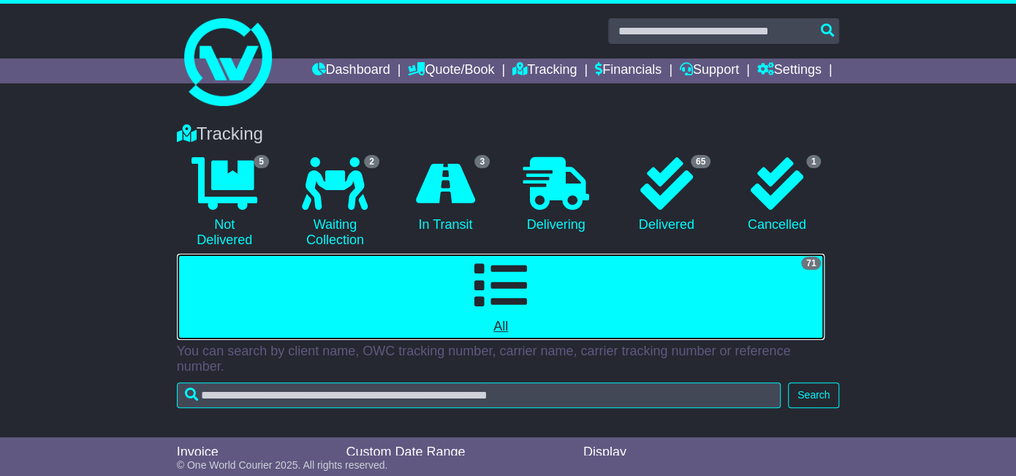
click at [534, 254] on link "71 All" at bounding box center [501, 297] width 648 height 86
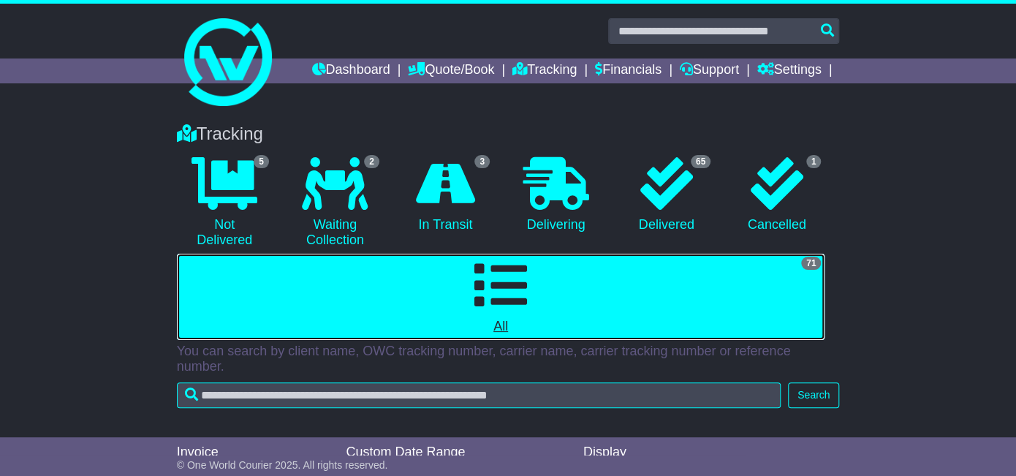
click at [534, 254] on link "71 All" at bounding box center [501, 297] width 648 height 86
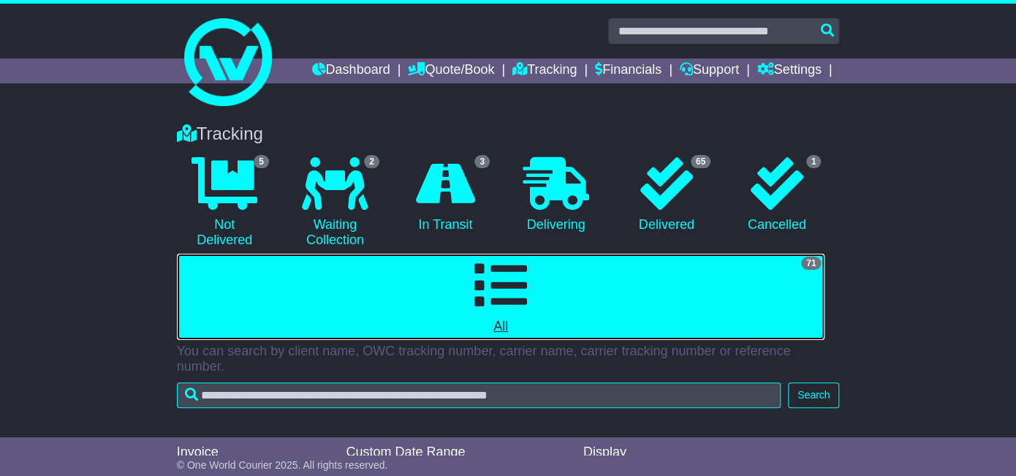
click at [534, 254] on link "71 All" at bounding box center [501, 297] width 648 height 86
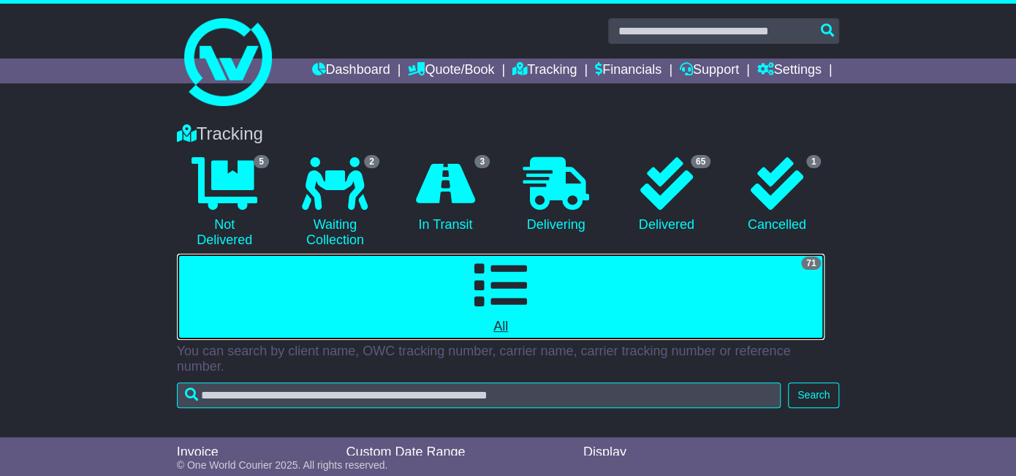
click at [534, 254] on link "71 All" at bounding box center [501, 297] width 648 height 86
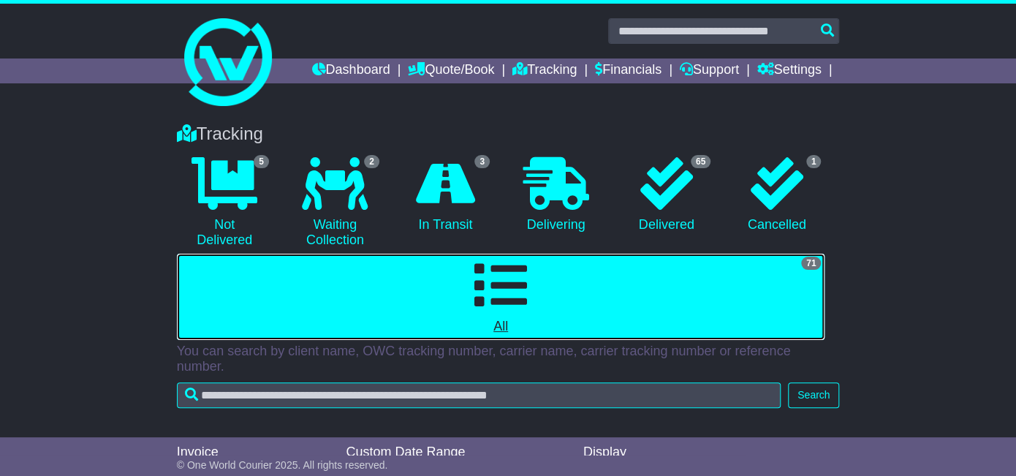
click at [534, 254] on link "71 All" at bounding box center [501, 297] width 648 height 86
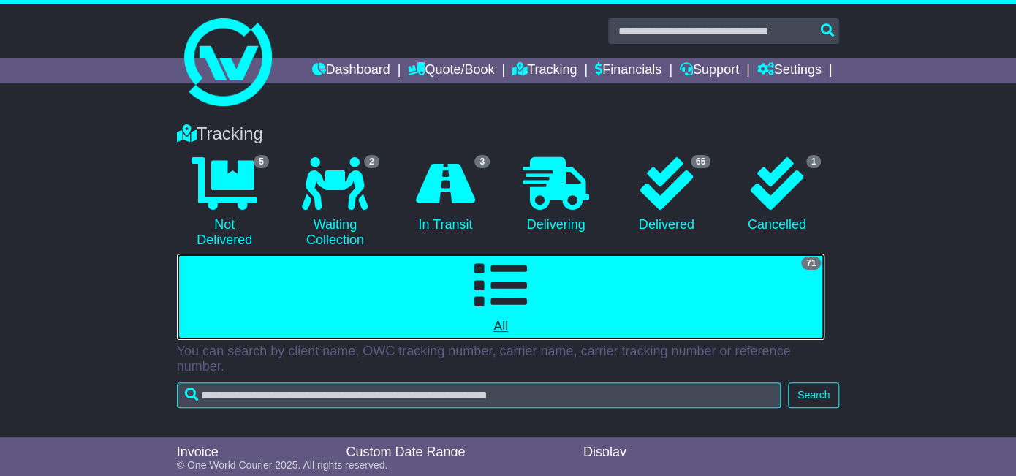
click at [534, 254] on link "71 All" at bounding box center [501, 297] width 648 height 86
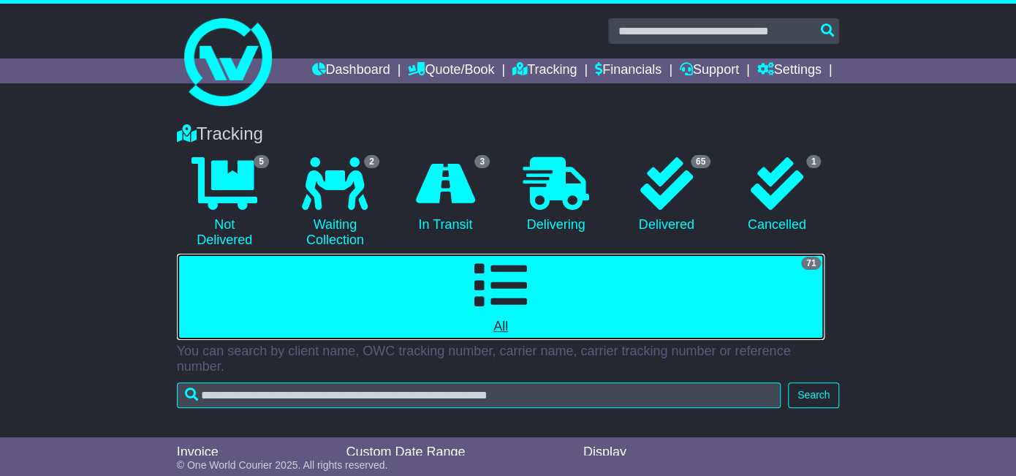
click at [534, 254] on link "71 All" at bounding box center [501, 297] width 648 height 86
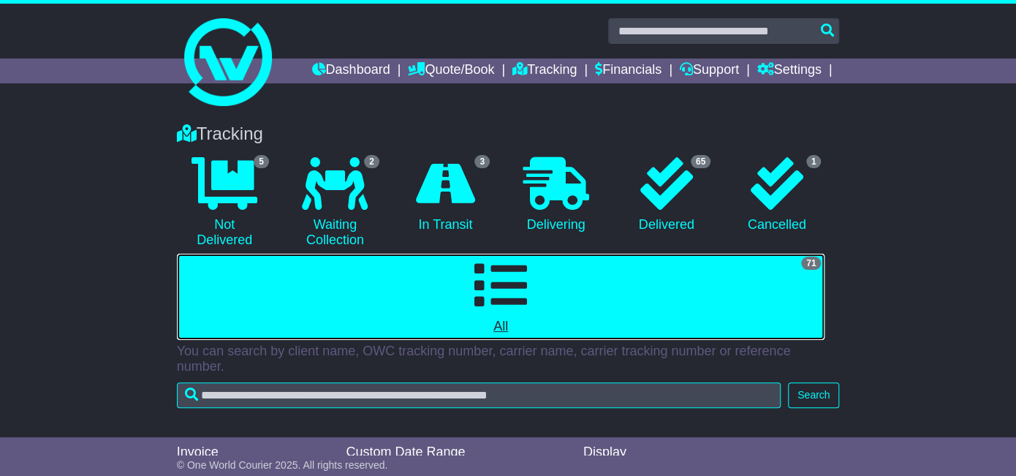
click at [534, 254] on link "71 All" at bounding box center [501, 297] width 648 height 86
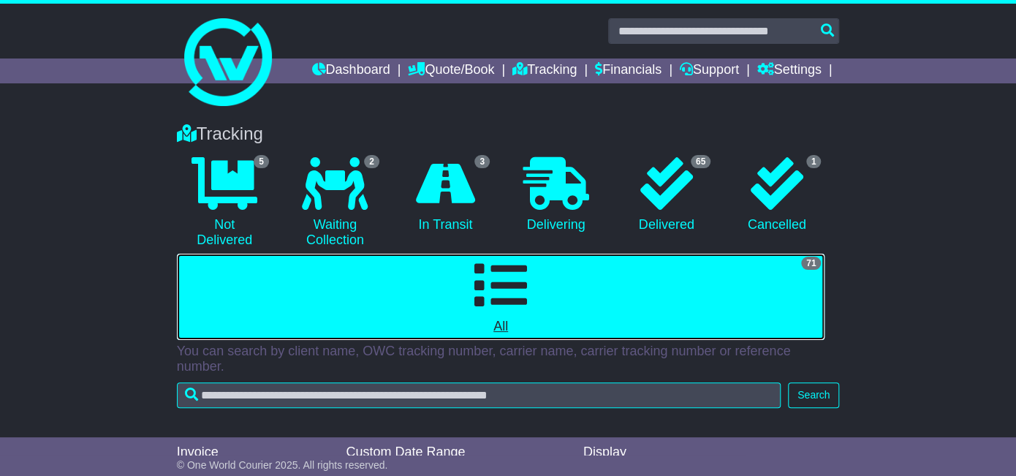
click at [534, 254] on link "71 All" at bounding box center [501, 297] width 648 height 86
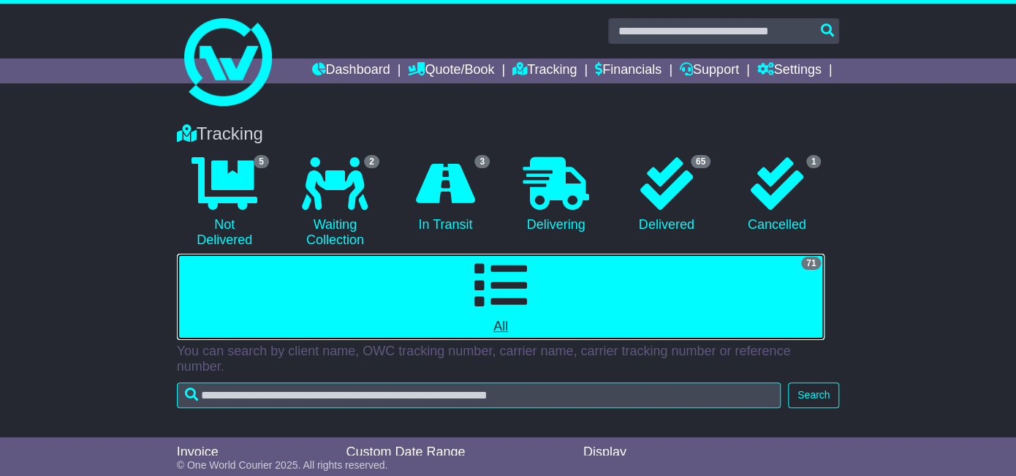
click at [534, 254] on link "71 All" at bounding box center [501, 297] width 648 height 86
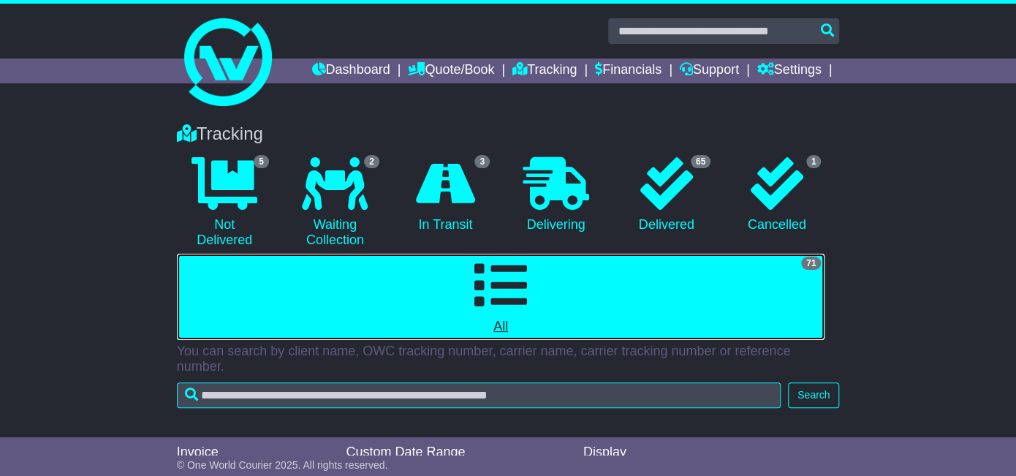
click at [534, 254] on link "71 All" at bounding box center [501, 297] width 648 height 86
click at [532, 315] on link "71 All" at bounding box center [501, 297] width 648 height 86
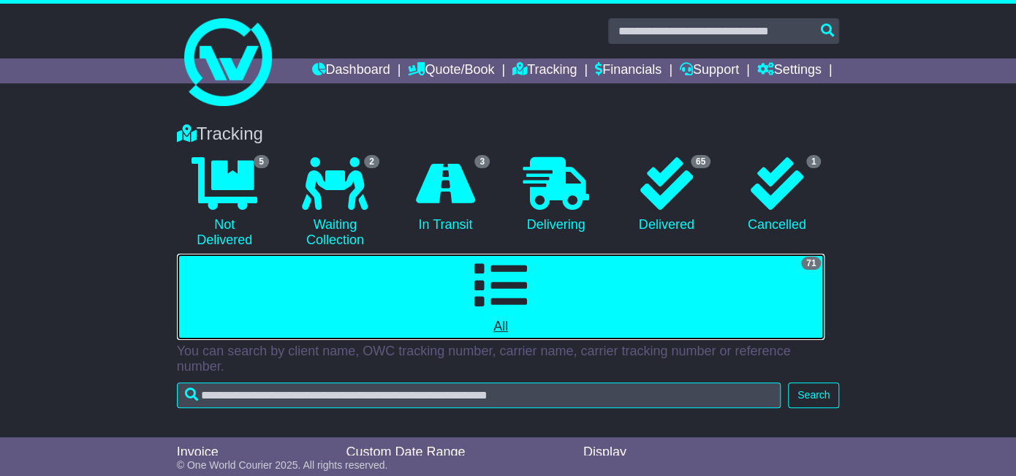
click at [532, 315] on link "71 All" at bounding box center [501, 297] width 648 height 86
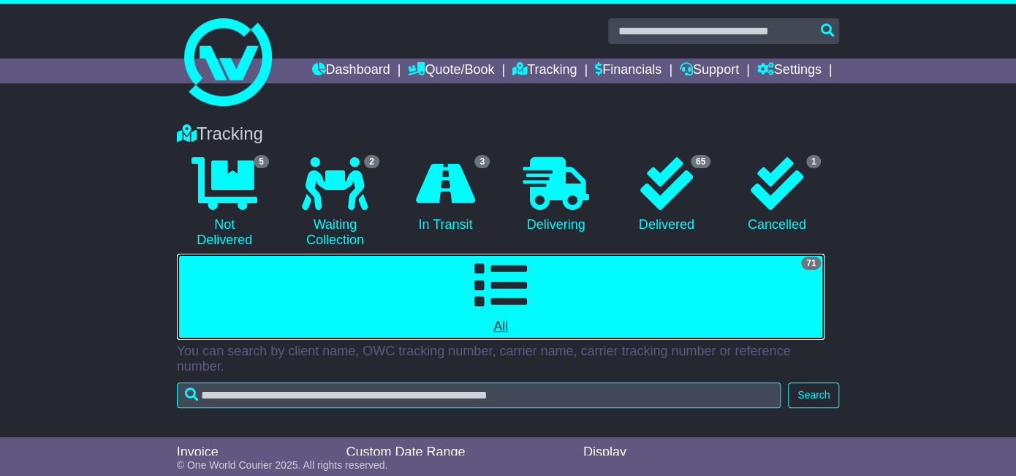
click at [532, 315] on link "71 All" at bounding box center [501, 297] width 648 height 86
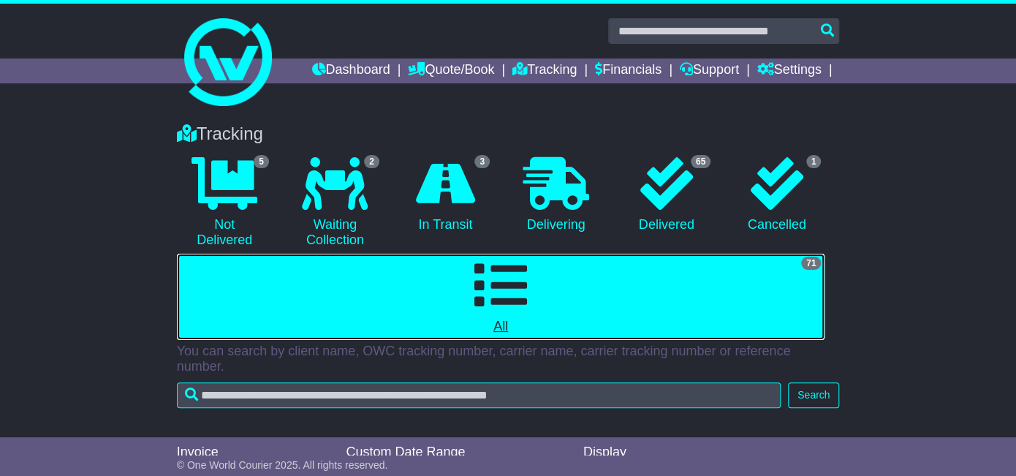
click at [532, 315] on link "71 All" at bounding box center [501, 297] width 648 height 86
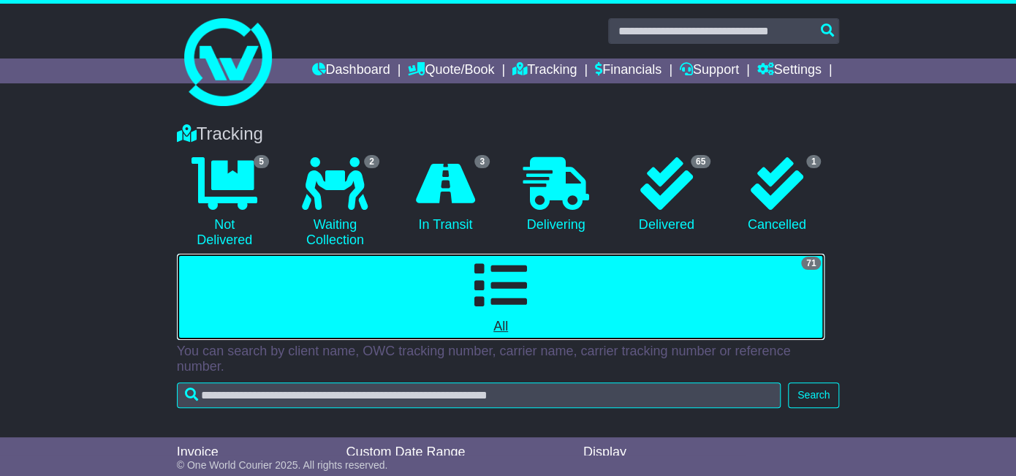
click at [532, 315] on link "71 All" at bounding box center [501, 297] width 648 height 86
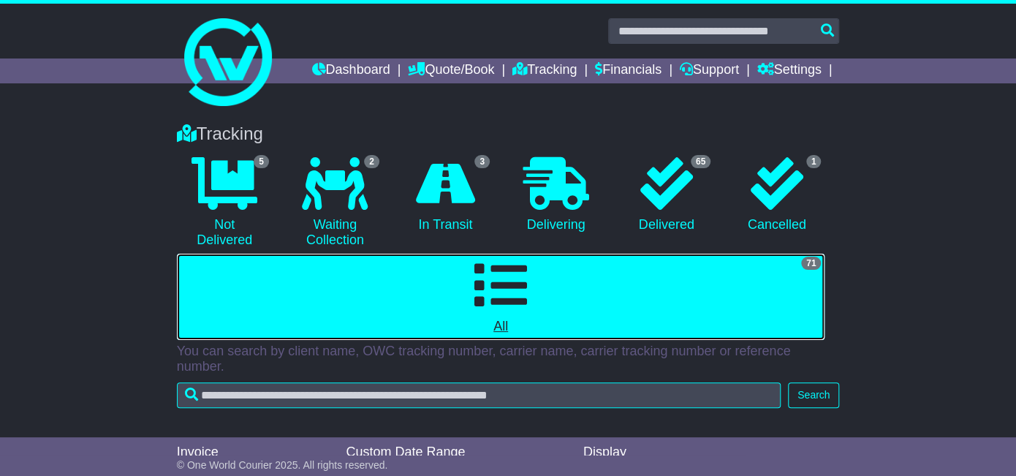
click at [532, 315] on link "71 All" at bounding box center [501, 297] width 648 height 86
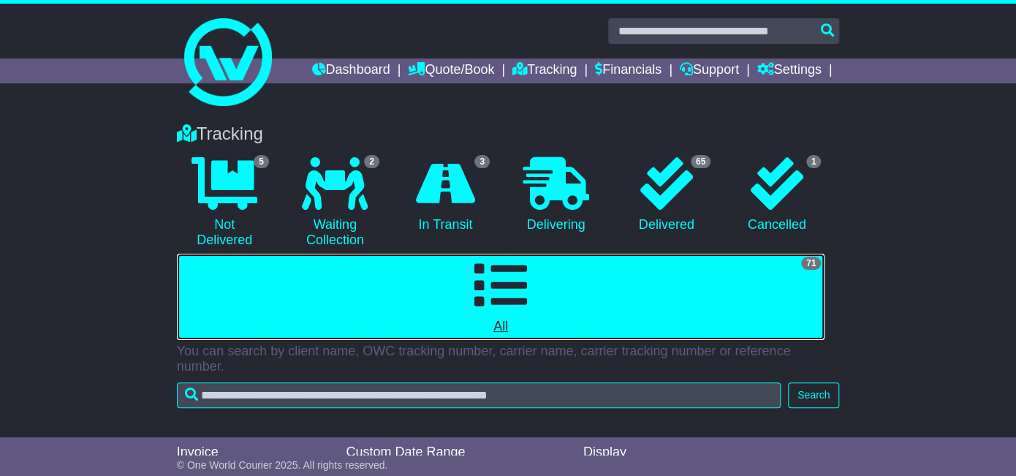
click at [532, 315] on link "71 All" at bounding box center [501, 297] width 648 height 86
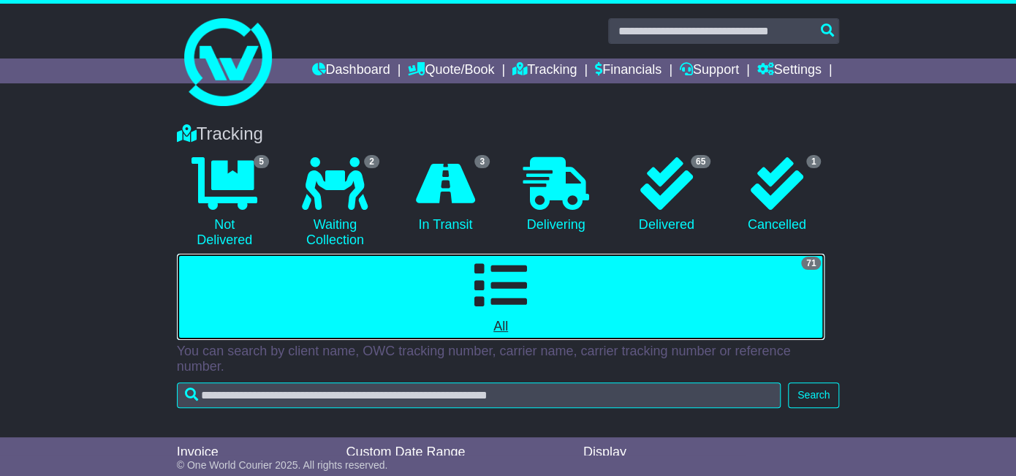
click at [532, 315] on link "71 All" at bounding box center [501, 297] width 648 height 86
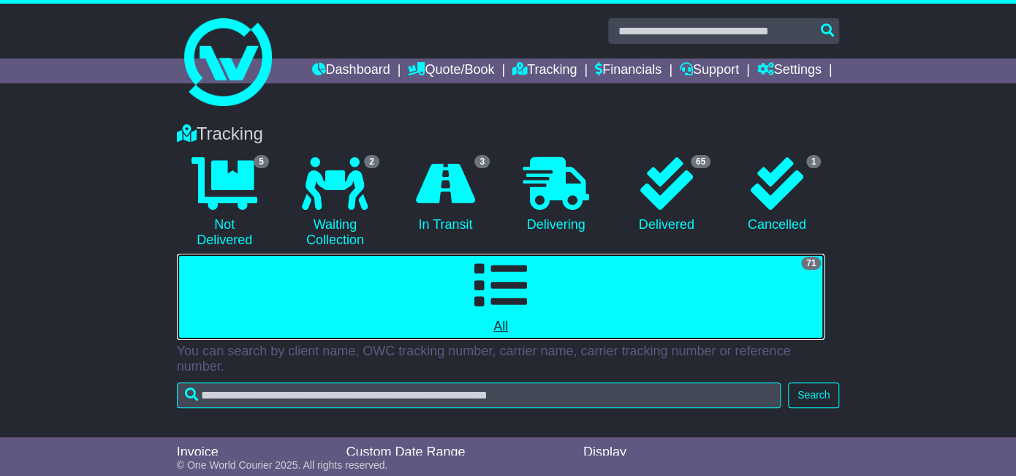
click at [532, 315] on link "71 All" at bounding box center [501, 297] width 648 height 86
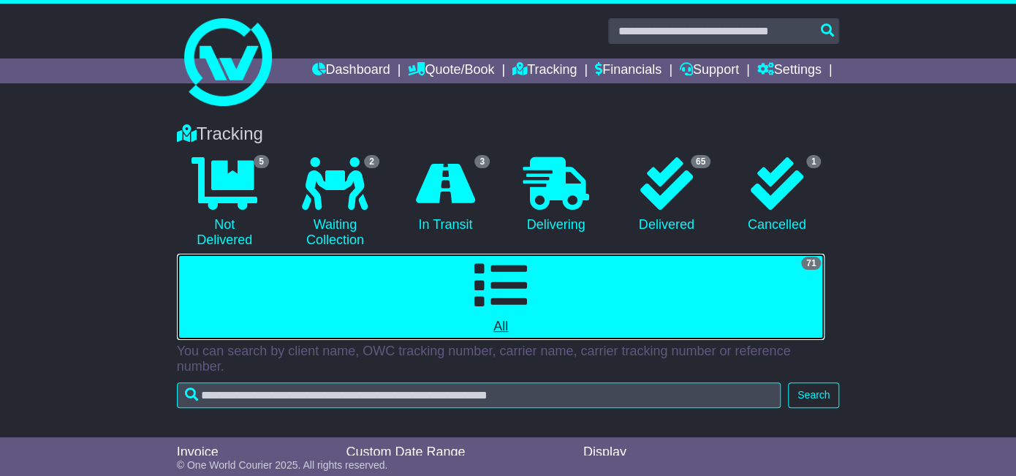
click at [532, 315] on link "71 All" at bounding box center [501, 297] width 648 height 86
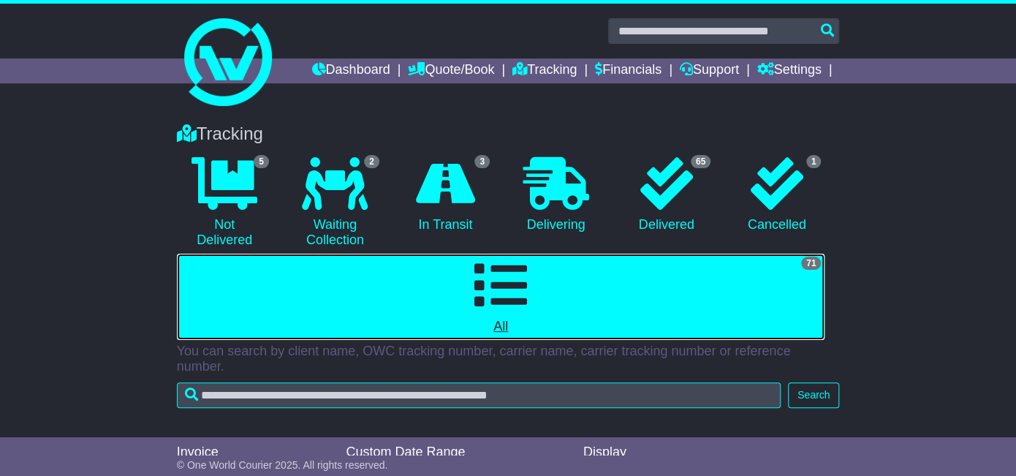
click at [532, 315] on link "71 All" at bounding box center [501, 297] width 648 height 86
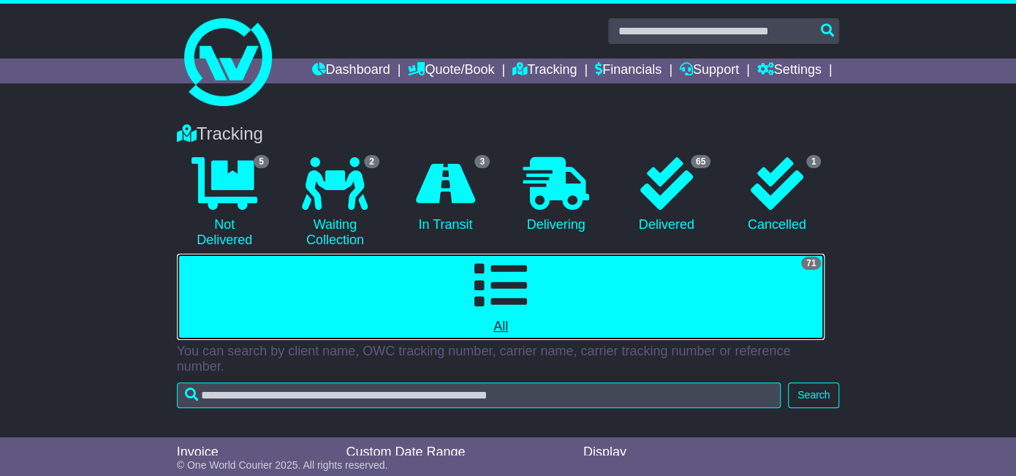
click at [532, 315] on link "71 All" at bounding box center [501, 297] width 648 height 86
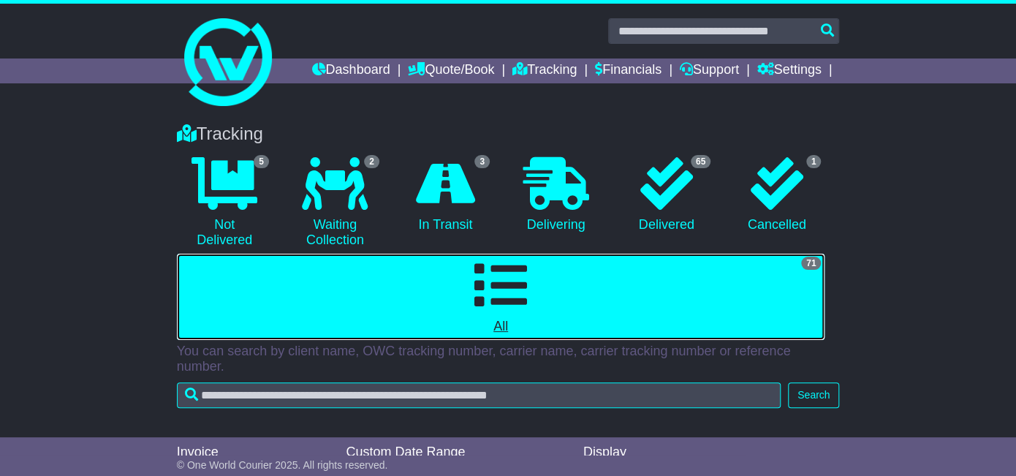
click at [532, 315] on link "71 All" at bounding box center [501, 297] width 648 height 86
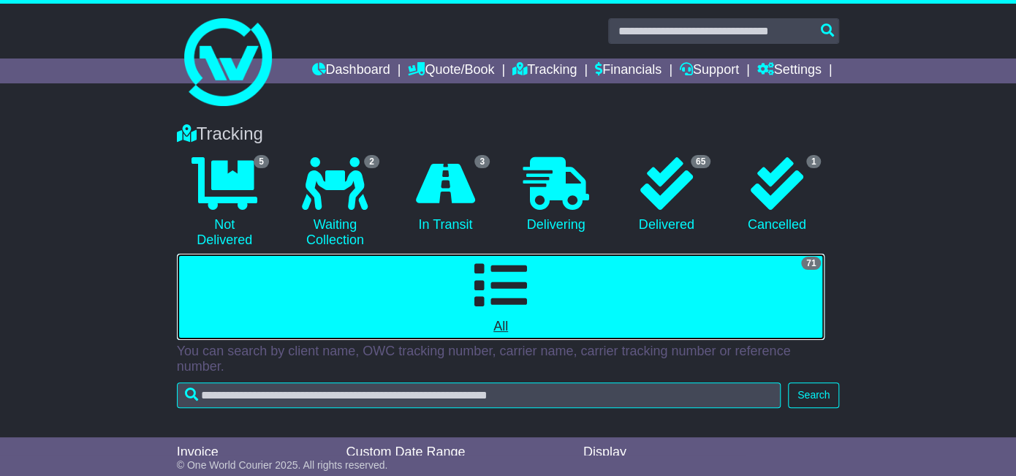
click at [532, 315] on link "71 All" at bounding box center [501, 297] width 648 height 86
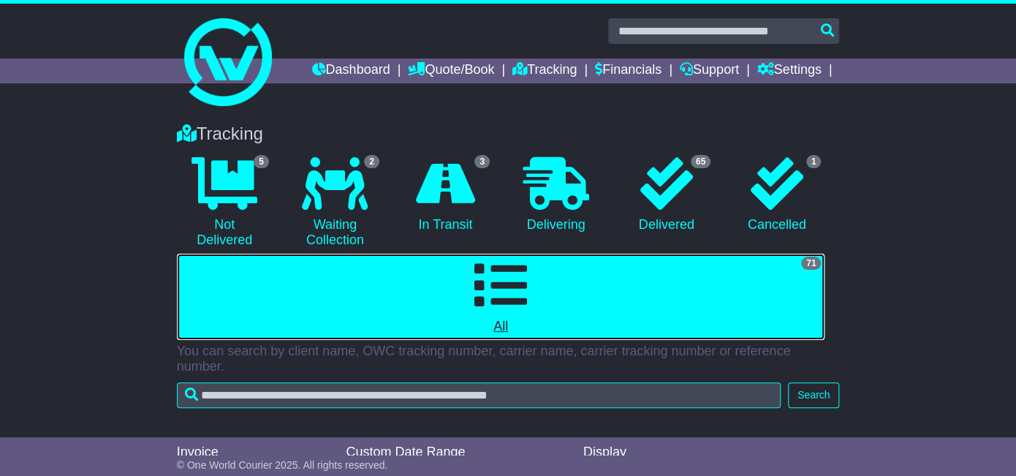
click at [532, 315] on link "71 All" at bounding box center [501, 297] width 648 height 86
click
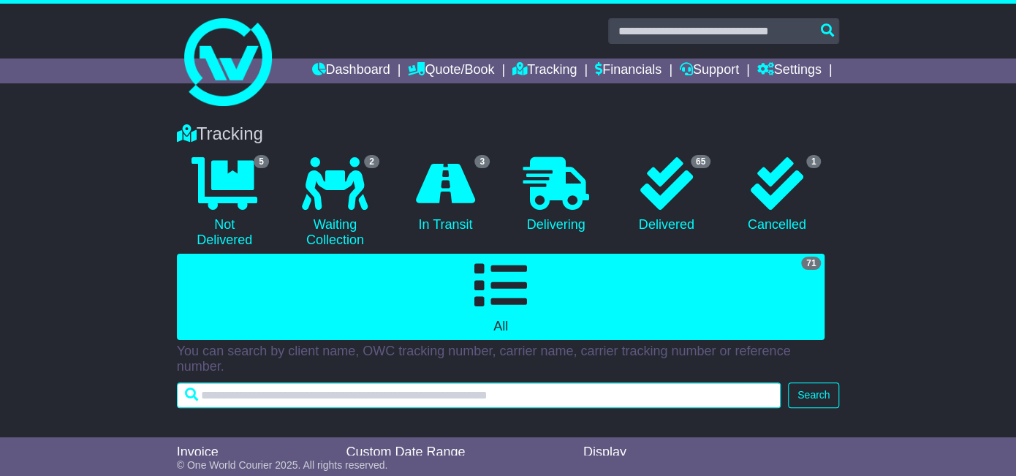
drag, startPoint x: 532, startPoint y: 376, endPoint x: 532, endPoint y: 400, distance: 24.1
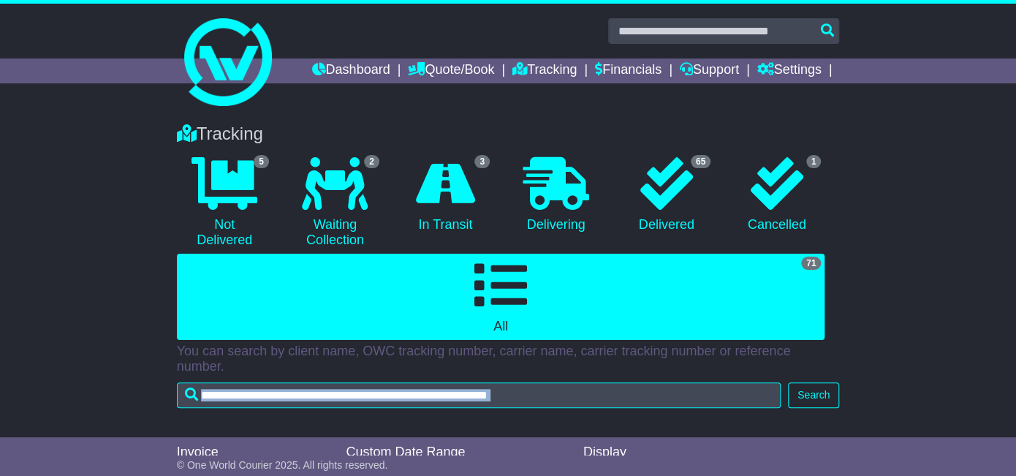
drag, startPoint x: 532, startPoint y: 400, endPoint x: 532, endPoint y: 423, distance: 22.7
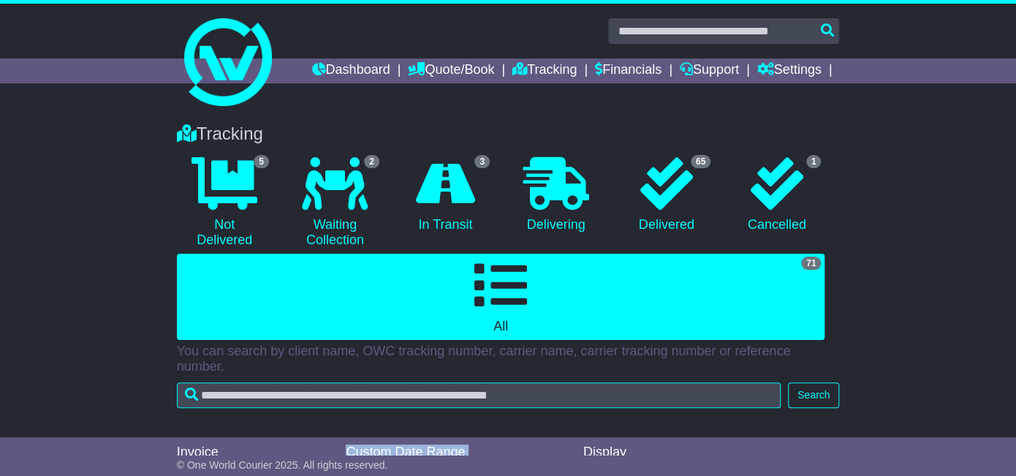
drag, startPoint x: 532, startPoint y: 423, endPoint x: 532, endPoint y: 450, distance: 27.0
drag, startPoint x: 532, startPoint y: 450, endPoint x: 531, endPoint y: 475, distance: 25.6
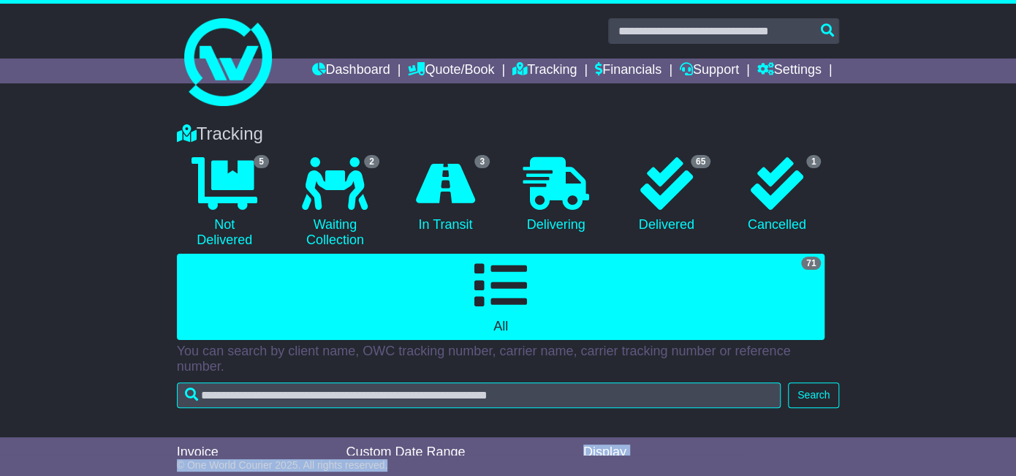
scroll to position [1, 0]
